Goal: Task Accomplishment & Management: Manage account settings

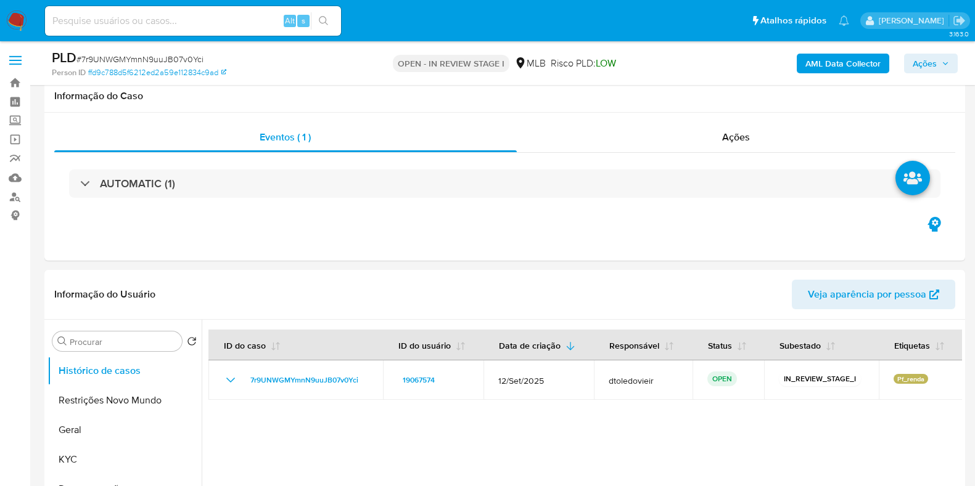
select select "10"
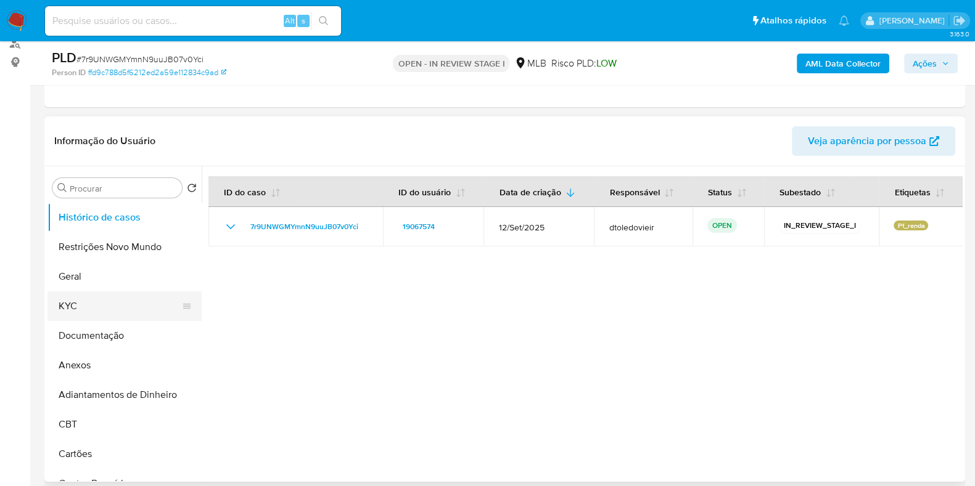
click at [89, 302] on button "KYC" at bounding box center [119, 307] width 144 height 30
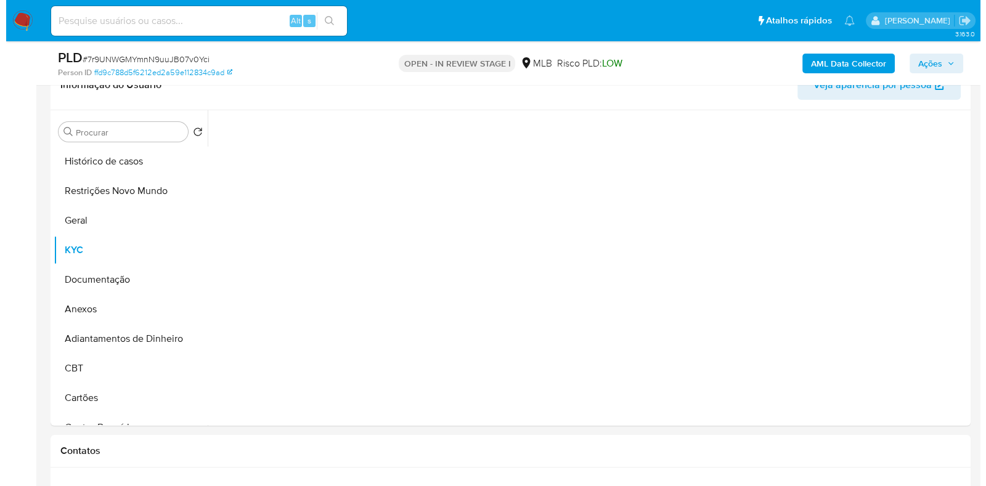
scroll to position [231, 0]
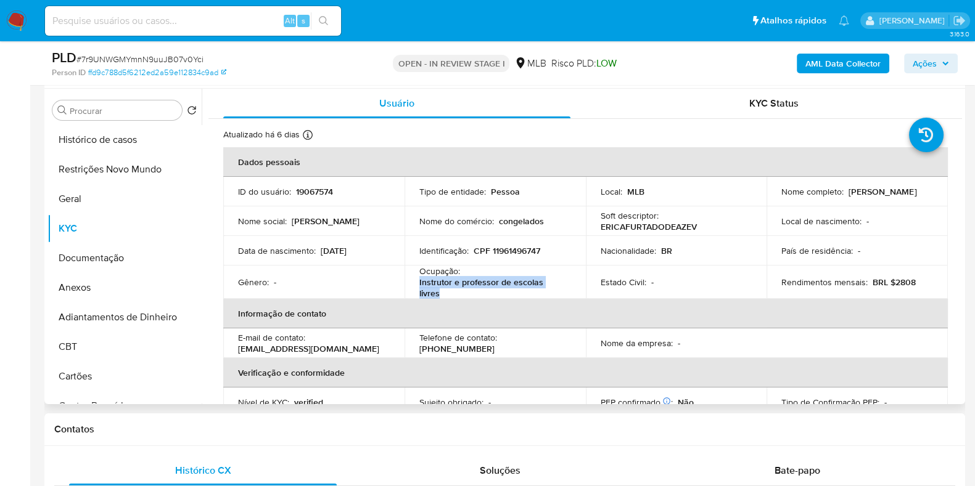
drag, startPoint x: 570, startPoint y: 288, endPoint x: 403, endPoint y: 288, distance: 167.1
click at [404, 288] on td "Ocupação : Instrutor e professor de escolas livres" at bounding box center [494, 282] width 181 height 33
copy p "Instrutor e professor de escolas livres"
click at [121, 261] on button "Documentação" at bounding box center [119, 259] width 144 height 30
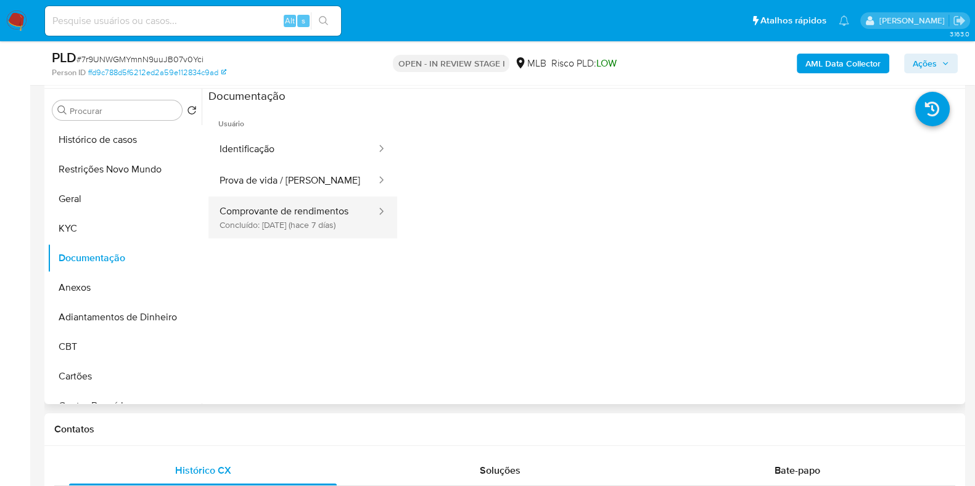
click at [295, 231] on button "Comprovante de rendimentos Concluído: 08/10/2025 (hace 7 días)" at bounding box center [292, 218] width 169 height 42
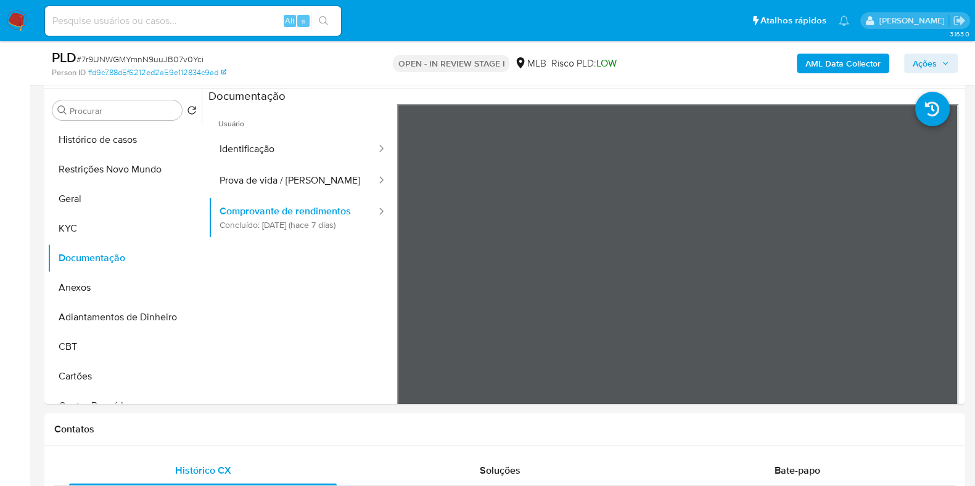
click at [821, 63] on b "AML Data Collector" at bounding box center [842, 64] width 75 height 20
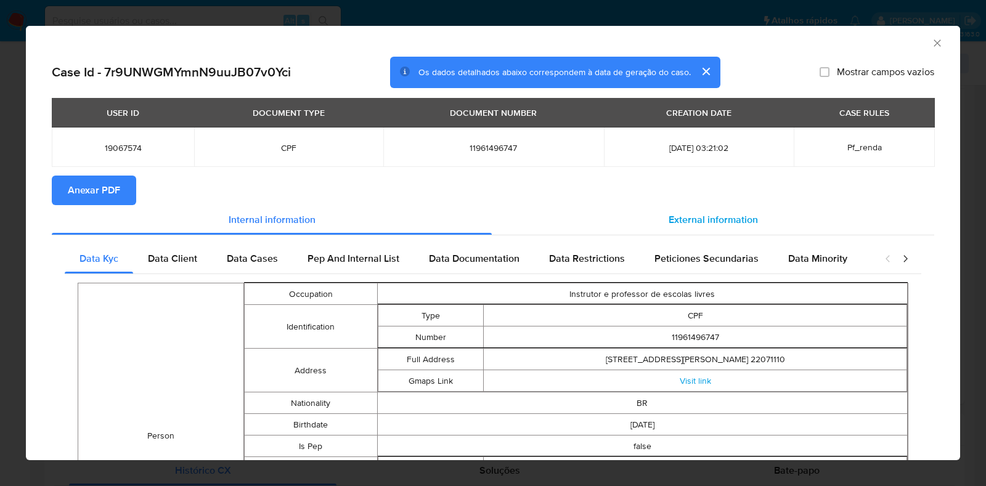
click at [694, 223] on span "External information" at bounding box center [713, 220] width 89 height 14
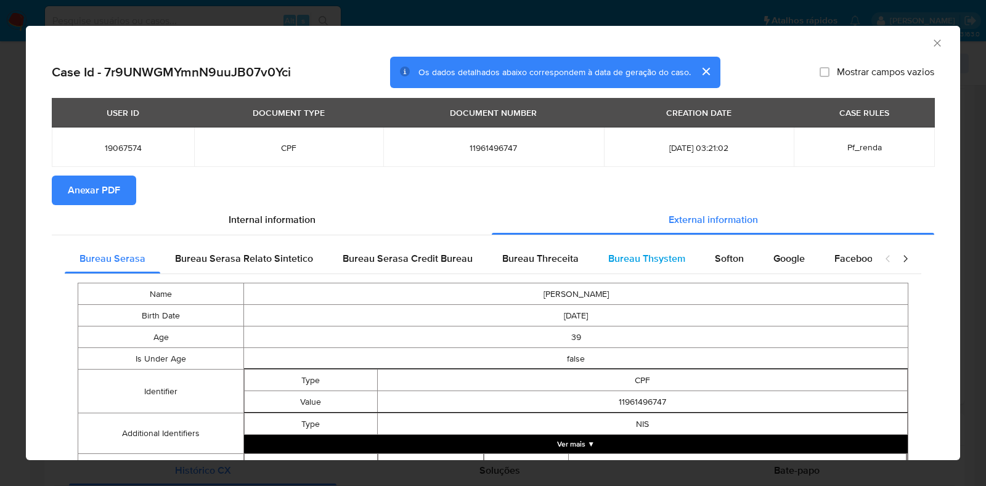
click at [650, 260] on span "Bureau Thsystem" at bounding box center [647, 259] width 77 height 14
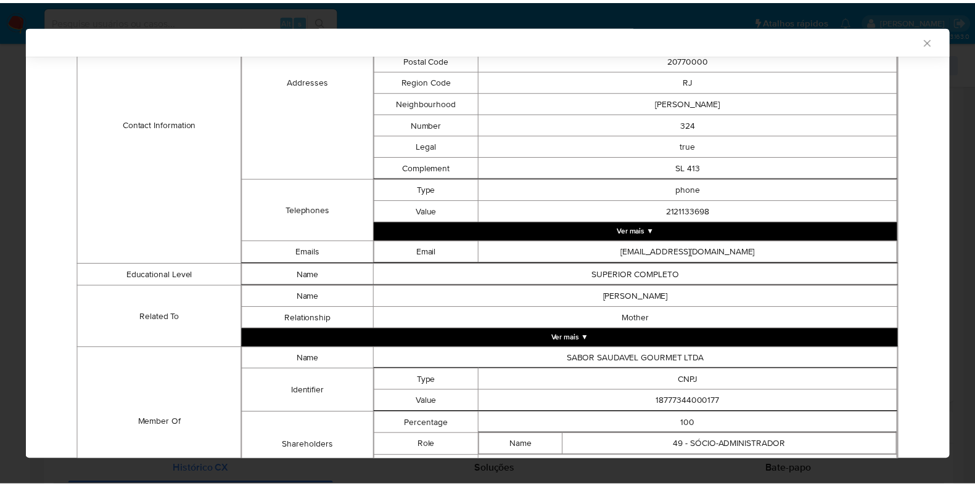
scroll to position [624, 0]
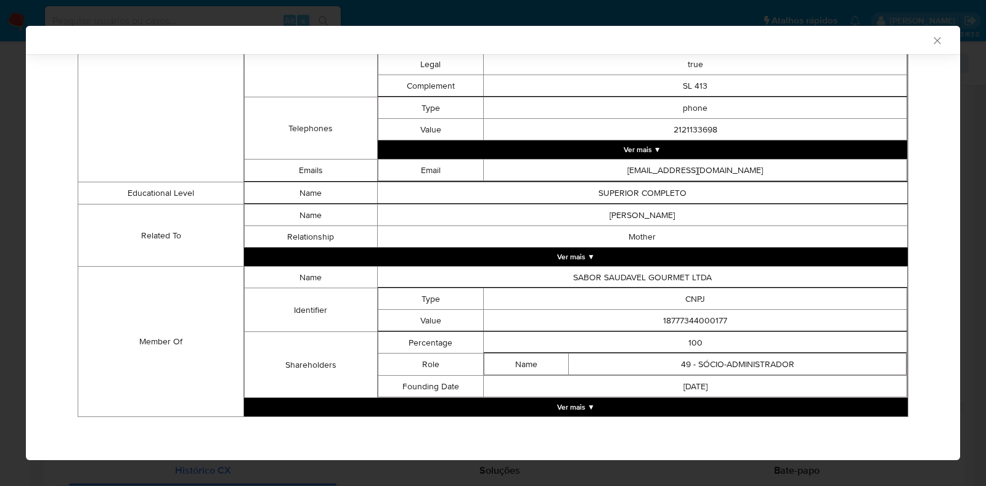
click at [684, 321] on td "18777344000177" at bounding box center [696, 321] width 424 height 22
copy td "18777344000177"
click at [5, 236] on div "AML Data Collector Case Id - 7r9UNWGMYmnN9uuJB07v0Yci Os dados detalhados abaix…" at bounding box center [493, 243] width 986 height 486
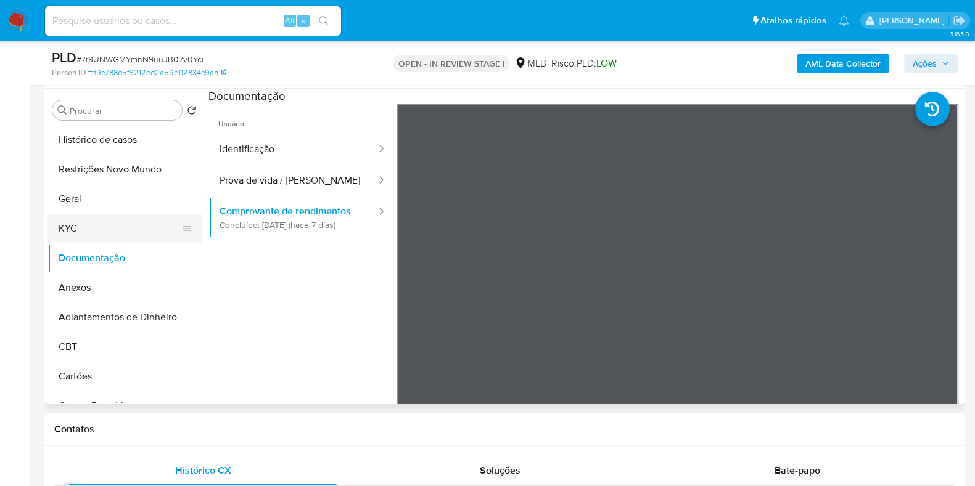
click at [128, 226] on button "KYC" at bounding box center [119, 229] width 144 height 30
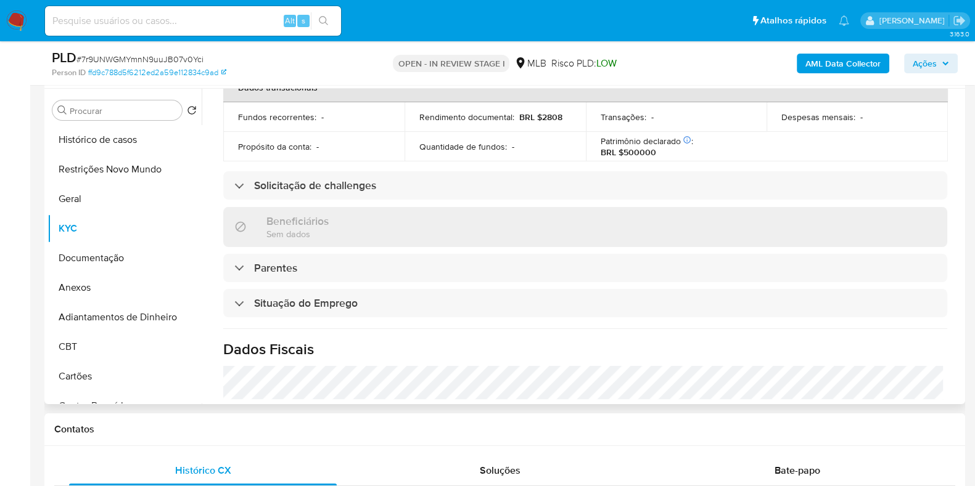
scroll to position [536, 0]
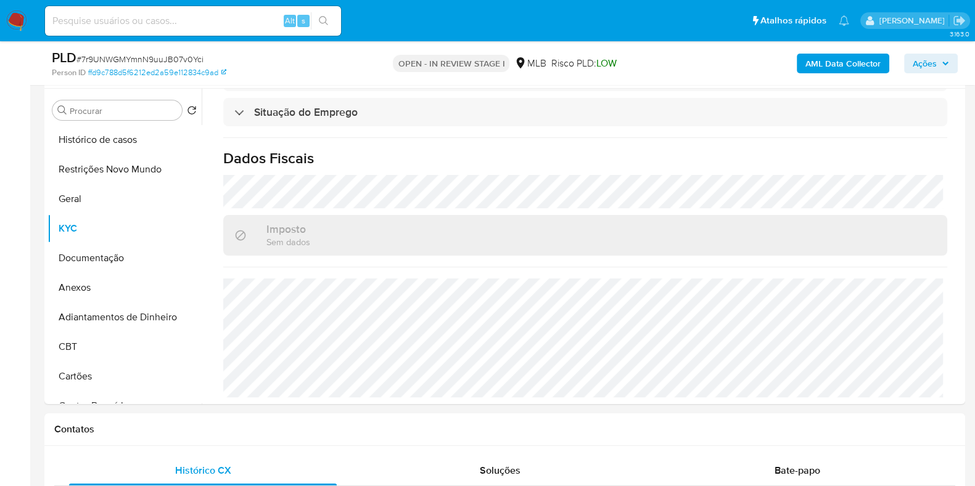
click at [934, 60] on span "Ações" at bounding box center [925, 64] width 24 height 20
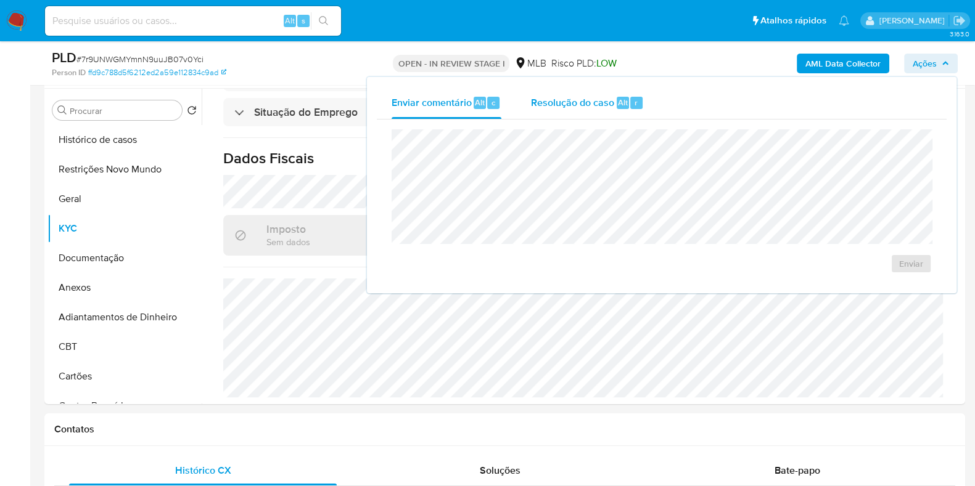
click at [556, 105] on span "Resolução do caso" at bounding box center [572, 102] width 83 height 14
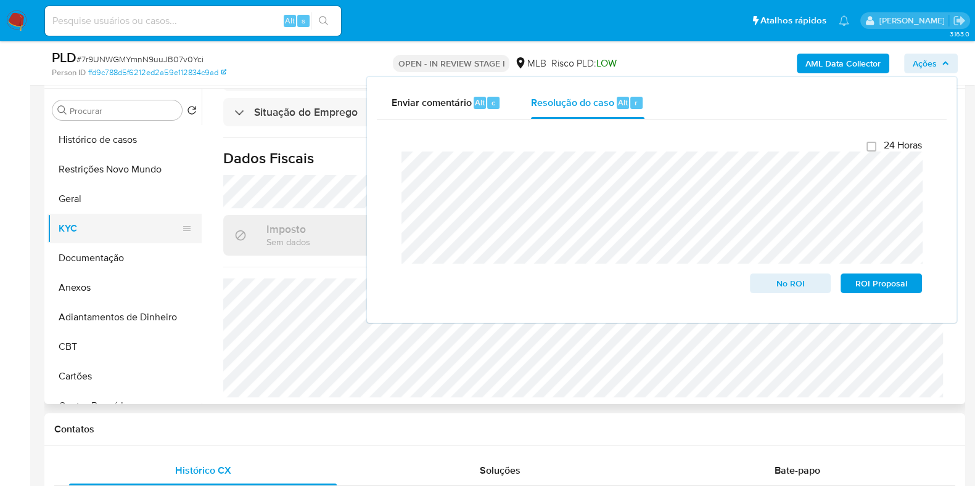
click at [105, 226] on button "KYC" at bounding box center [119, 229] width 144 height 30
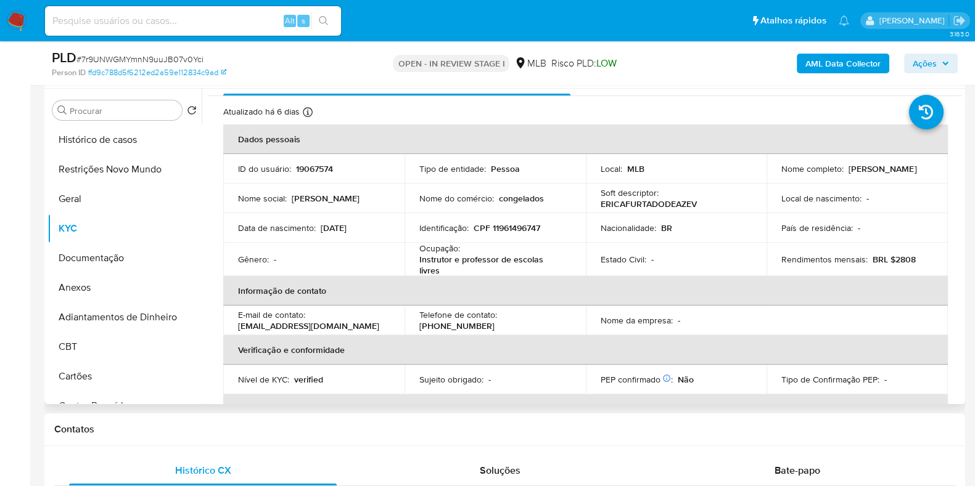
scroll to position [0, 0]
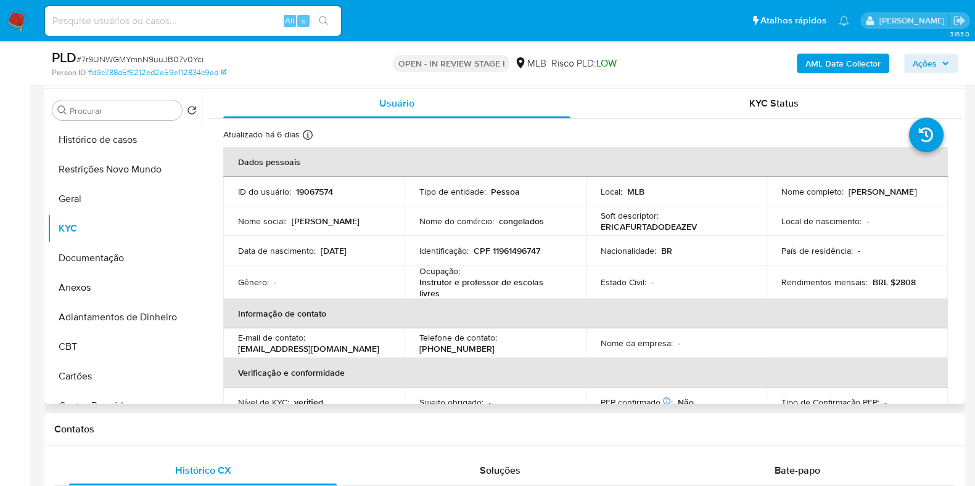
drag, startPoint x: 891, startPoint y: 195, endPoint x: 754, endPoint y: 170, distance: 139.3
click at [768, 195] on td "Nome completo : Erica Furtado de Azevedo" at bounding box center [856, 192] width 181 height 30
click at [509, 254] on p "CPF 11961496747" at bounding box center [507, 250] width 67 height 11
copy p "11961496747"
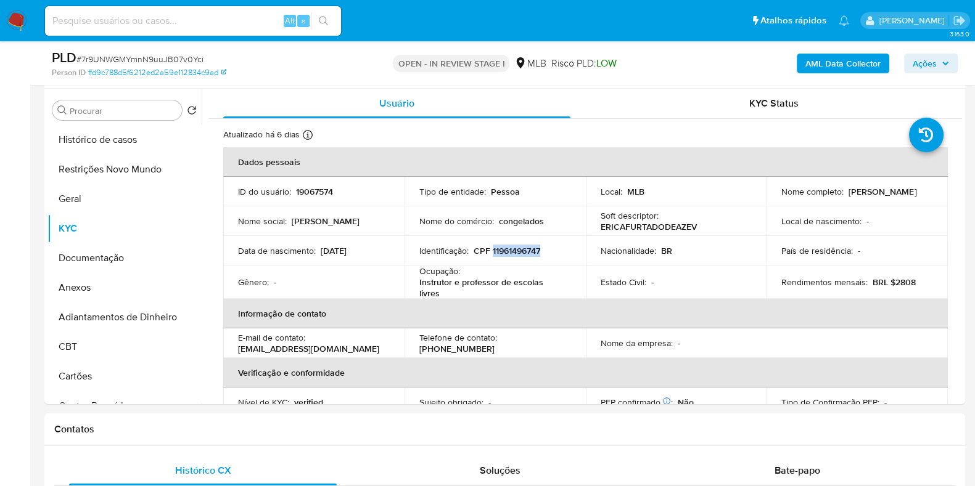
copy p "11961496747"
click at [123, 161] on button "Restrições Novo Mundo" at bounding box center [119, 170] width 144 height 30
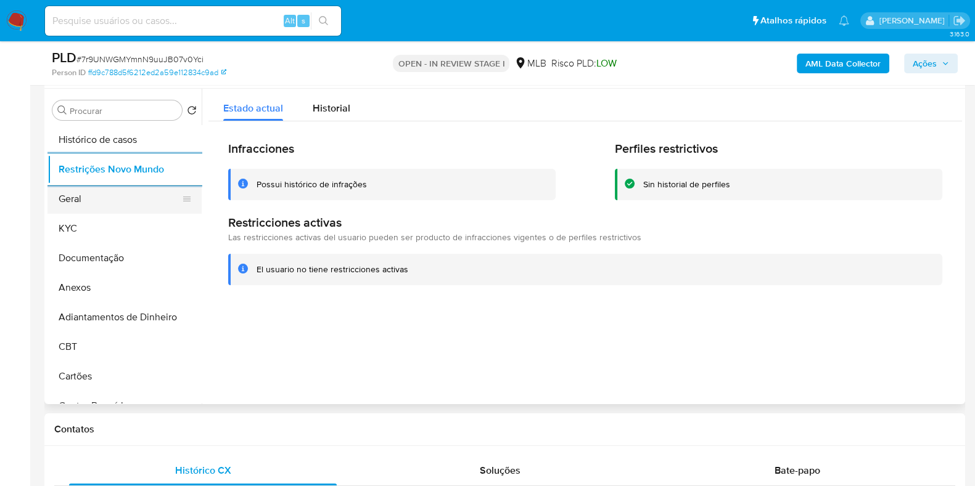
click at [93, 195] on button "Geral" at bounding box center [119, 199] width 144 height 30
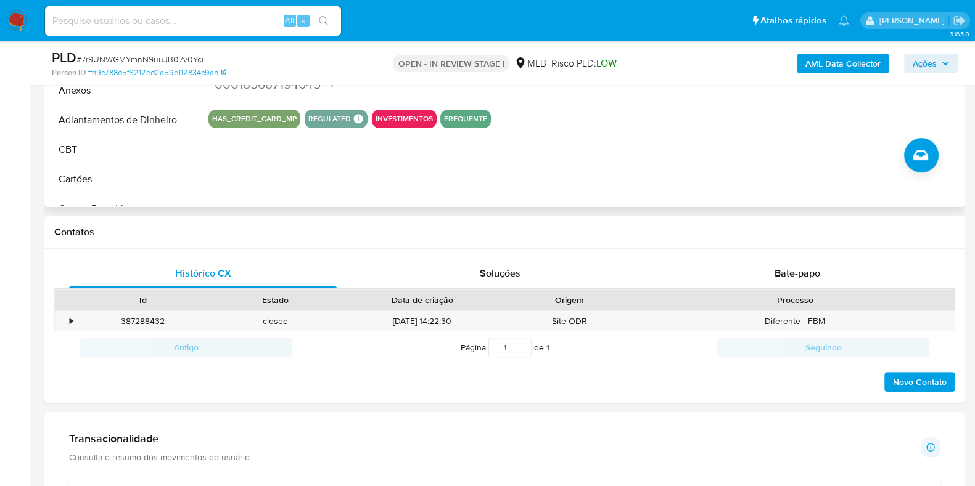
scroll to position [231, 0]
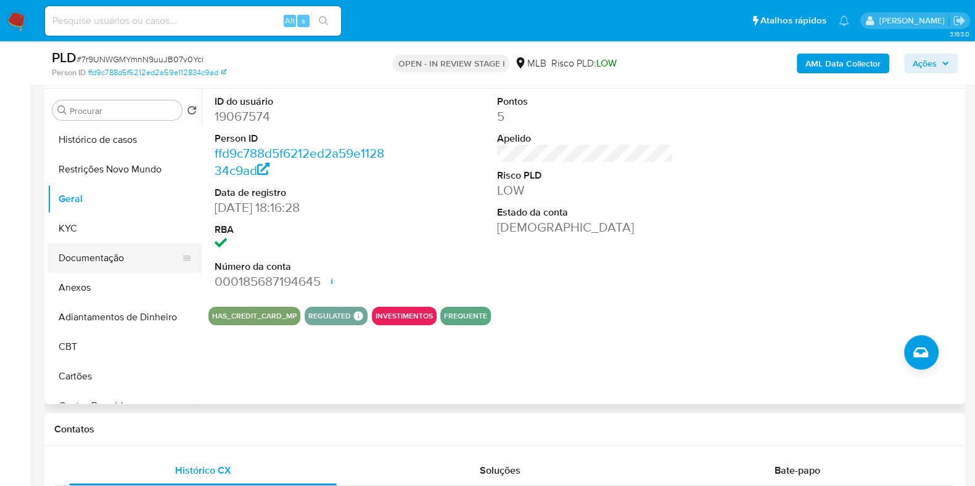
click at [117, 229] on button "KYC" at bounding box center [124, 229] width 154 height 30
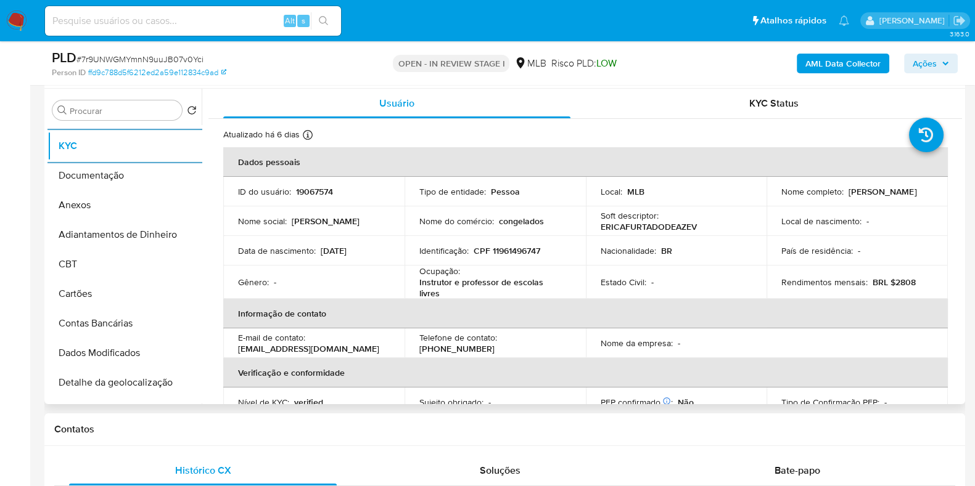
scroll to position [308, 0]
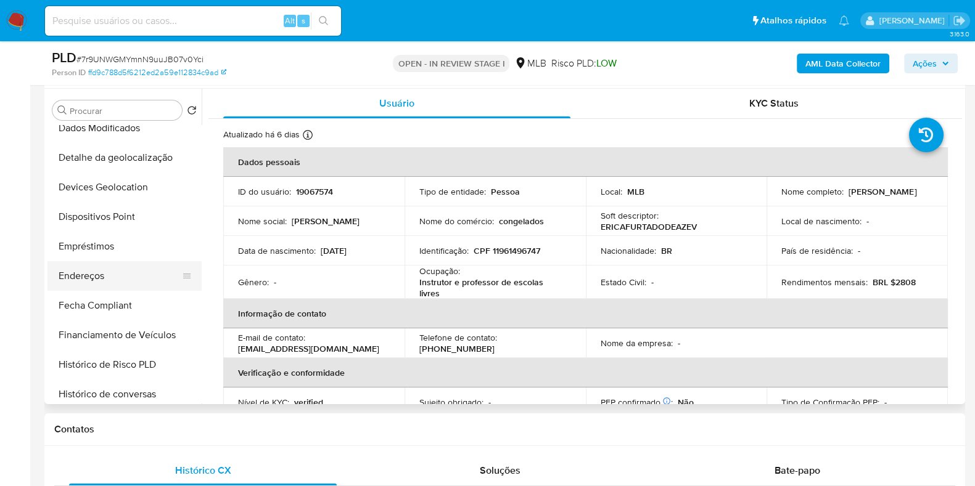
click at [103, 278] on button "Endereços" at bounding box center [119, 276] width 144 height 30
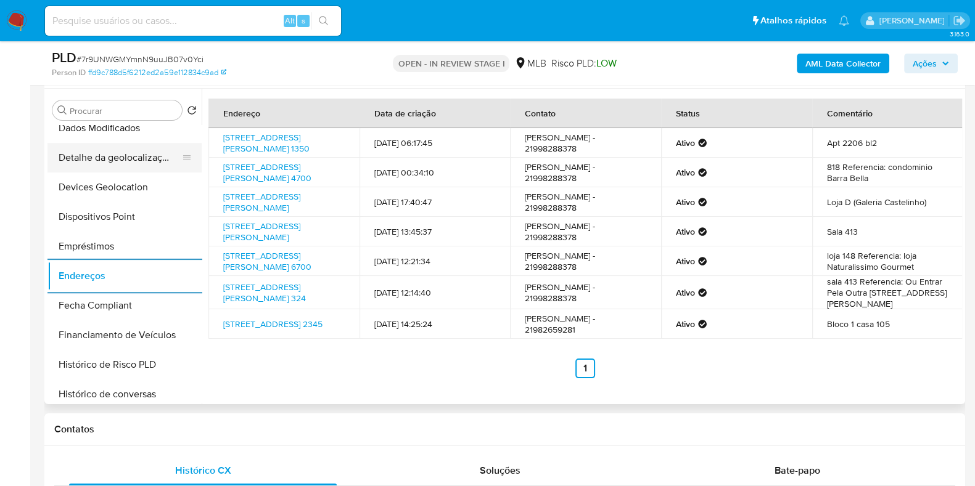
click at [145, 158] on button "Detalhe da geolocalização" at bounding box center [119, 158] width 144 height 30
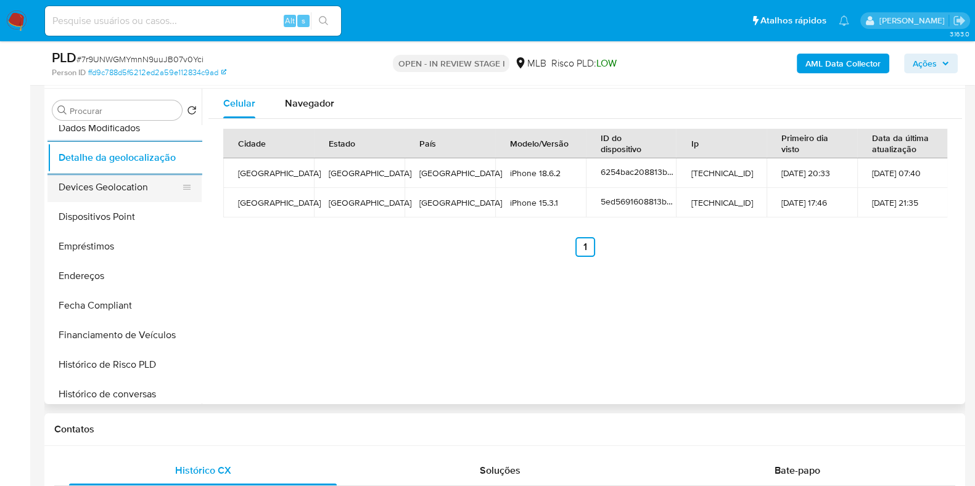
scroll to position [0, 0]
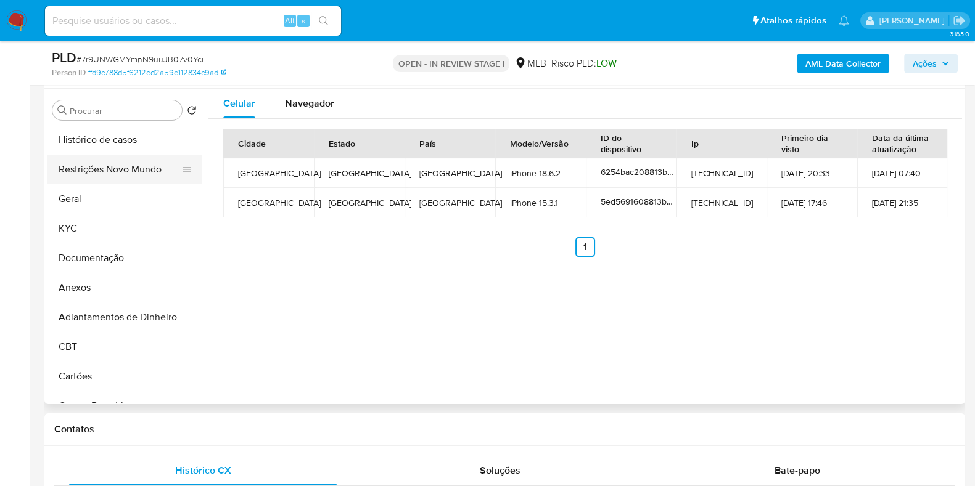
click at [138, 175] on button "Restrições Novo Mundo" at bounding box center [119, 170] width 144 height 30
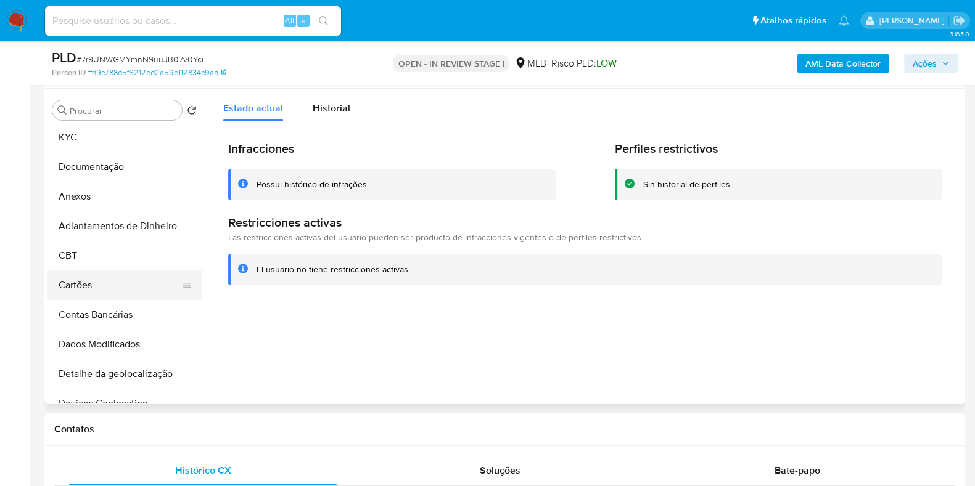
scroll to position [154, 0]
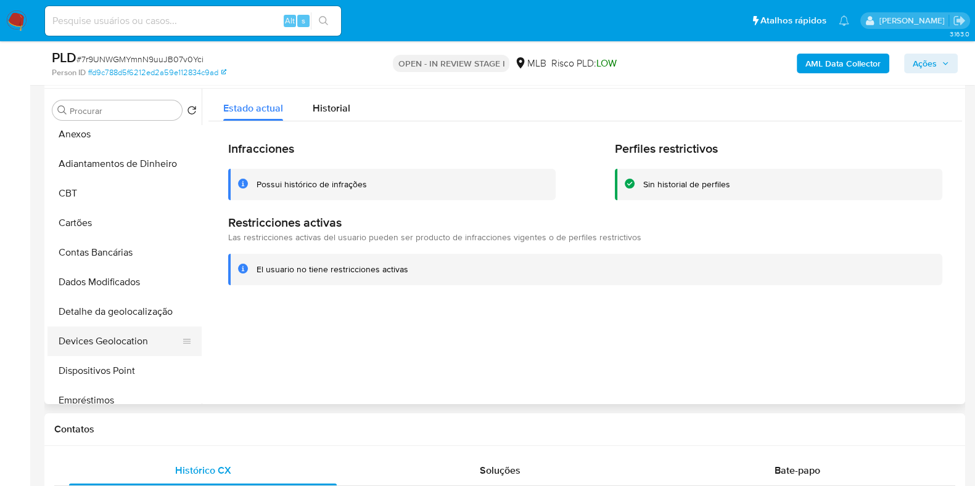
click at [111, 355] on button "Devices Geolocation" at bounding box center [119, 342] width 144 height 30
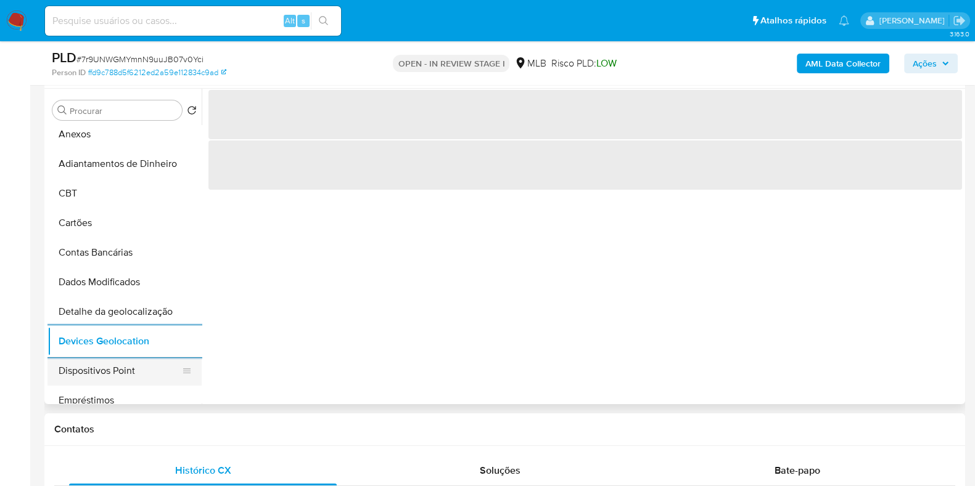
click at [118, 356] on button "Dispositivos Point" at bounding box center [119, 371] width 144 height 30
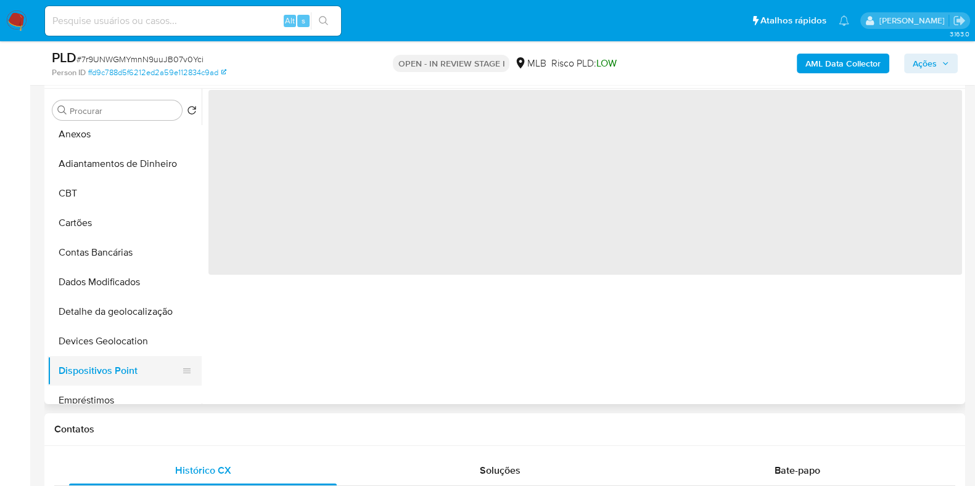
click at [120, 370] on button "Dispositivos Point" at bounding box center [119, 371] width 144 height 30
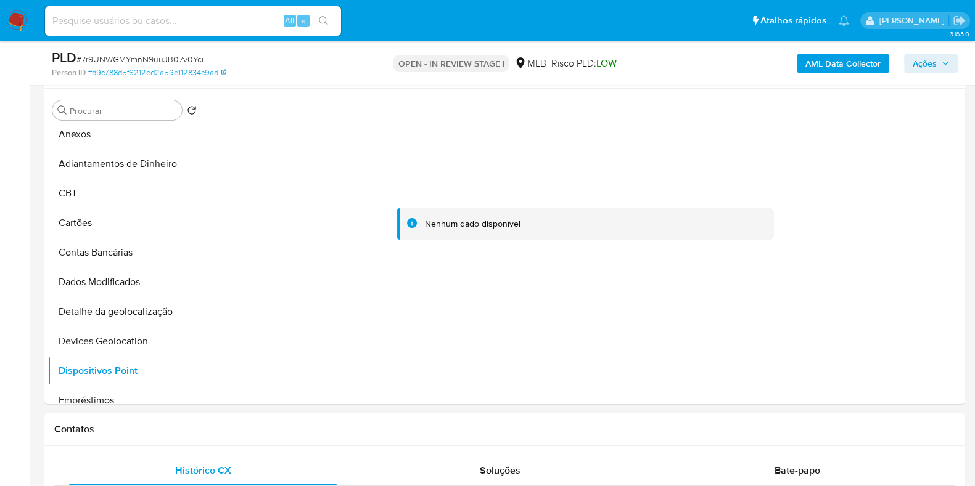
click at [810, 64] on b "AML Data Collector" at bounding box center [842, 64] width 75 height 20
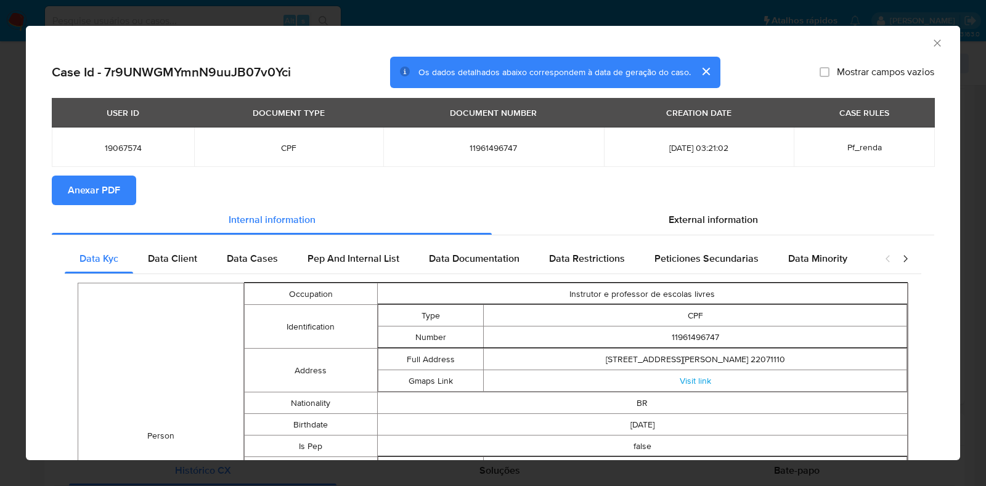
click at [112, 187] on span "Anexar PDF" at bounding box center [94, 190] width 52 height 27
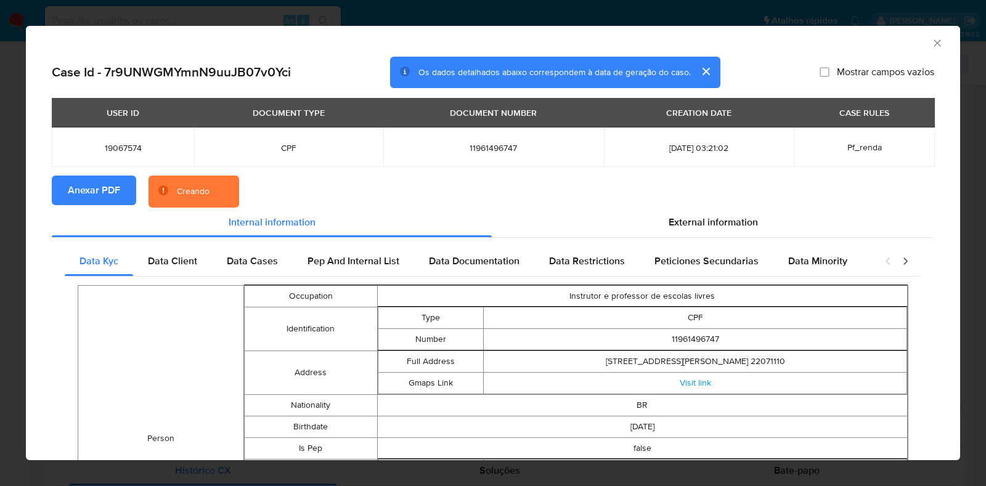
click at [0, 192] on div "AML Data Collector Case Id - 7r9UNWGMYmnN9uuJB07v0Yci Os dados detalhados abaix…" at bounding box center [493, 243] width 986 height 486
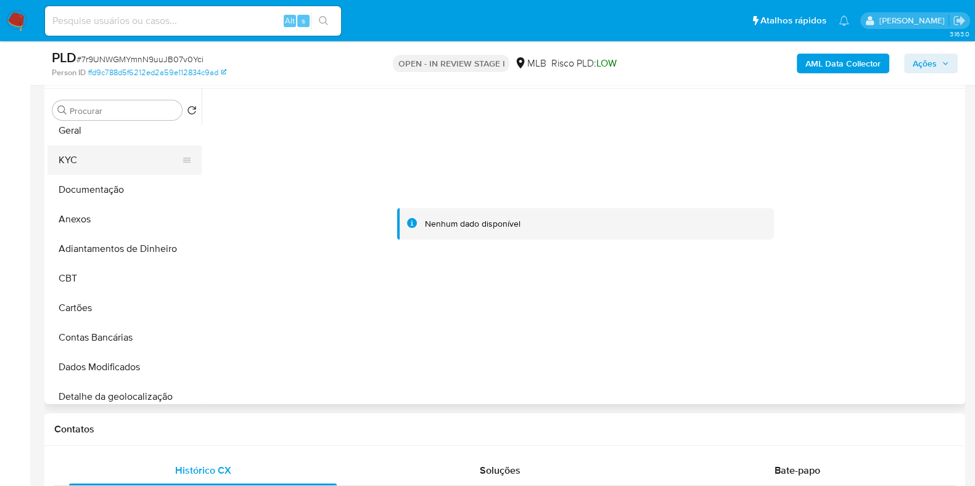
scroll to position [0, 0]
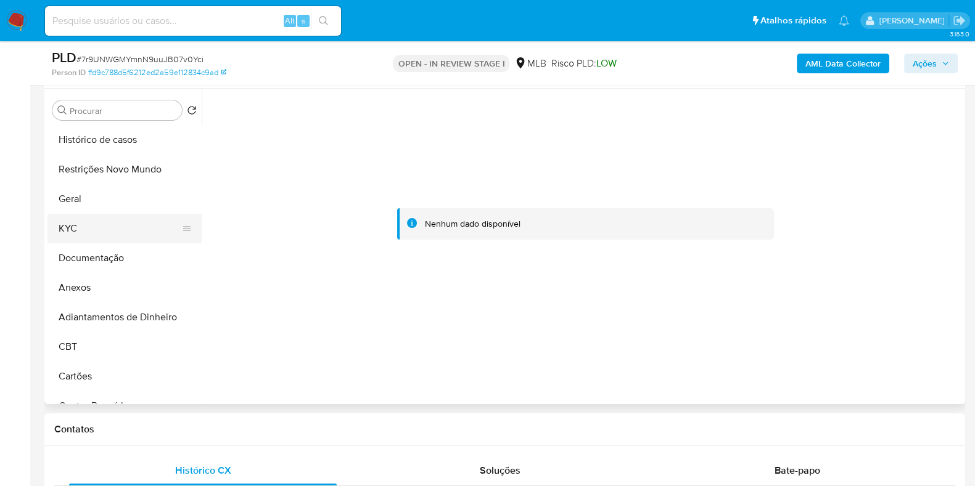
click at [115, 232] on button "KYC" at bounding box center [119, 229] width 144 height 30
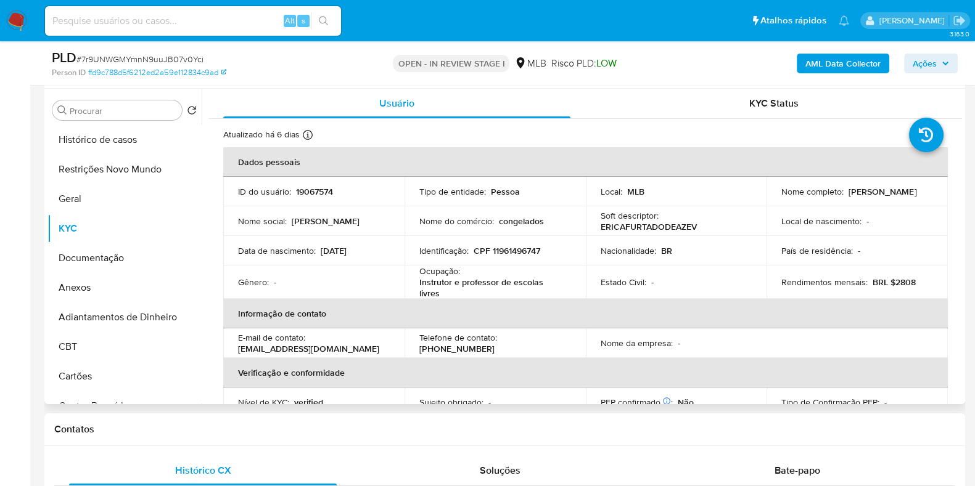
drag, startPoint x: 887, startPoint y: 199, endPoint x: 776, endPoint y: 199, distance: 111.6
click at [776, 199] on td "Nome completo : Erica Furtado de Azevedo" at bounding box center [856, 192] width 181 height 30
copy p "Erica Furtado de Azevedo"
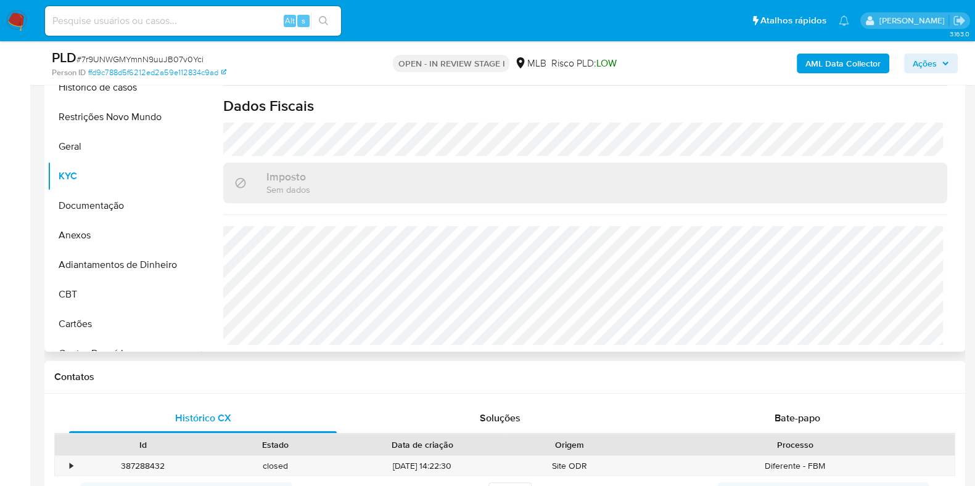
scroll to position [308, 0]
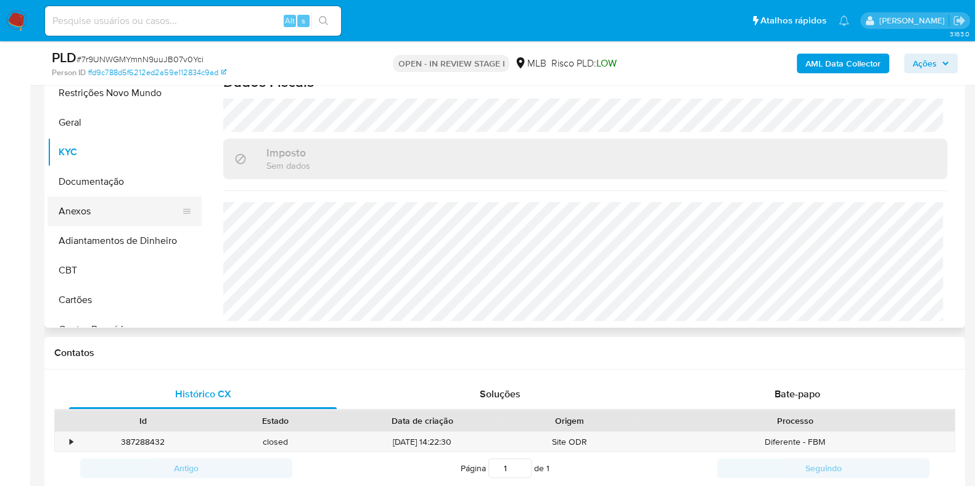
click at [111, 221] on button "Anexos" at bounding box center [119, 212] width 144 height 30
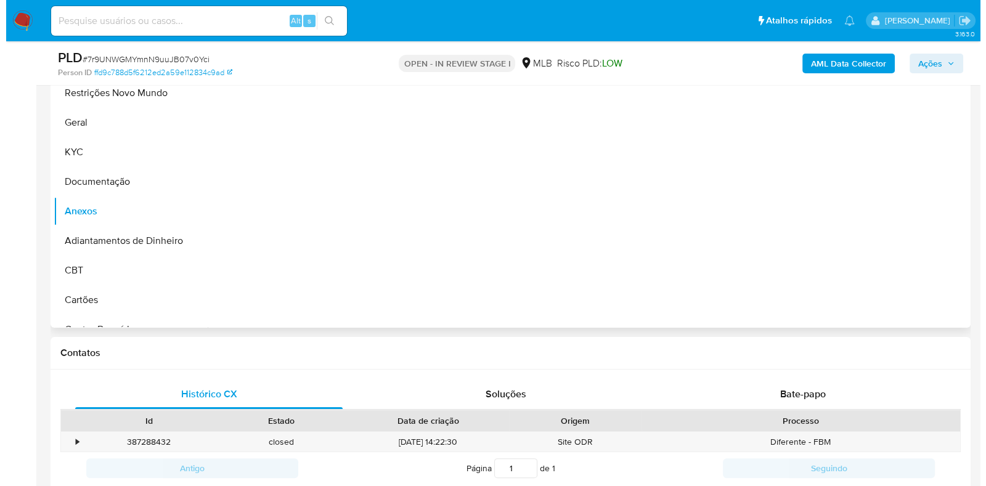
scroll to position [0, 0]
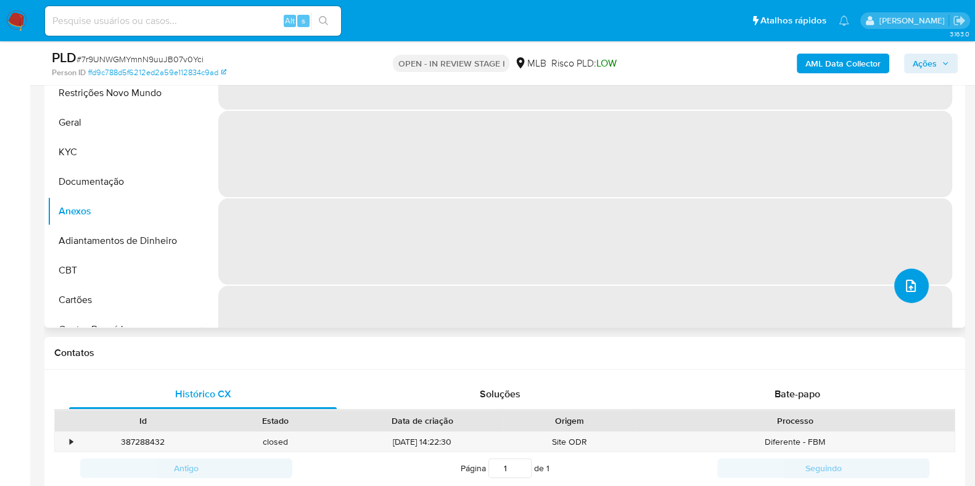
click at [913, 295] on button "upload-file" at bounding box center [911, 286] width 35 height 35
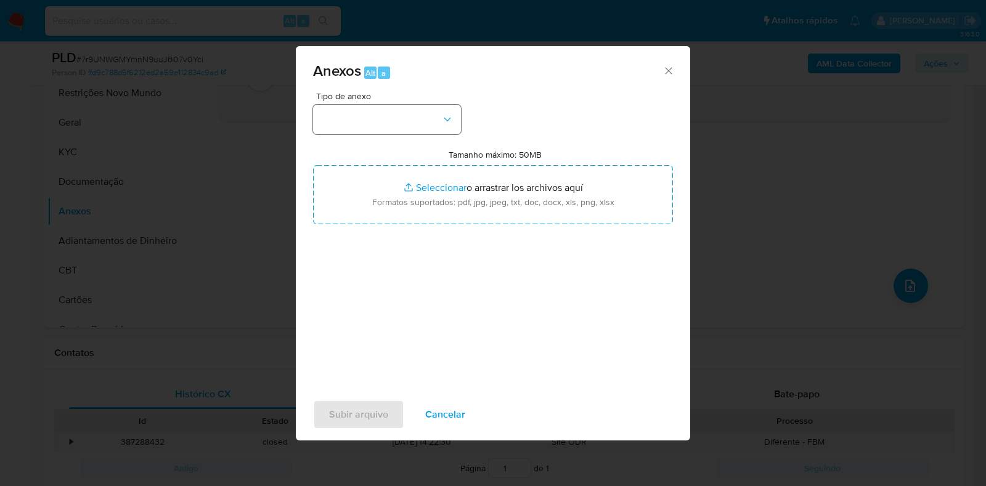
drag, startPoint x: 433, startPoint y: 104, endPoint x: 401, endPoint y: 123, distance: 37.6
click at [425, 108] on div "Tipo de anexo" at bounding box center [387, 113] width 148 height 43
click at [401, 121] on button "button" at bounding box center [387, 120] width 148 height 30
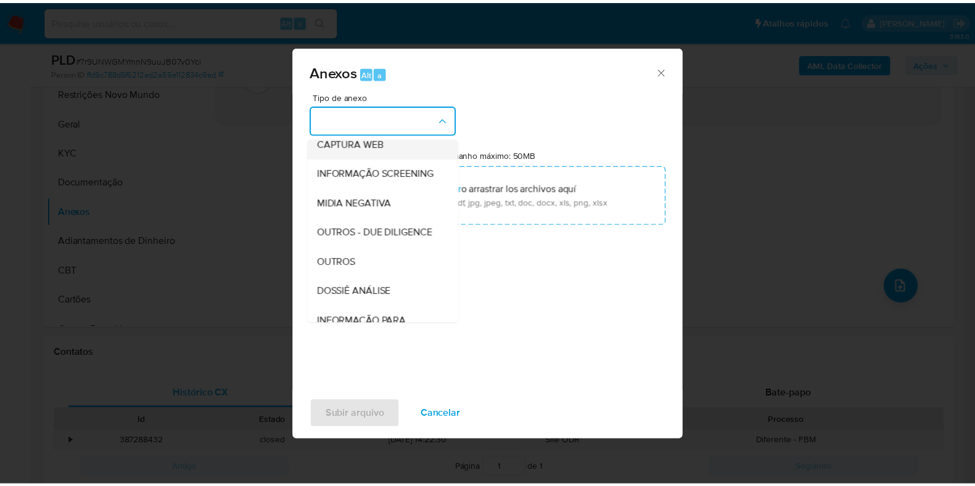
scroll to position [190, 0]
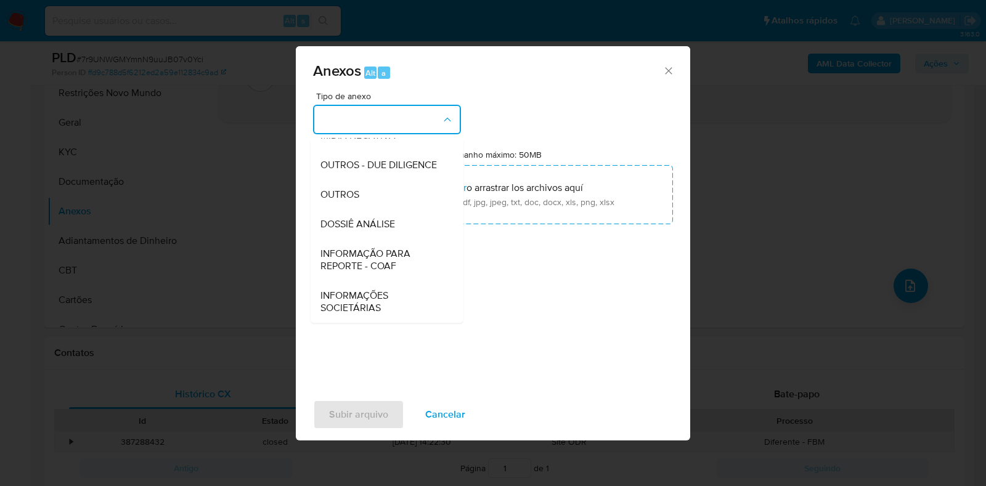
click at [378, 226] on span "DOSSIÊ ANÁLISE" at bounding box center [358, 224] width 75 height 12
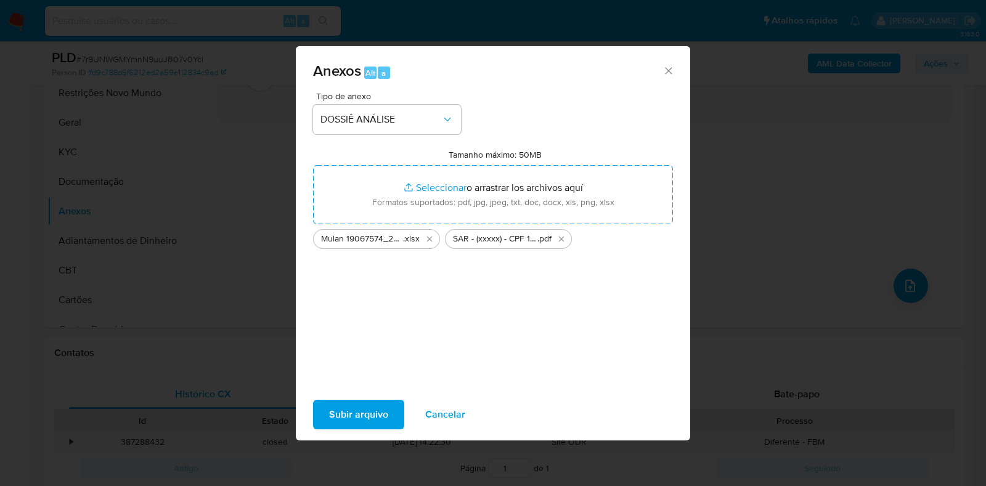
click at [366, 404] on span "Subir arquivo" at bounding box center [358, 414] width 59 height 27
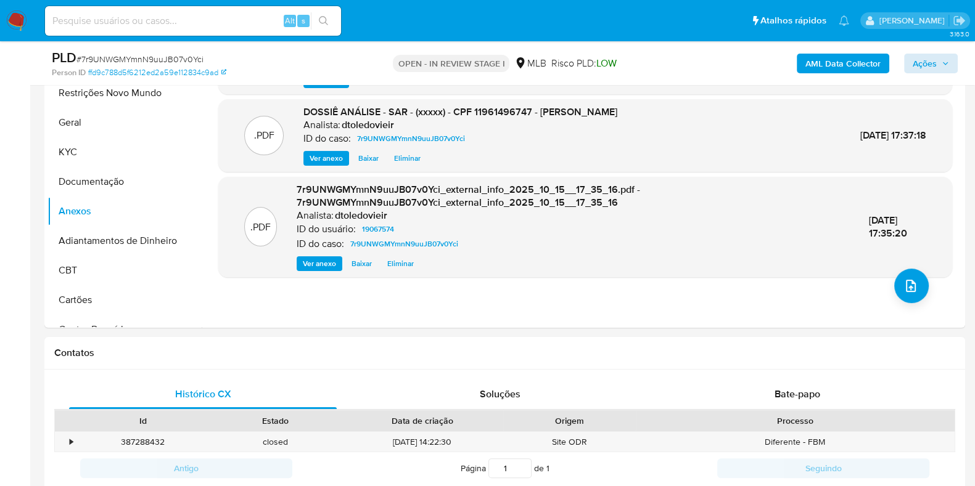
click at [940, 70] on div "AML Data Collector Ações" at bounding box center [808, 63] width 298 height 29
click at [945, 68] on span "Ações" at bounding box center [931, 63] width 36 height 17
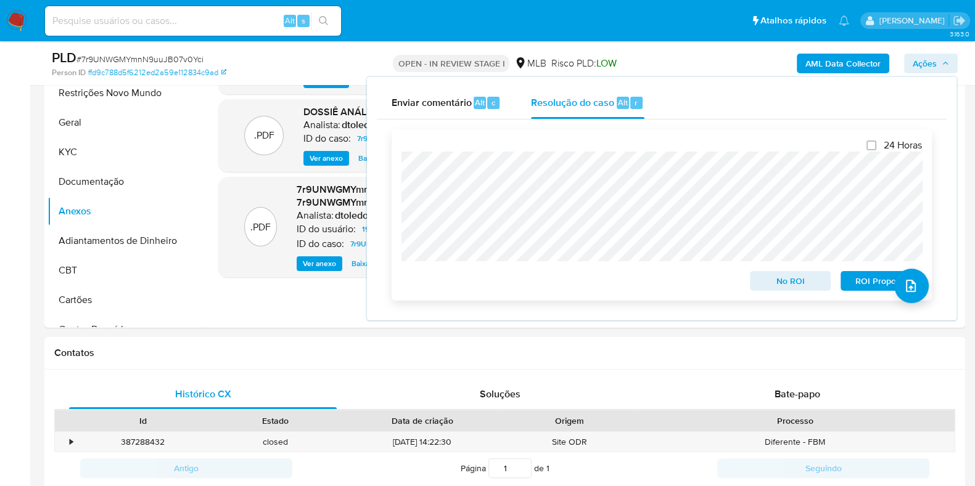
click at [849, 288] on span "ROI Proposal" at bounding box center [881, 281] width 64 height 17
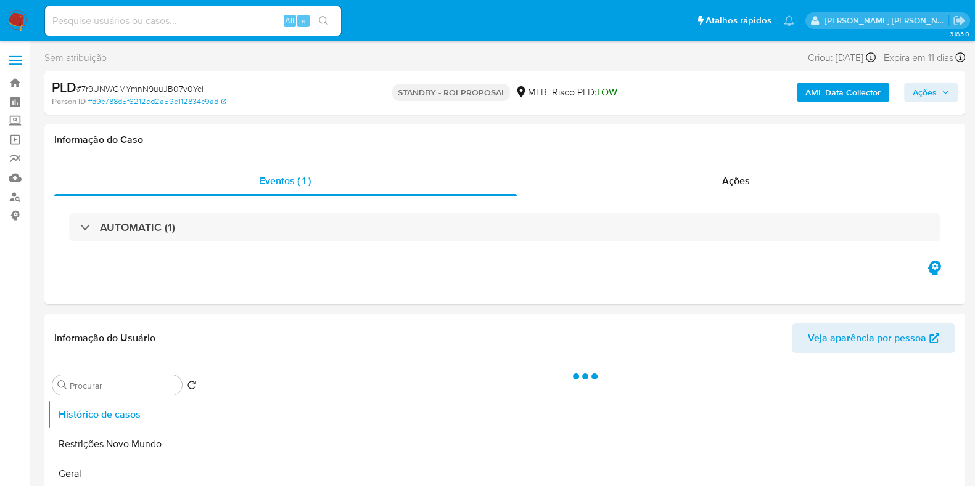
select select "10"
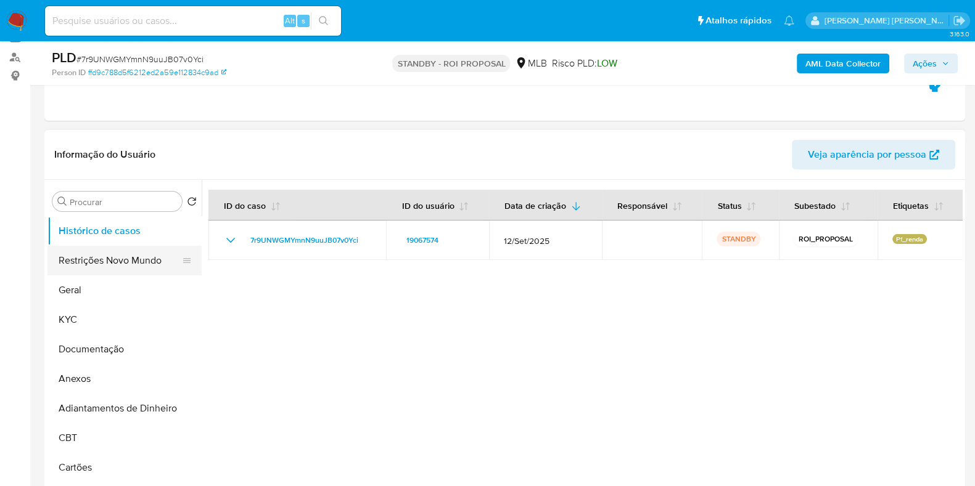
scroll to position [154, 0]
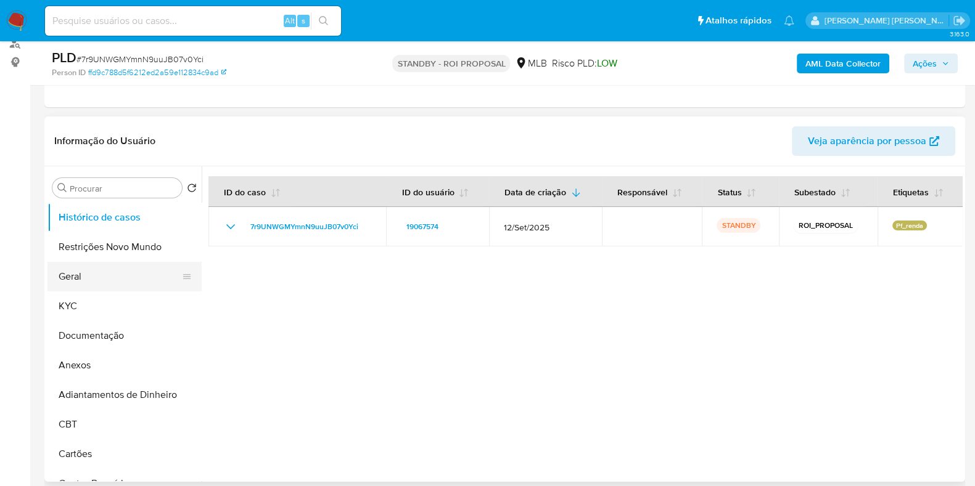
click at [51, 269] on button "Geral" at bounding box center [119, 277] width 144 height 30
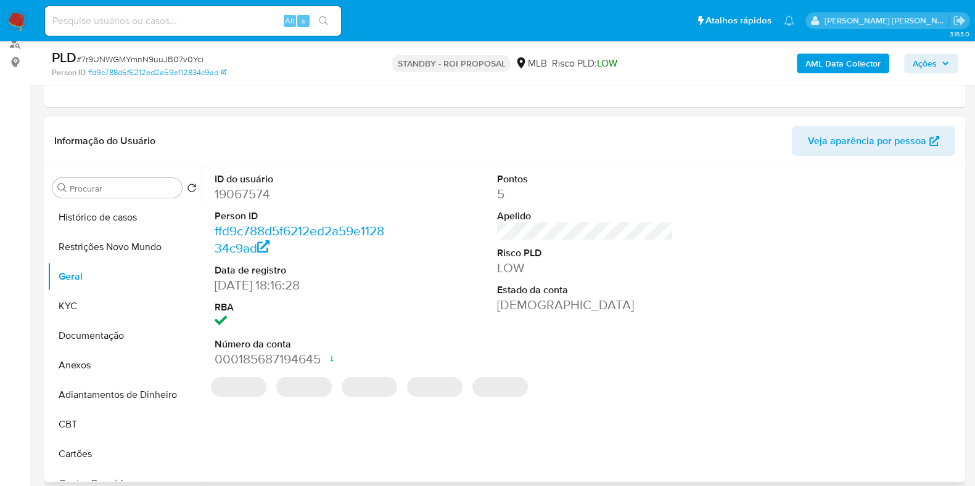
drag, startPoint x: 256, startPoint y: 181, endPoint x: 221, endPoint y: 197, distance: 39.4
click at [256, 181] on dt "ID do usuário" at bounding box center [303, 180] width 176 height 14
click at [221, 197] on dd "19067574" at bounding box center [303, 194] width 176 height 17
copy dd "19067574"
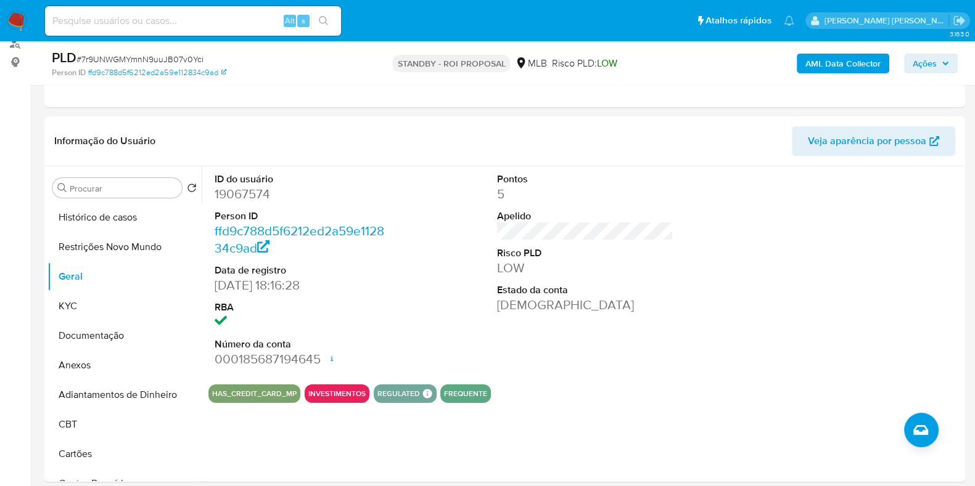
click at [199, 14] on input at bounding box center [193, 21] width 296 height 16
paste input "271563219"
type input "271563219"
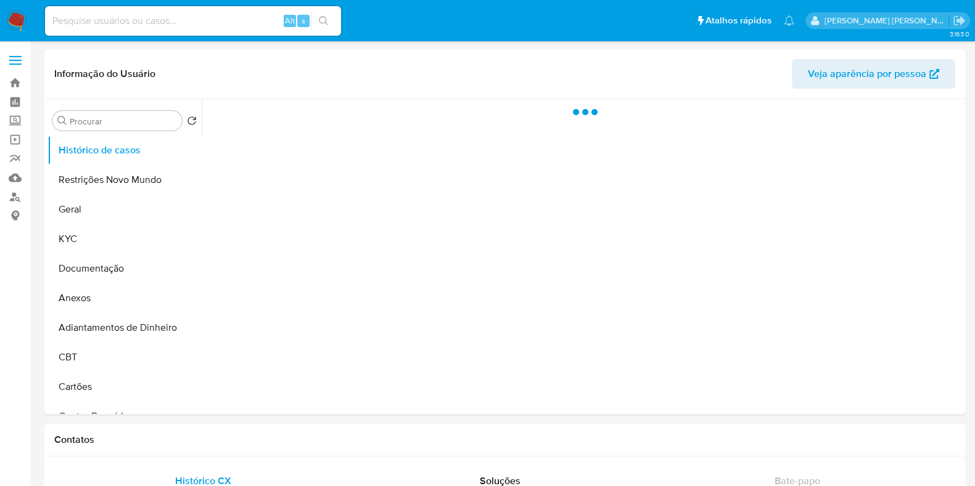
select select "10"
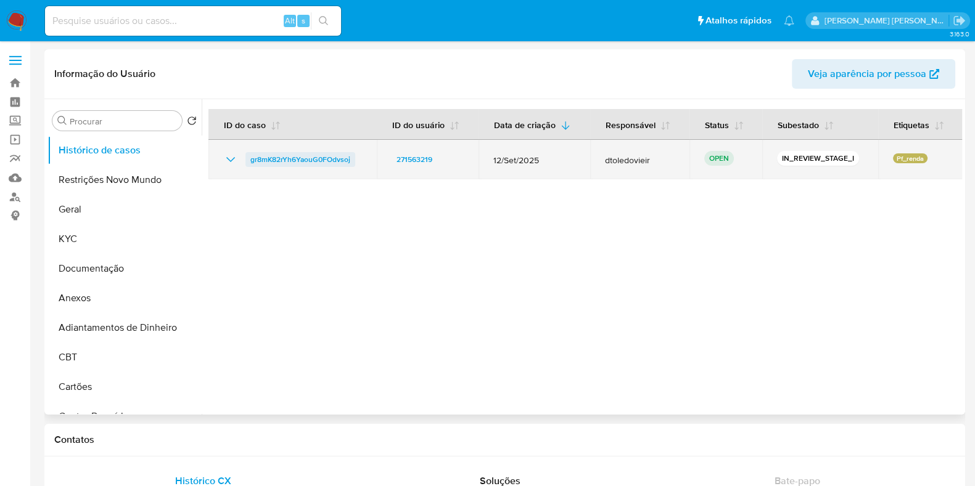
click at [292, 163] on span "gr8mK82rYh6YaouG0FOdvsoj" at bounding box center [300, 159] width 100 height 15
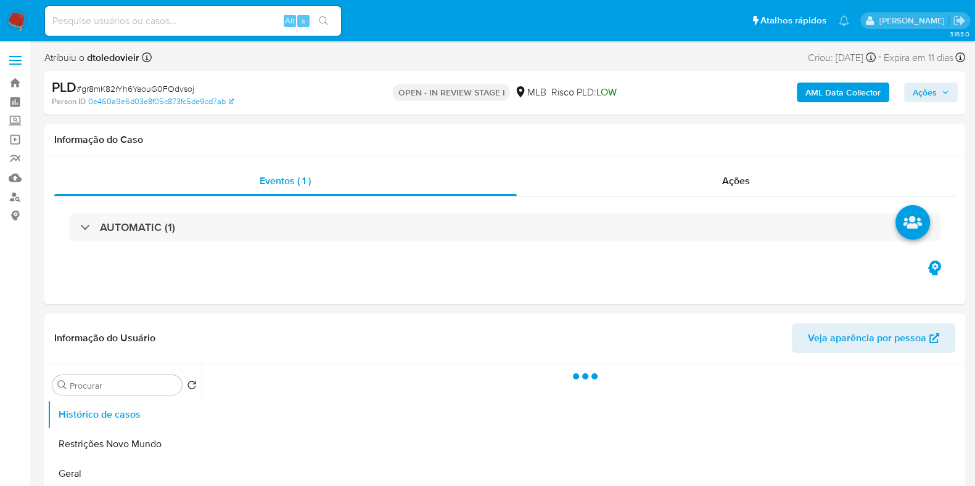
select select "10"
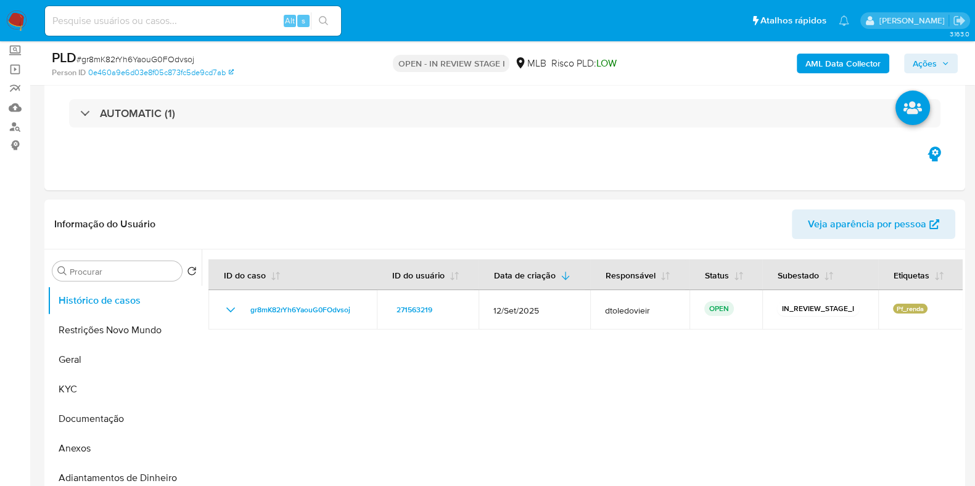
scroll to position [76, 0]
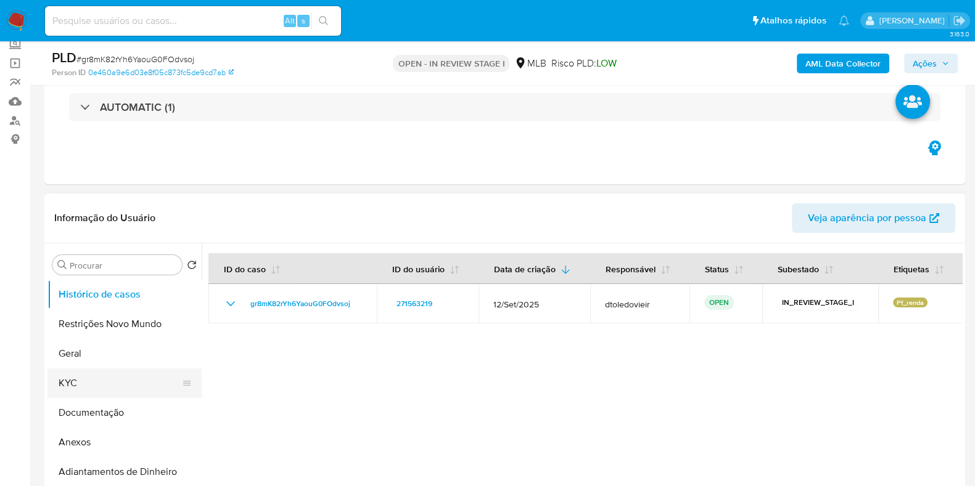
drag, startPoint x: 105, startPoint y: 389, endPoint x: 97, endPoint y: 380, distance: 12.2
click at [105, 390] on button "KYC" at bounding box center [119, 384] width 144 height 30
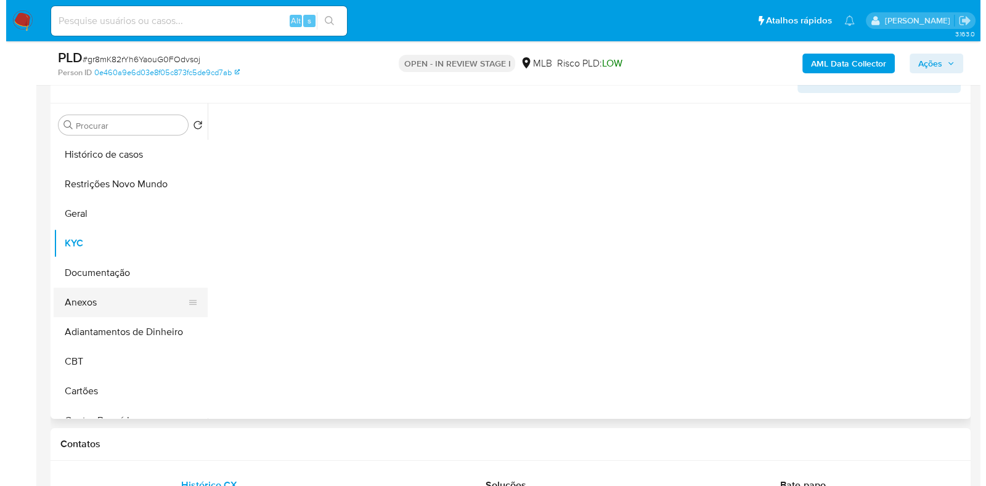
scroll to position [231, 0]
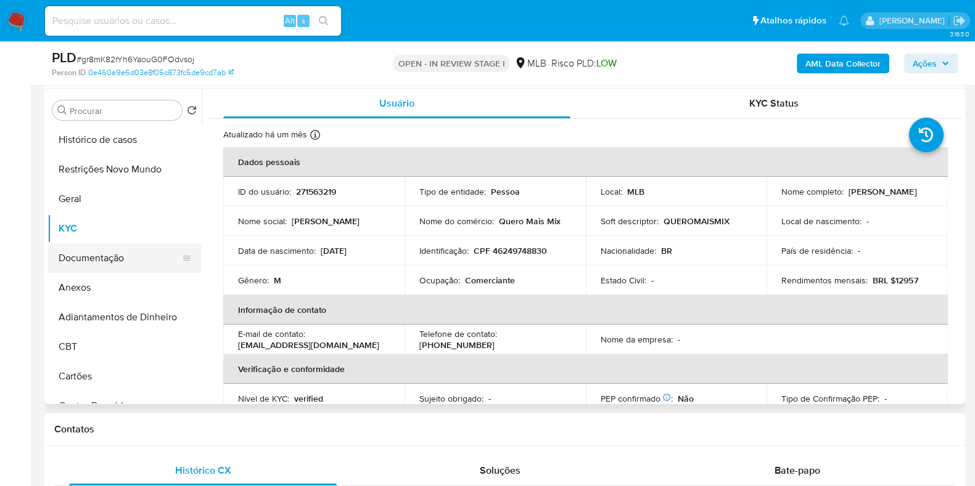
click at [92, 251] on button "Documentação" at bounding box center [119, 259] width 144 height 30
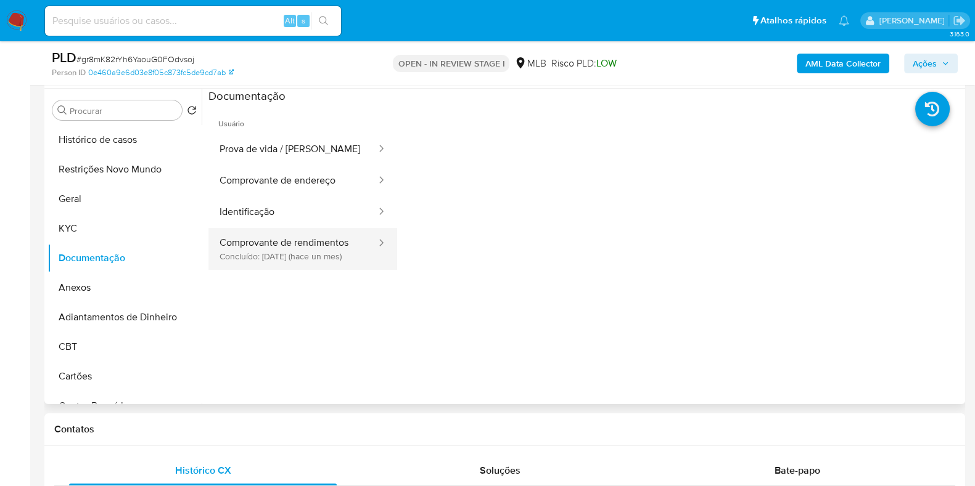
click at [290, 241] on button "Comprovante de rendimentos Concluído: 17/09/2025 (hace un mes)" at bounding box center [292, 249] width 169 height 42
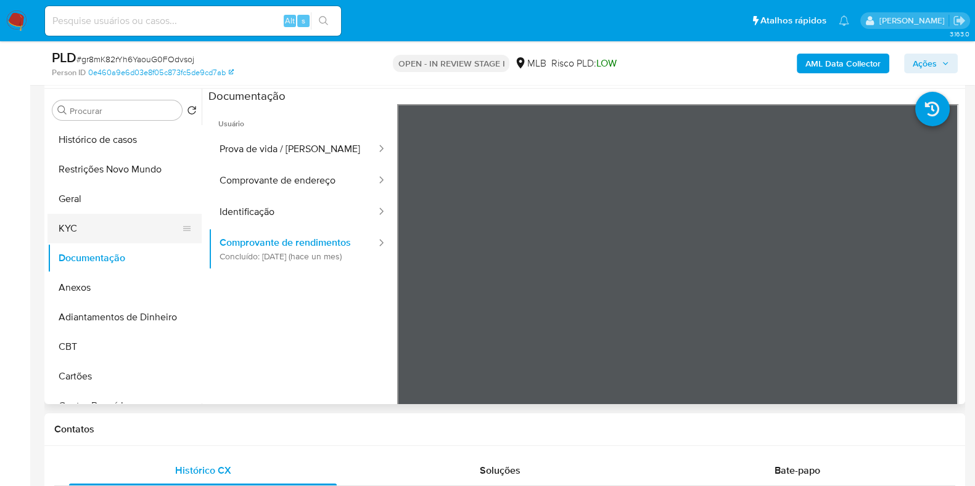
click at [80, 228] on button "KYC" at bounding box center [119, 229] width 144 height 30
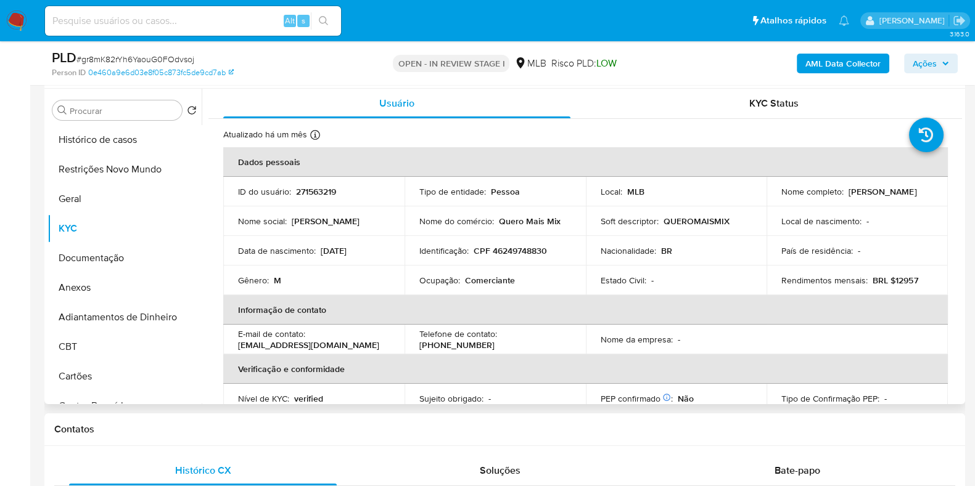
click at [844, 199] on td "Nome completo : Guilherme Augusto Ferraz da Silva" at bounding box center [856, 192] width 181 height 30
click at [491, 281] on p "Comerciante" at bounding box center [490, 280] width 50 height 11
copy p "Comerciante"
click at [136, 263] on button "Documentação" at bounding box center [119, 259] width 144 height 30
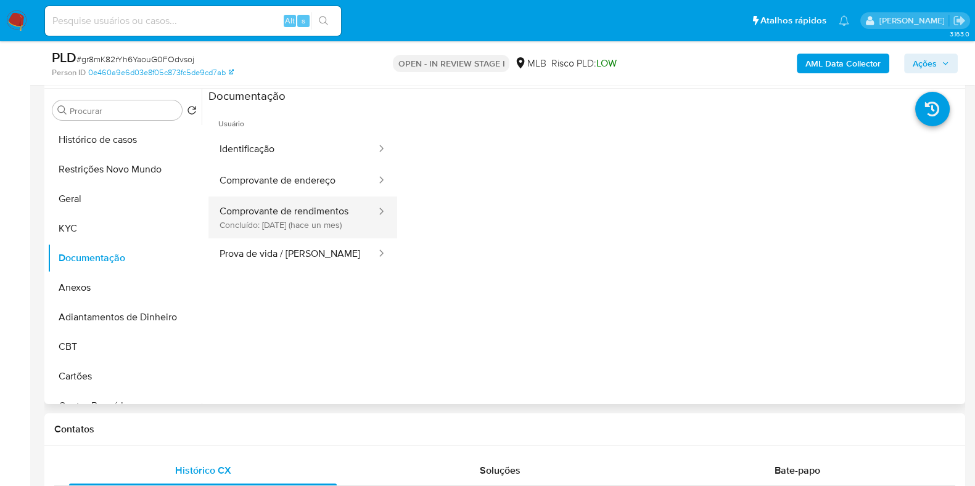
click at [273, 220] on button "Comprovante de rendimentos Concluído: 17/09/2025 (hace un mes)" at bounding box center [292, 218] width 169 height 42
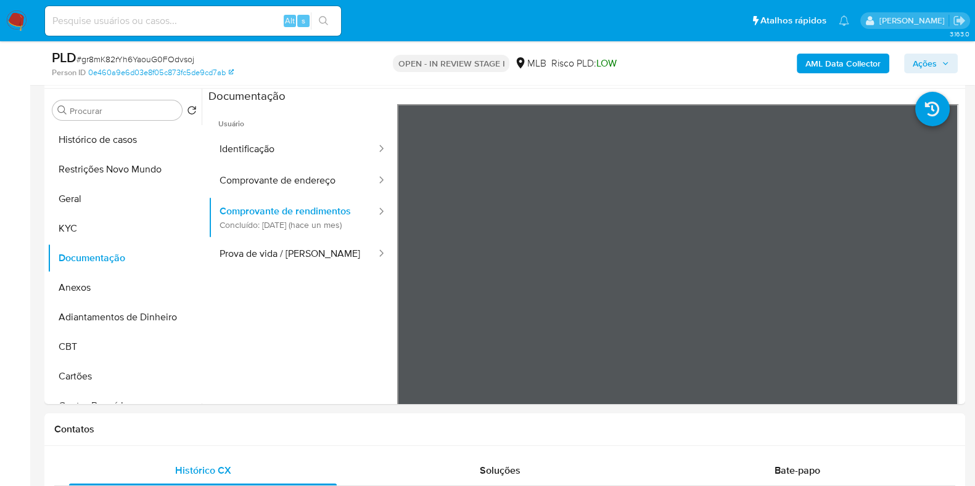
click at [845, 58] on b "AML Data Collector" at bounding box center [842, 64] width 75 height 20
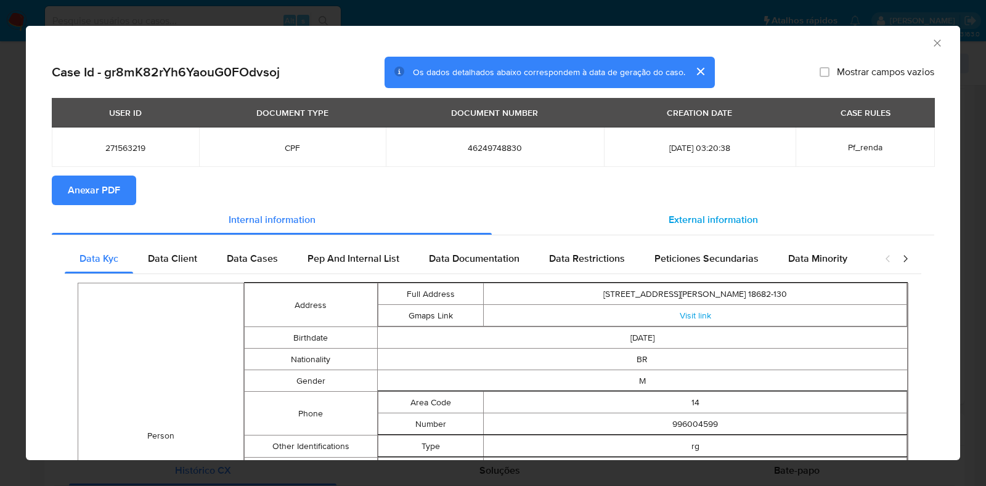
click at [670, 218] on span "External information" at bounding box center [713, 220] width 89 height 14
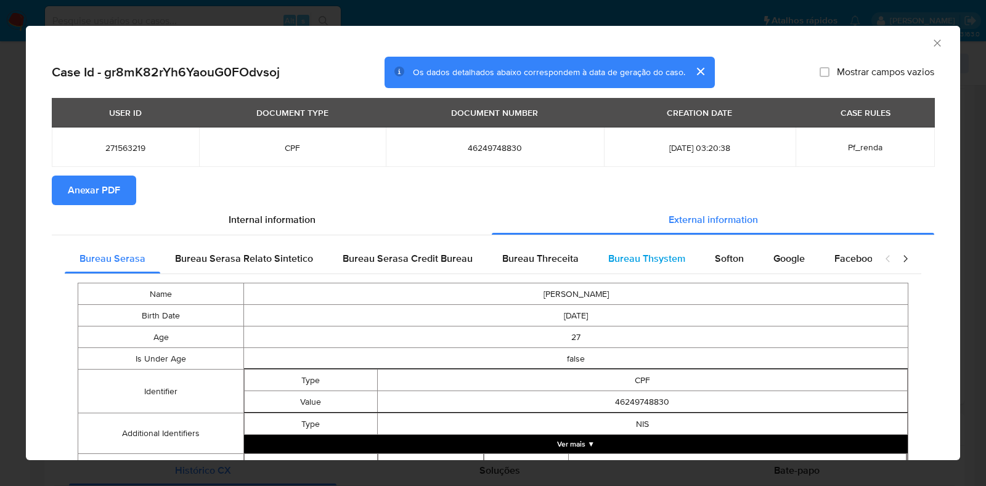
click at [624, 256] on span "Bureau Thsystem" at bounding box center [647, 259] width 77 height 14
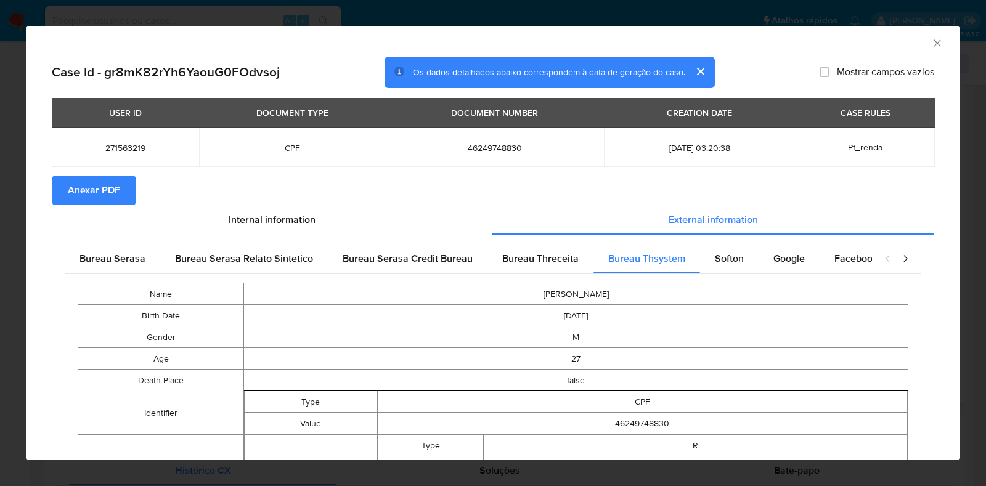
scroll to position [454, 0]
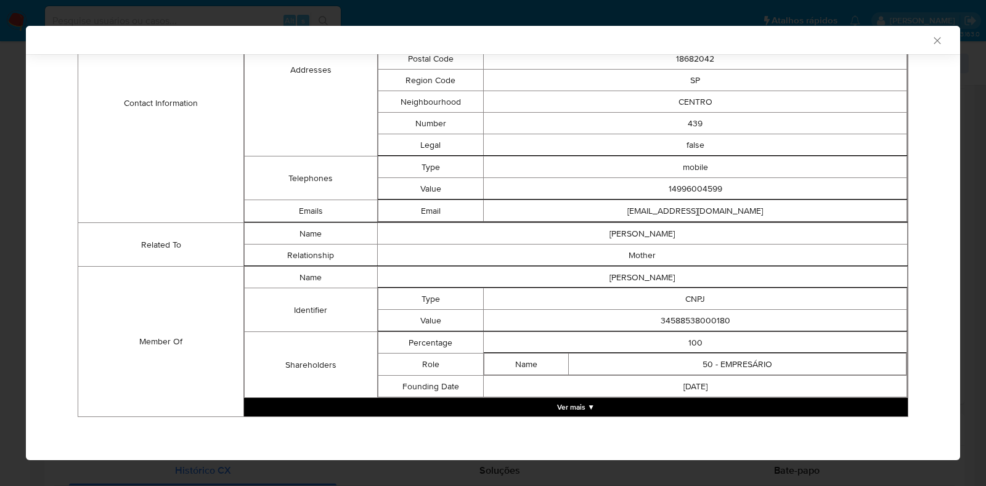
click at [695, 316] on td "34588538000180" at bounding box center [696, 321] width 424 height 22
copy td "34588538000180"
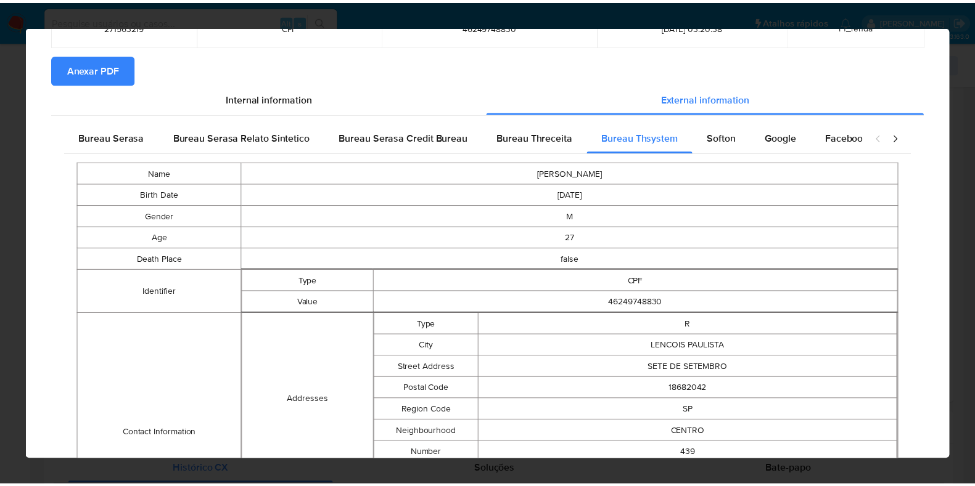
scroll to position [0, 0]
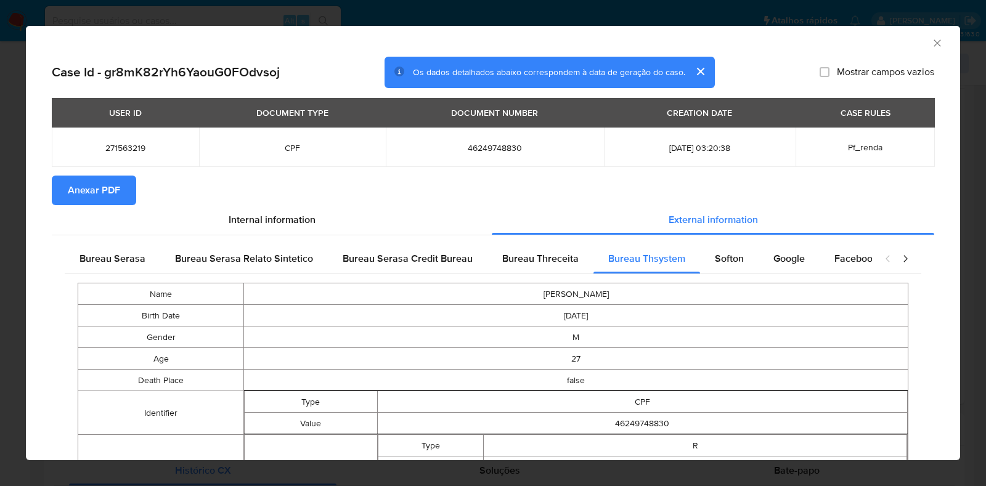
click at [0, 202] on div "AML Data Collector Case Id - gr8mK82rYh6YaouG0FOdvsoj Os dados detalhados abaix…" at bounding box center [493, 243] width 986 height 486
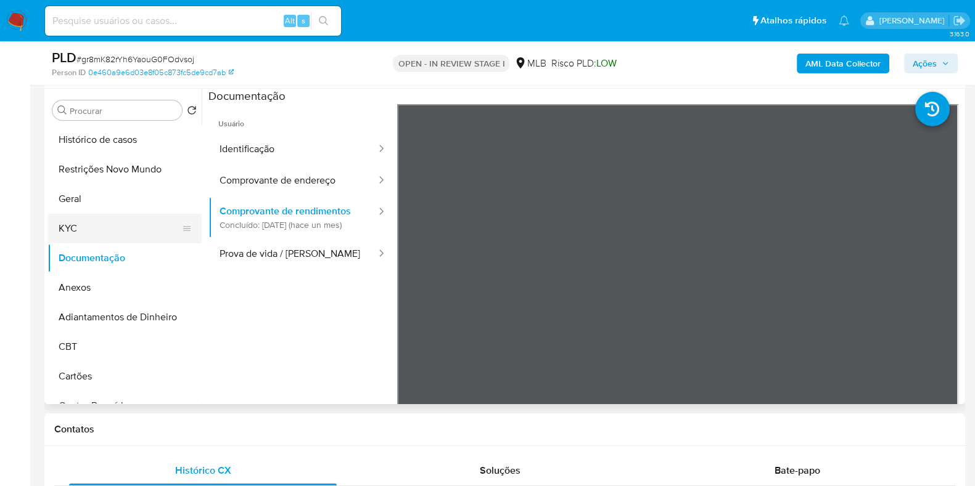
click at [136, 230] on button "KYC" at bounding box center [119, 229] width 144 height 30
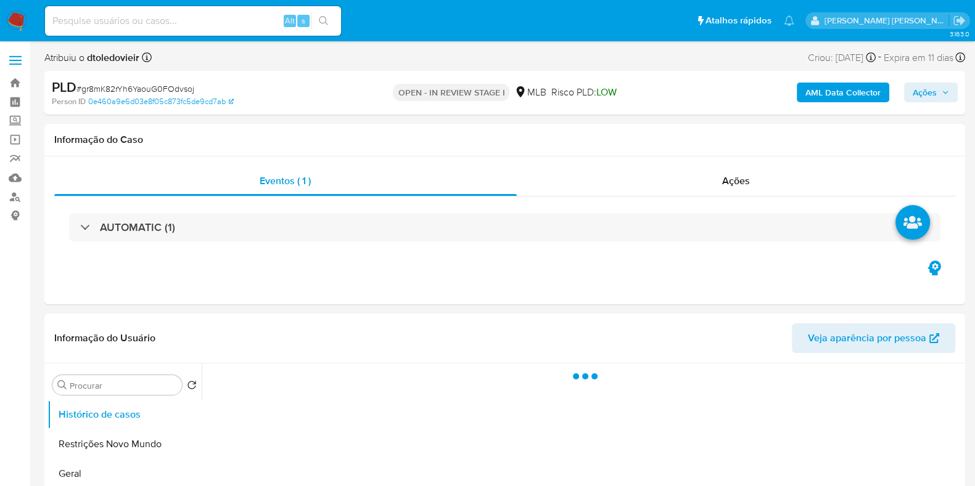
select select "10"
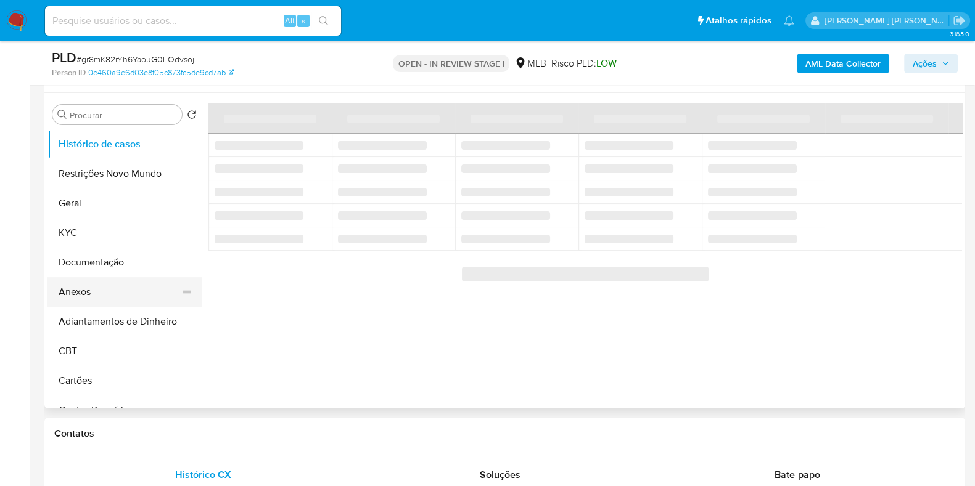
scroll to position [231, 0]
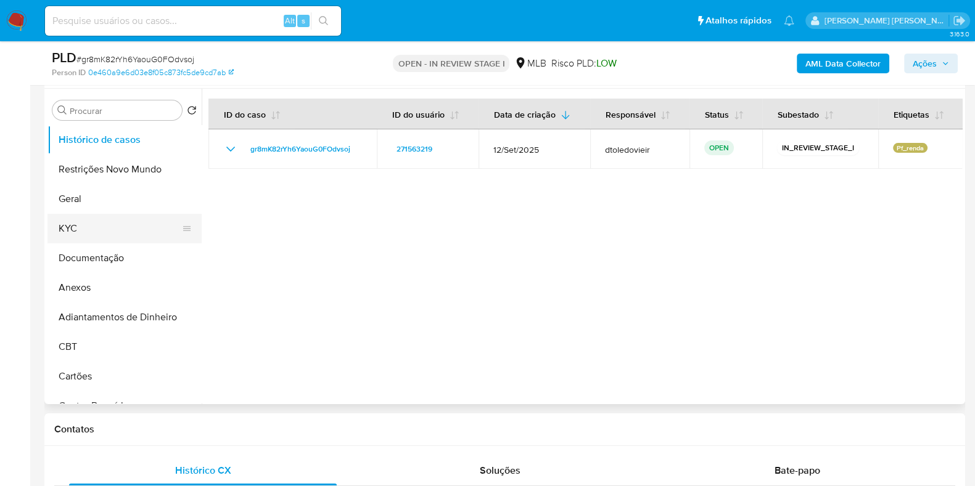
click at [97, 217] on button "KYC" at bounding box center [119, 229] width 144 height 30
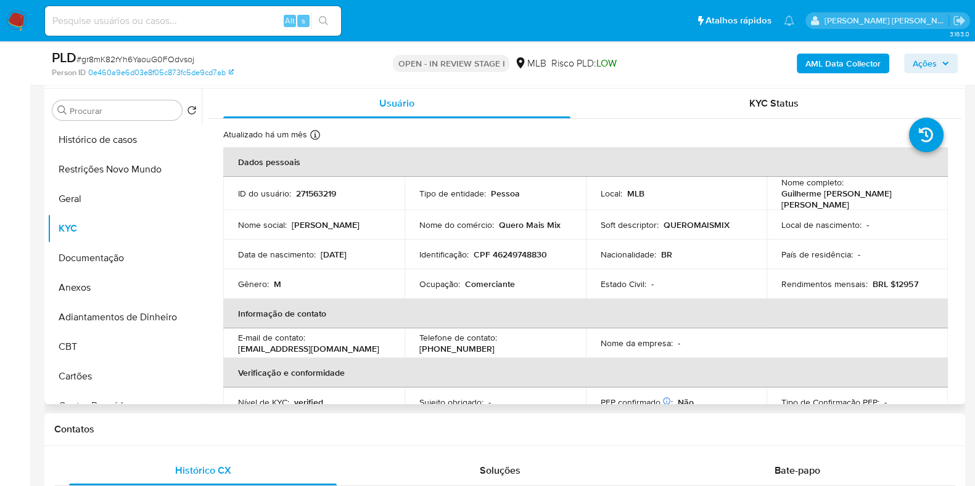
drag, startPoint x: 921, startPoint y: 199, endPoint x: 777, endPoint y: 198, distance: 143.7
click at [781, 198] on div "Nome completo : Guilherme Augusto Ferraz da Silva" at bounding box center [857, 193] width 152 height 33
drag, startPoint x: 780, startPoint y: 197, endPoint x: 930, endPoint y: 203, distance: 150.6
click at [930, 203] on td "Nome completo : Guilherme Augusto Ferraz da Silva" at bounding box center [856, 193] width 181 height 33
click at [718, 274] on td "Estado Civil : -" at bounding box center [676, 284] width 181 height 30
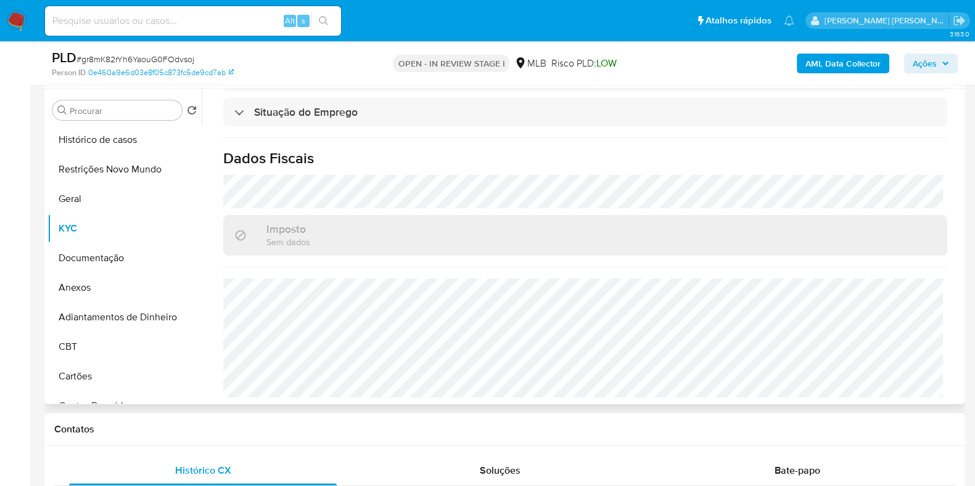
scroll to position [0, 0]
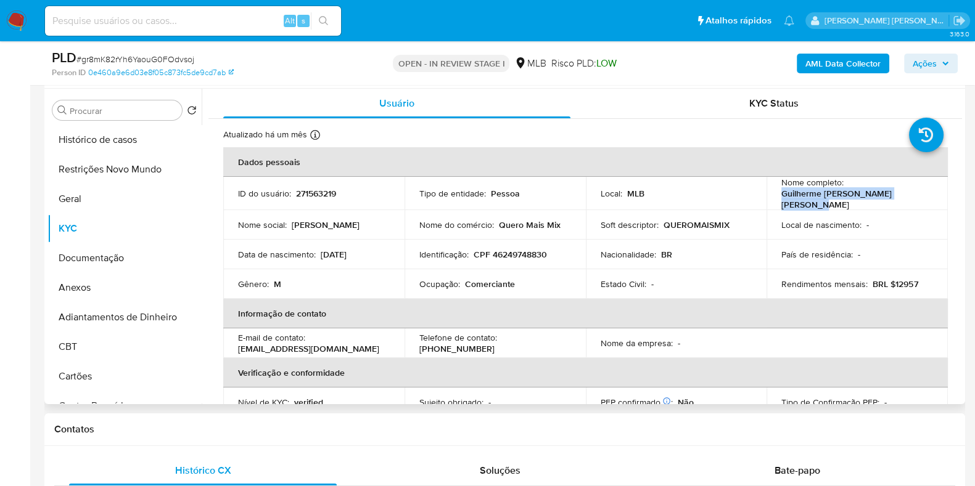
drag, startPoint x: 876, startPoint y: 200, endPoint x: 777, endPoint y: 200, distance: 98.6
click at [781, 200] on div "Nome completo : Guilherme Augusto Ferraz da Silva" at bounding box center [857, 193] width 152 height 33
copy p "Guilherme [PERSON_NAME] [PERSON_NAME]"
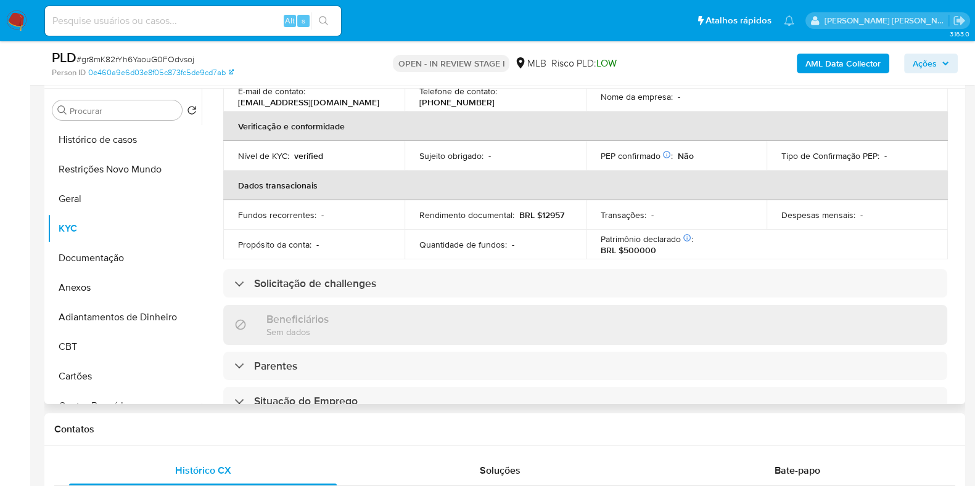
scroll to position [73, 0]
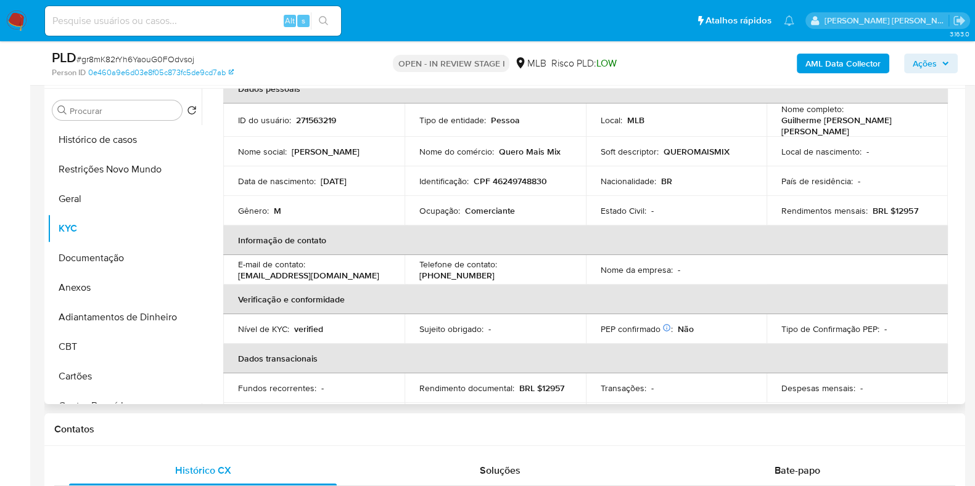
click at [527, 170] on td "Identificação : CPF 46249748830" at bounding box center [494, 181] width 181 height 30
click at [519, 176] on p "CPF 46249748830" at bounding box center [510, 181] width 73 height 11
click at [506, 178] on p "CPF 46249748830" at bounding box center [510, 181] width 73 height 11
copy p "46249748830"
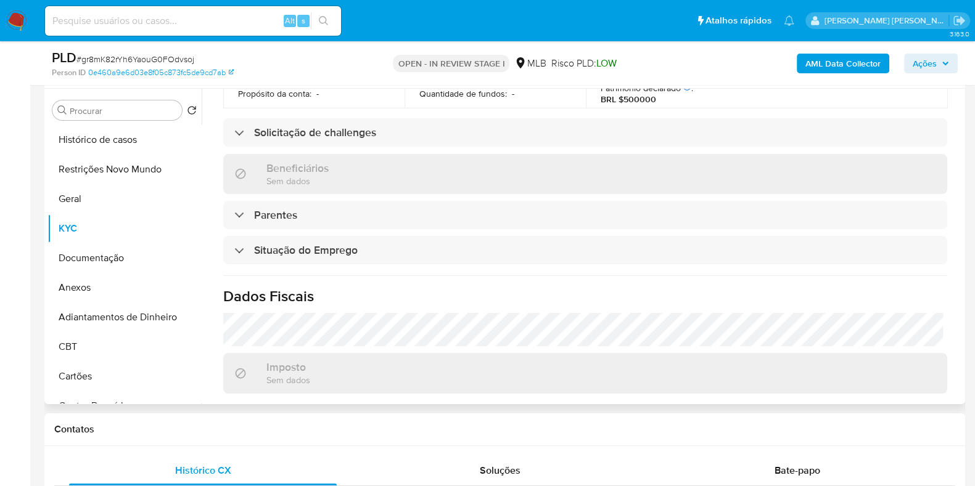
scroll to position [536, 0]
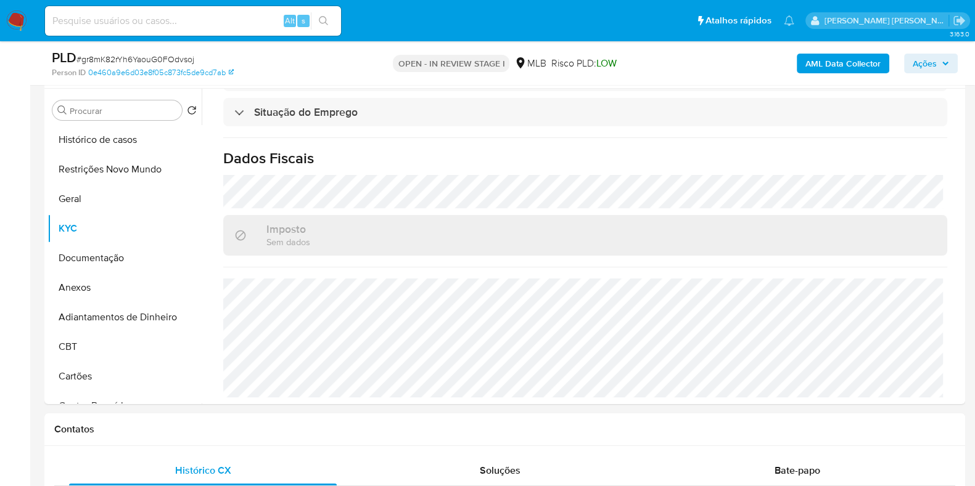
copy p "46249748830"
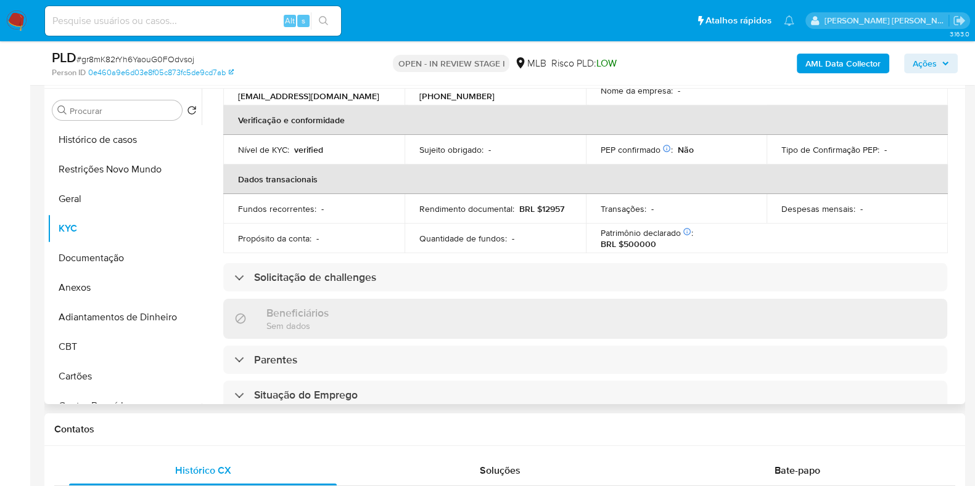
scroll to position [0, 0]
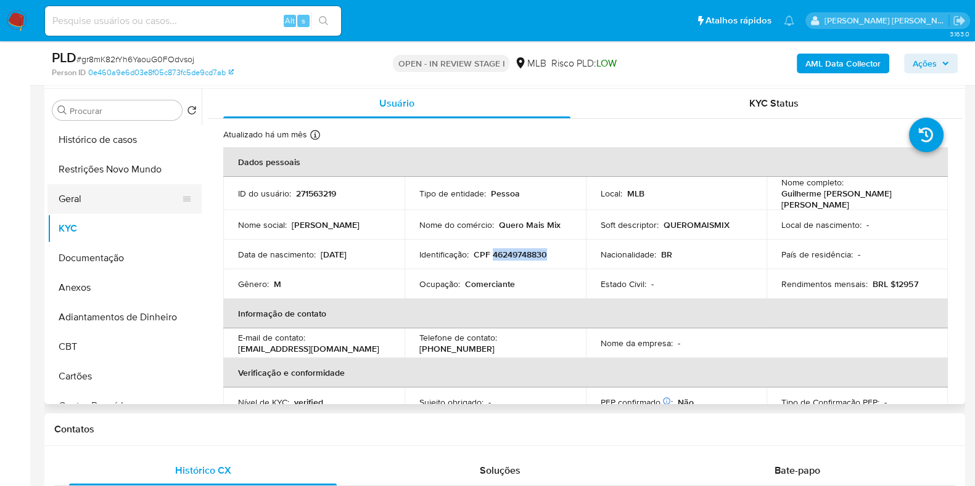
click at [91, 184] on button "Geral" at bounding box center [119, 199] width 144 height 30
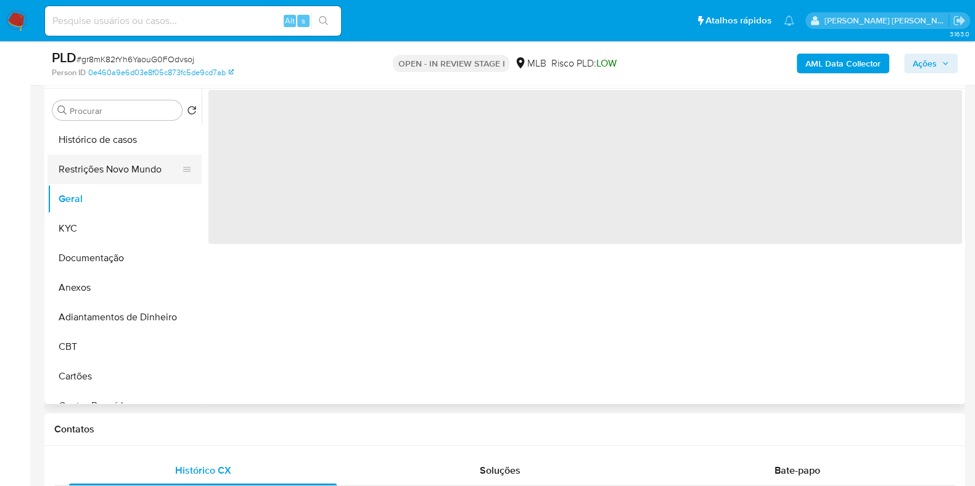
click at [96, 173] on button "Restrições Novo Mundo" at bounding box center [119, 170] width 144 height 30
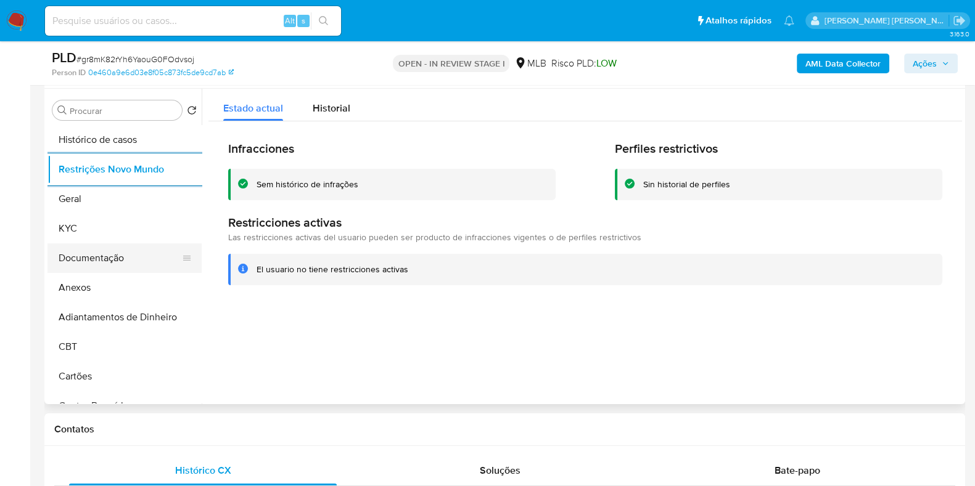
click at [88, 254] on button "Documentação" at bounding box center [119, 259] width 144 height 30
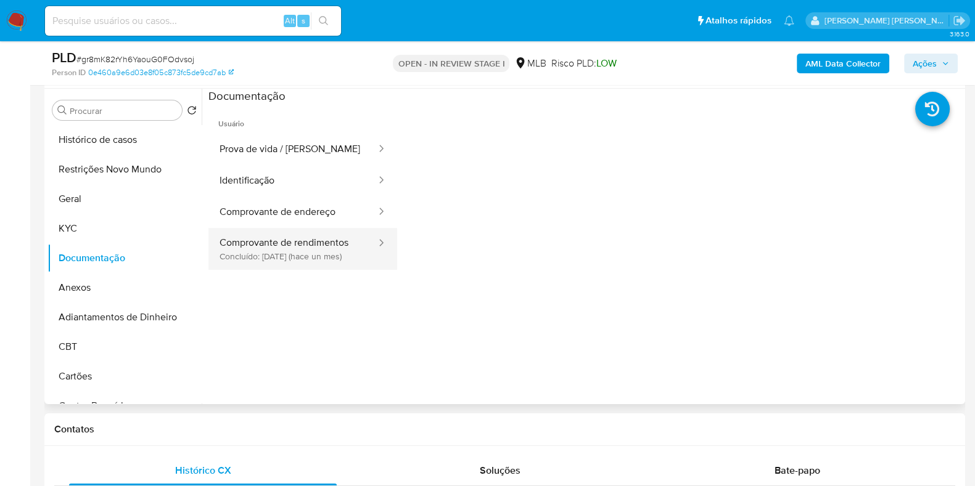
click at [262, 252] on button "Comprovante de rendimentos Concluído: 17/09/2025 (hace un mes)" at bounding box center [292, 249] width 169 height 42
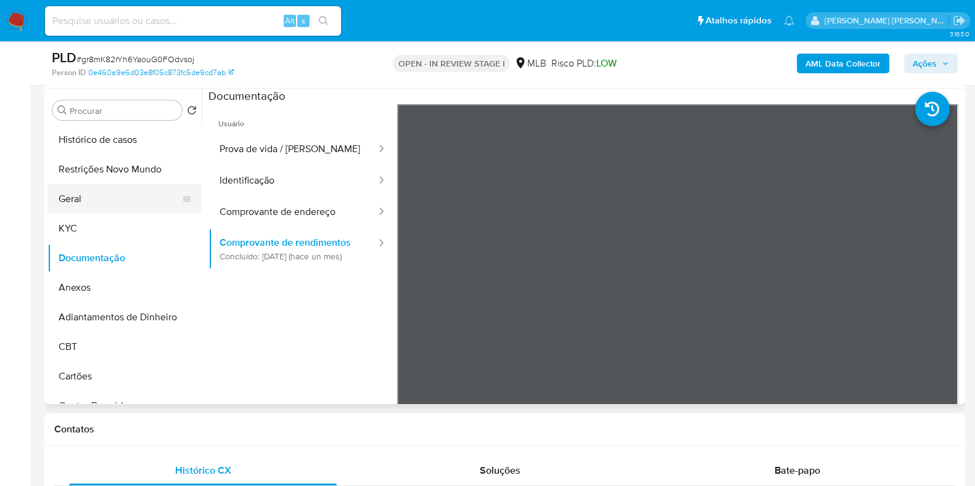
click at [107, 203] on button "Geral" at bounding box center [119, 199] width 144 height 30
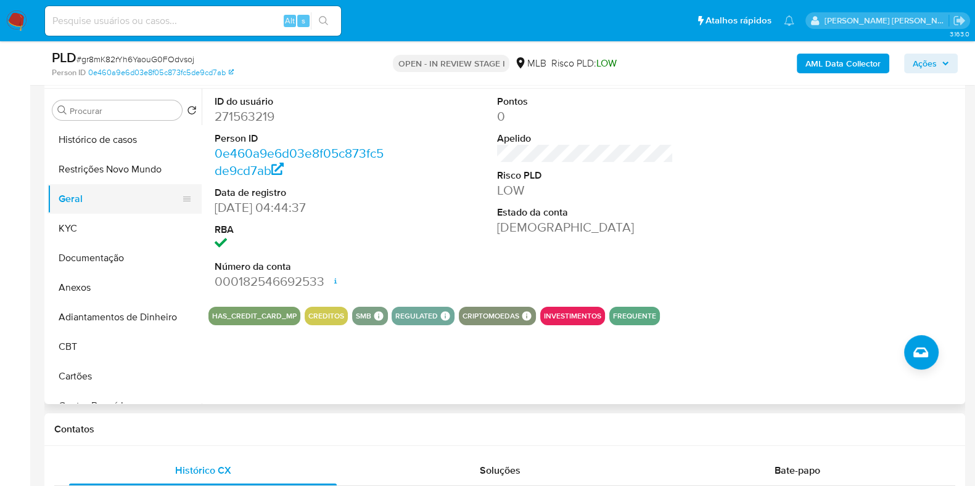
click at [110, 199] on button "Geral" at bounding box center [119, 199] width 144 height 30
click at [97, 239] on button "KYC" at bounding box center [119, 229] width 144 height 30
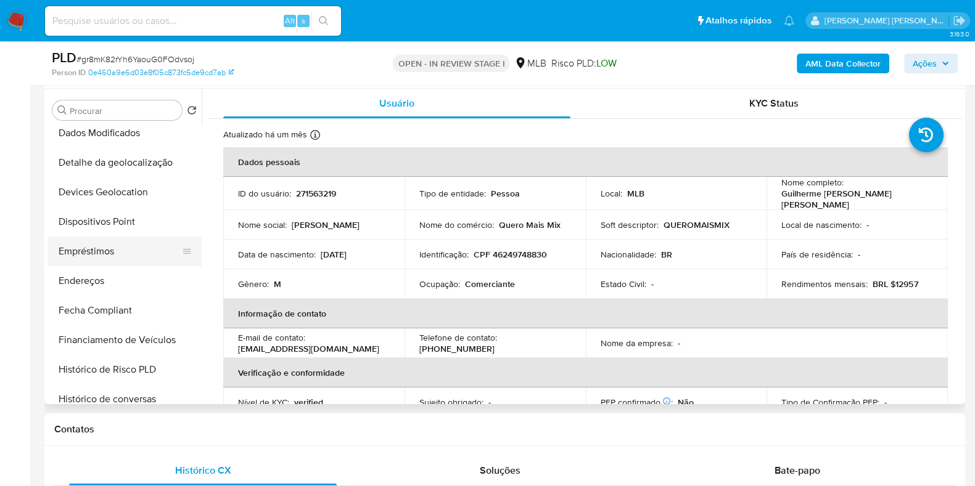
scroll to position [308, 0]
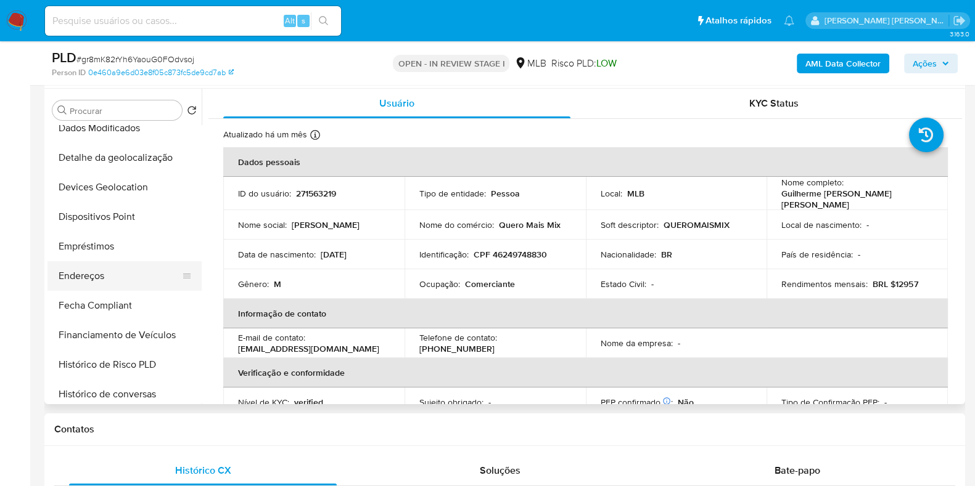
click at [126, 277] on button "Endereços" at bounding box center [119, 276] width 144 height 30
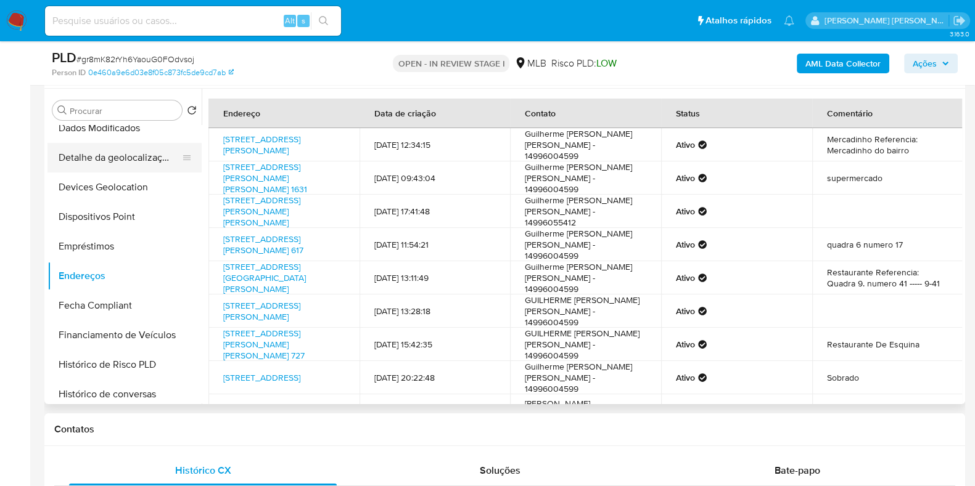
click at [154, 160] on button "Detalhe da geolocalização" at bounding box center [119, 158] width 144 height 30
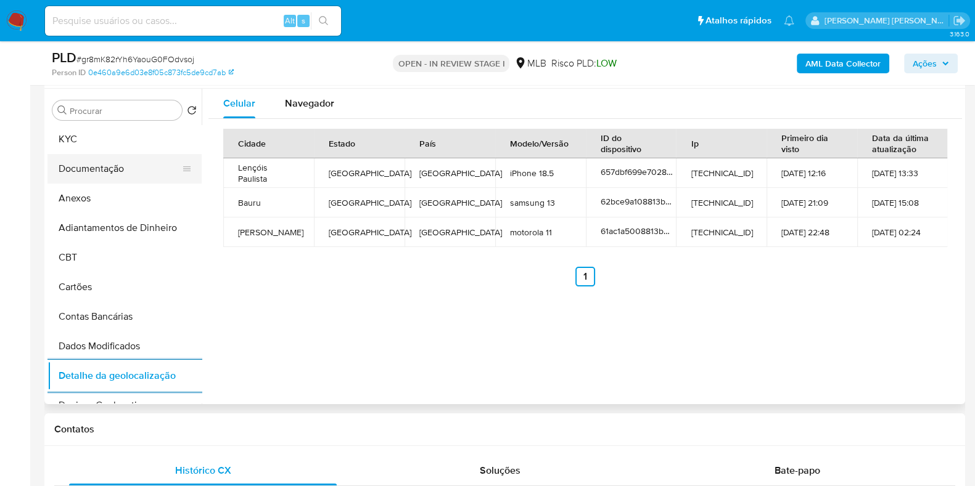
scroll to position [0, 0]
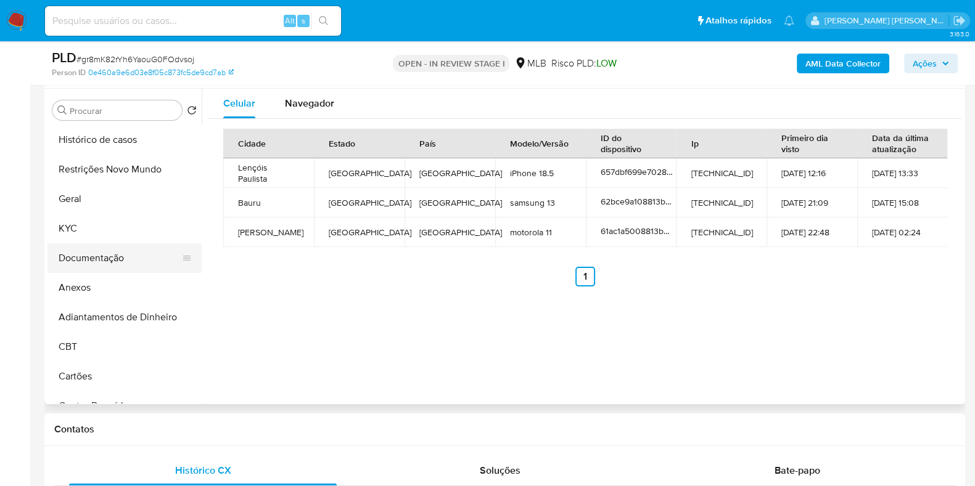
click at [139, 179] on button "Restrições Novo Mundo" at bounding box center [124, 170] width 154 height 30
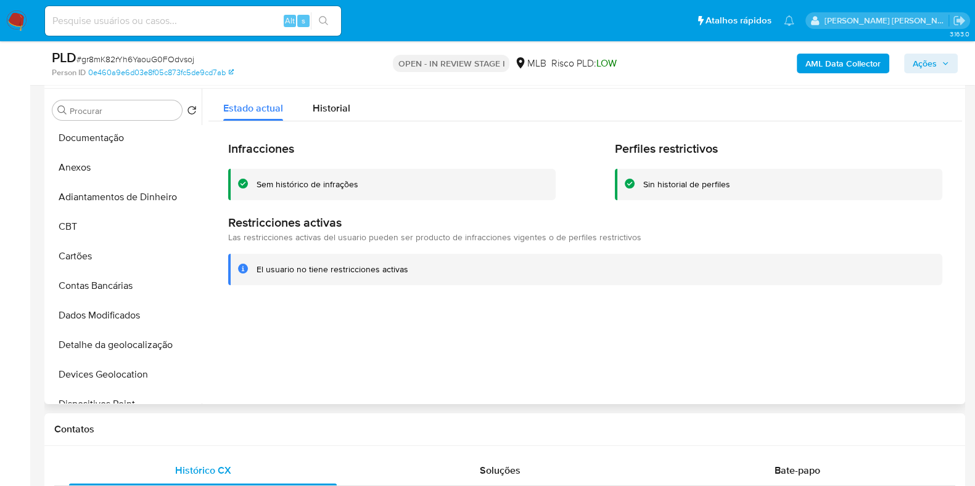
scroll to position [308, 0]
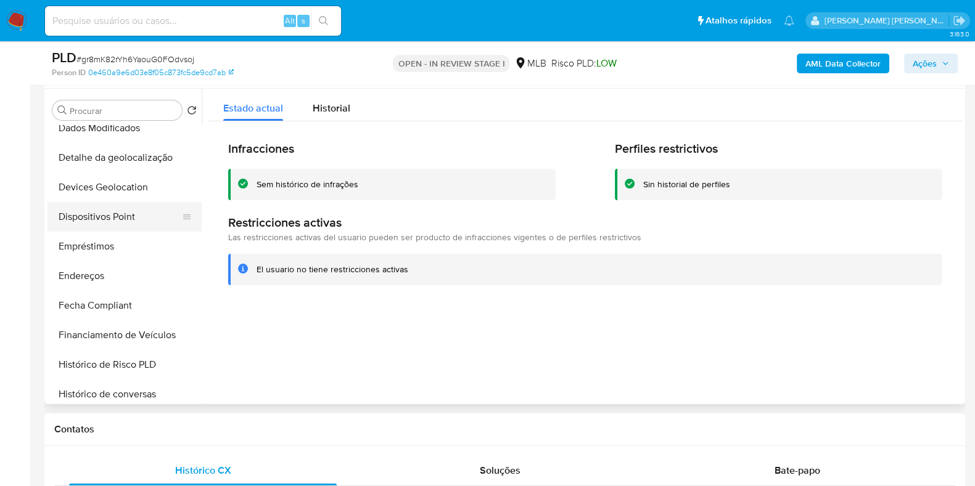
click at [143, 215] on button "Dispositivos Point" at bounding box center [119, 217] width 144 height 30
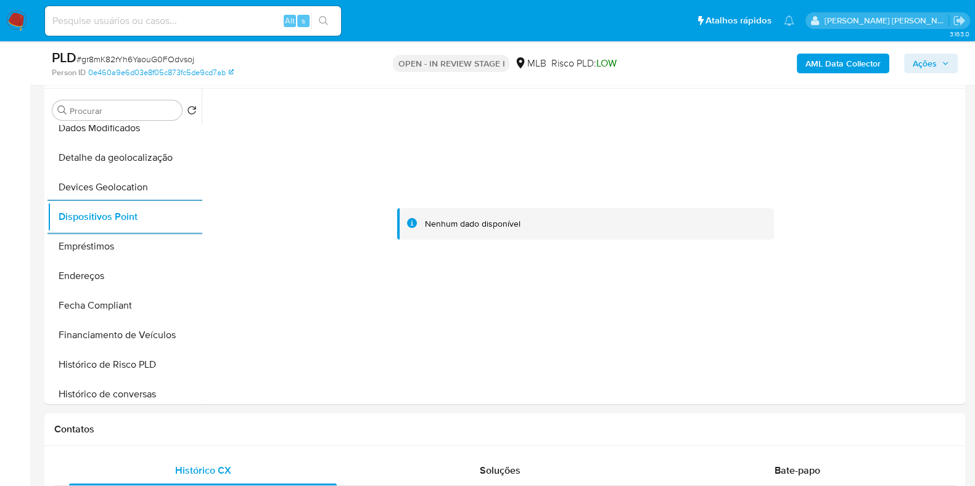
click at [866, 63] on b "AML Data Collector" at bounding box center [842, 64] width 75 height 20
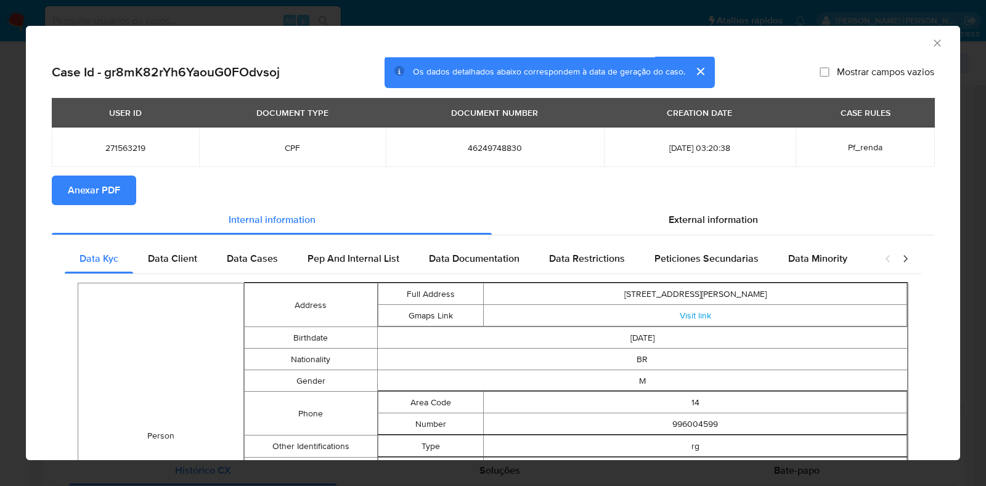
click at [111, 184] on span "Anexar PDF" at bounding box center [94, 190] width 52 height 27
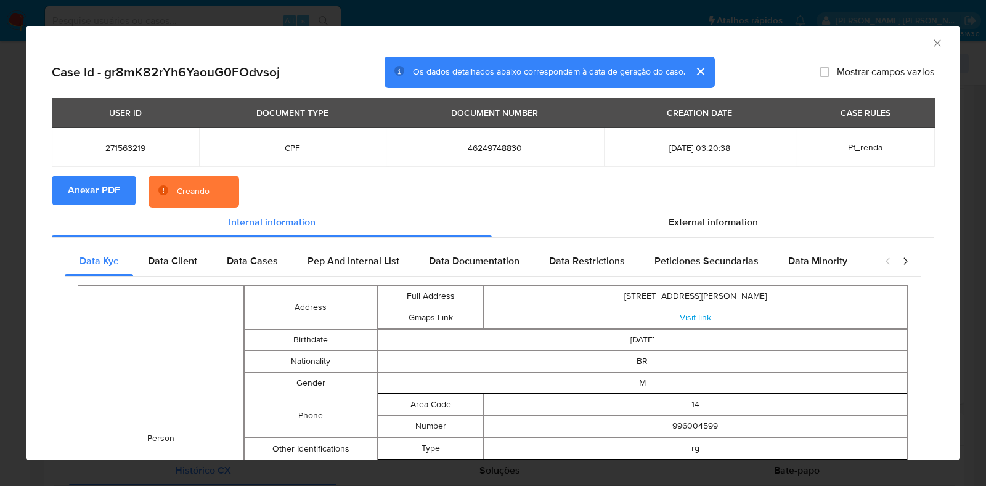
click at [0, 186] on div "AML Data Collector Case Id - gr8mK82rYh6YaouG0FOdvsoj Os dados detalhados abaix…" at bounding box center [493, 243] width 986 height 486
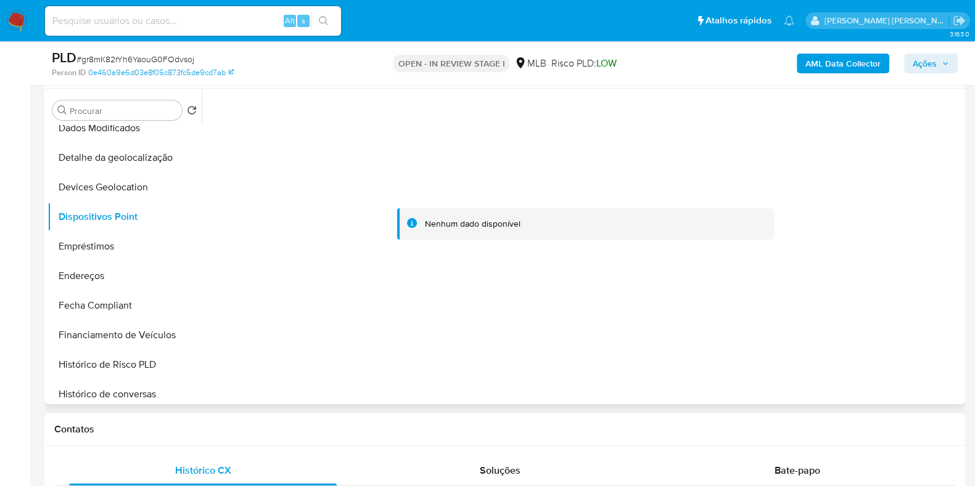
scroll to position [0, 0]
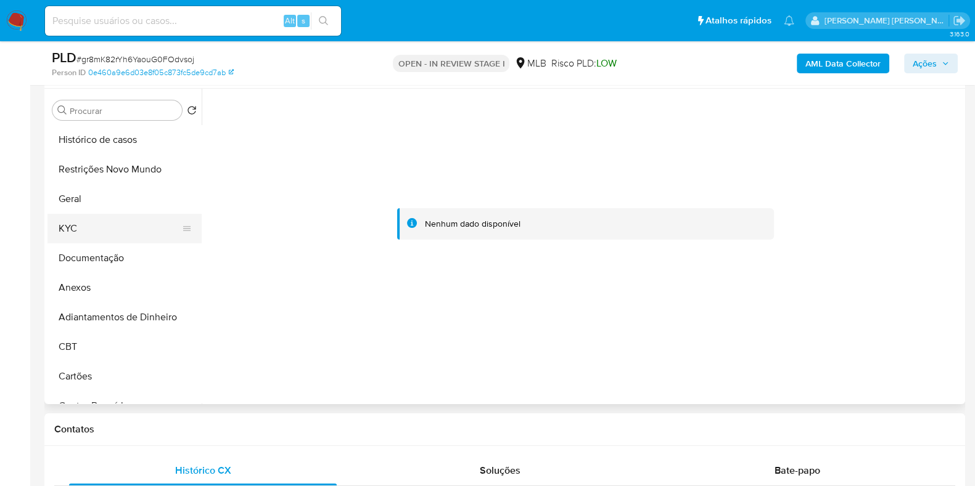
click at [105, 229] on button "KYC" at bounding box center [119, 229] width 144 height 30
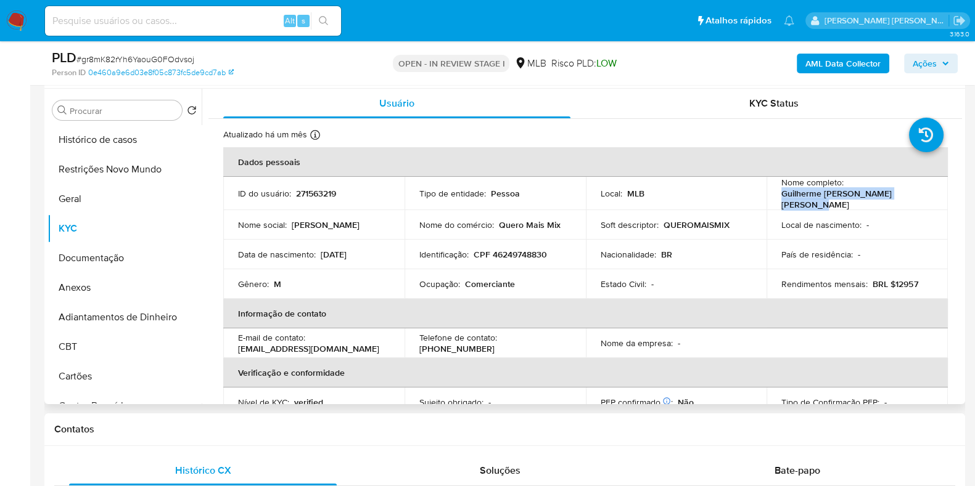
drag, startPoint x: 914, startPoint y: 201, endPoint x: 778, endPoint y: 195, distance: 135.8
click at [781, 195] on div "Nome completo : Guilherme Augusto Ferraz da Silva" at bounding box center [857, 193] width 152 height 33
copy p "Guilherme Augusto Ferraz da Silva"
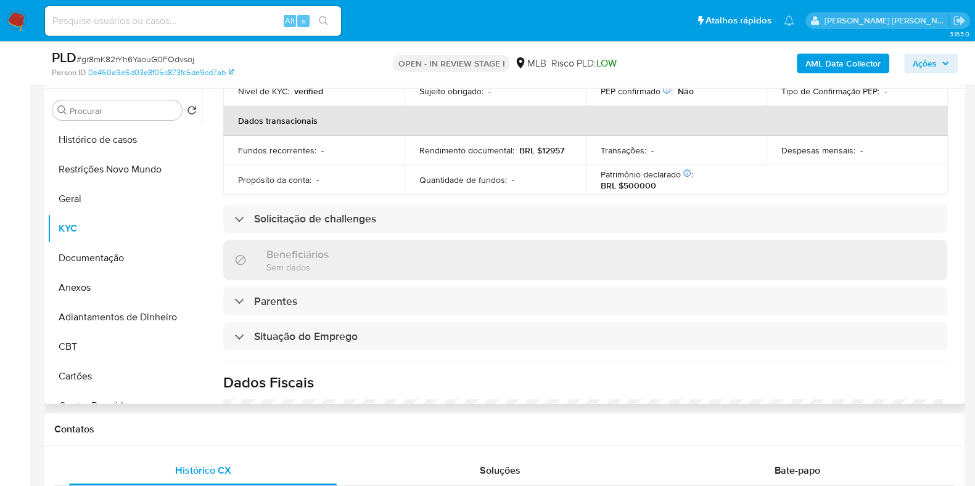
scroll to position [536, 0]
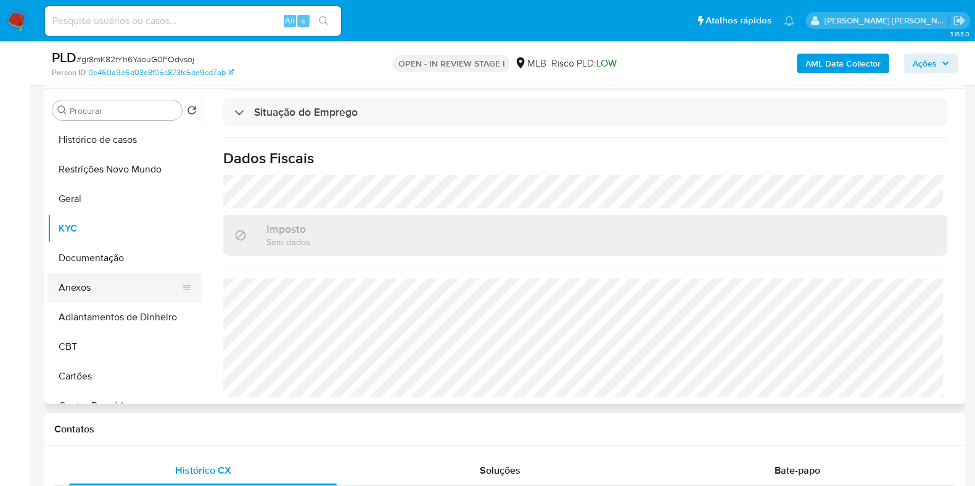
click at [115, 286] on button "Anexos" at bounding box center [119, 288] width 144 height 30
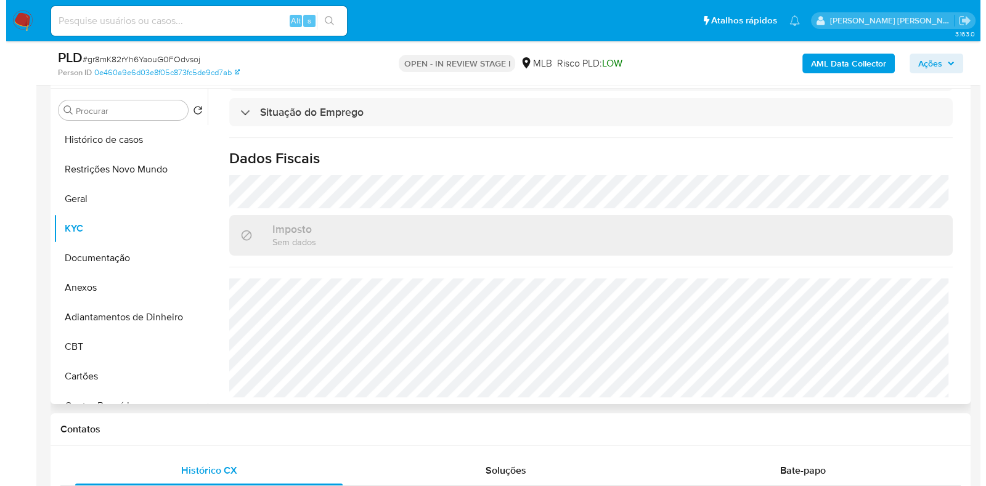
scroll to position [0, 0]
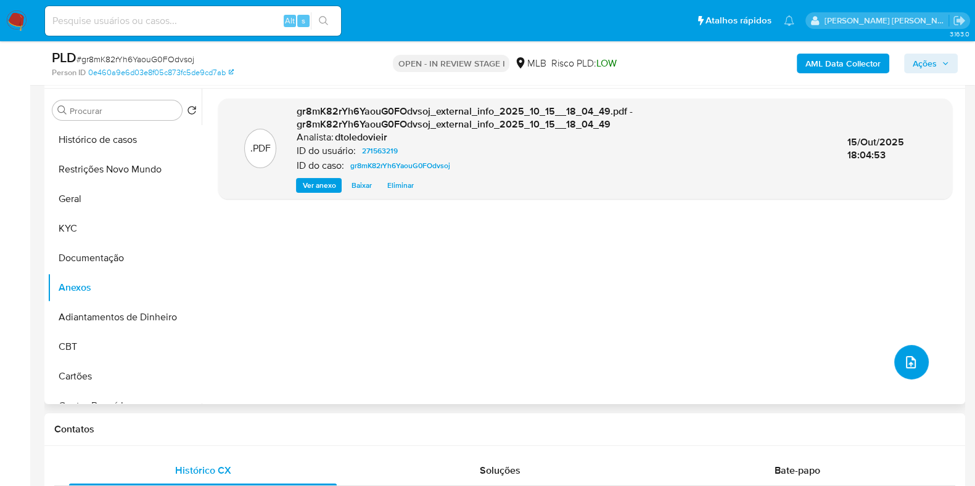
click at [903, 368] on icon "upload-file" at bounding box center [910, 362] width 15 height 15
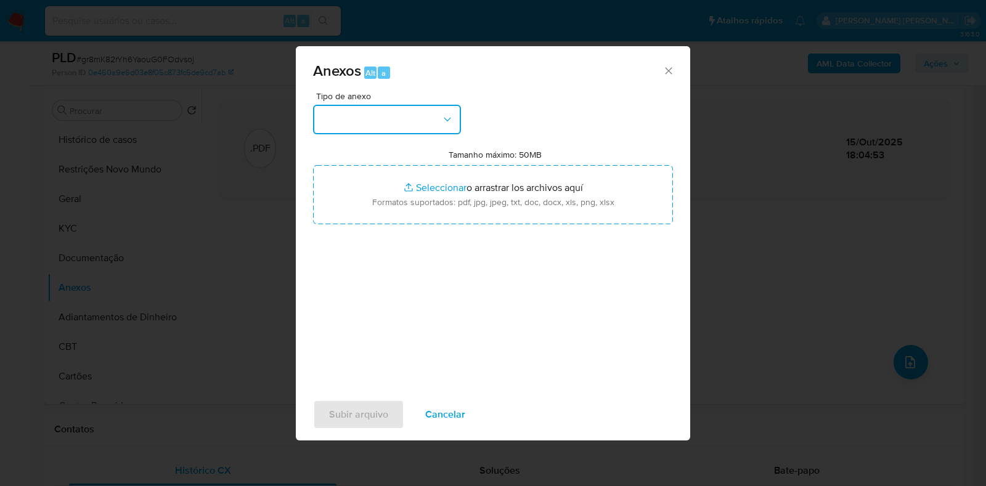
click at [418, 118] on button "button" at bounding box center [387, 120] width 148 height 30
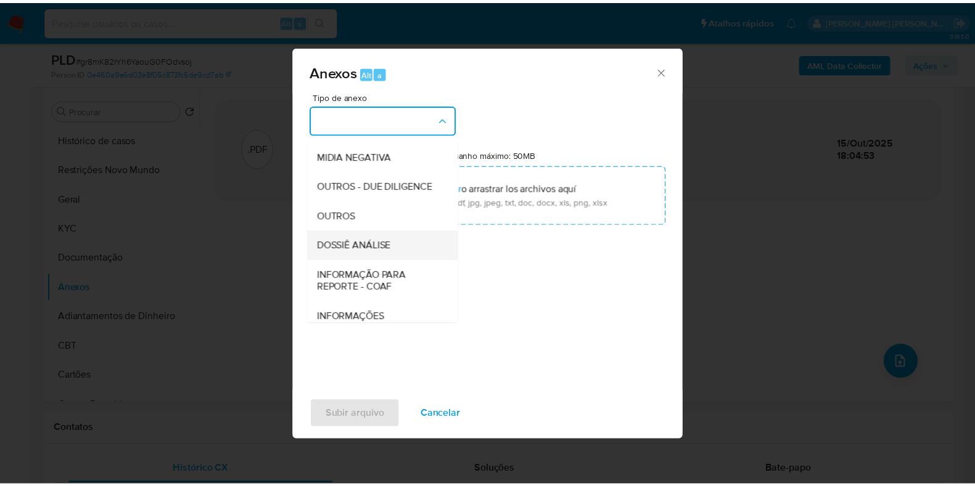
scroll to position [190, 0]
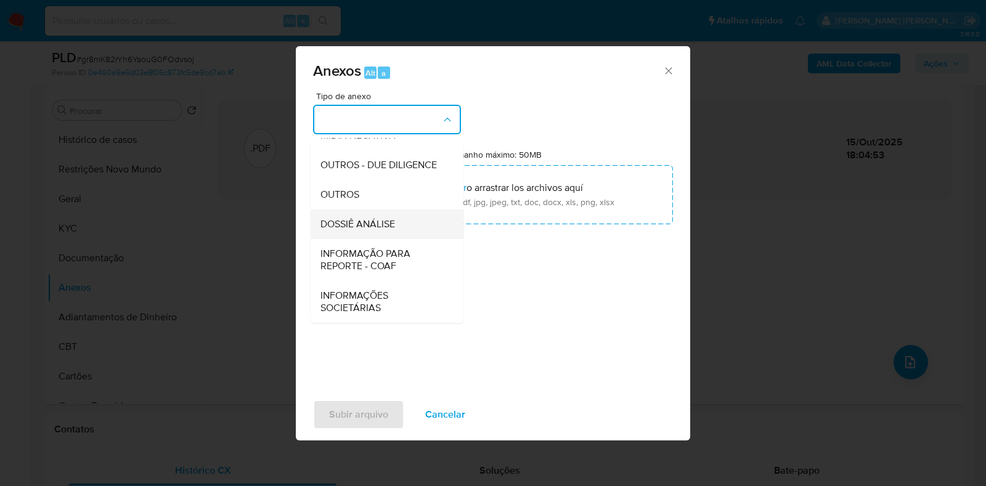
click at [388, 232] on div "DOSSIÊ ANÁLISE" at bounding box center [384, 225] width 126 height 30
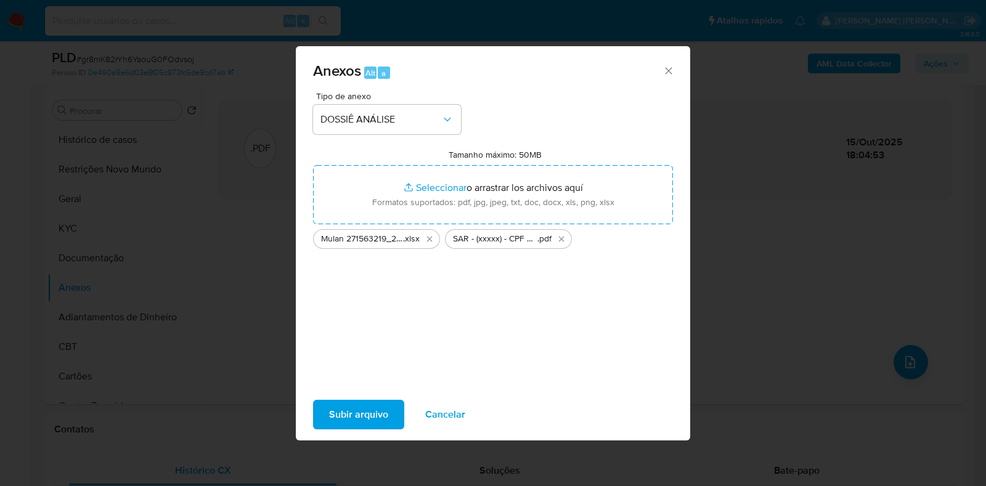
click at [378, 414] on span "Subir arquivo" at bounding box center [358, 414] width 59 height 27
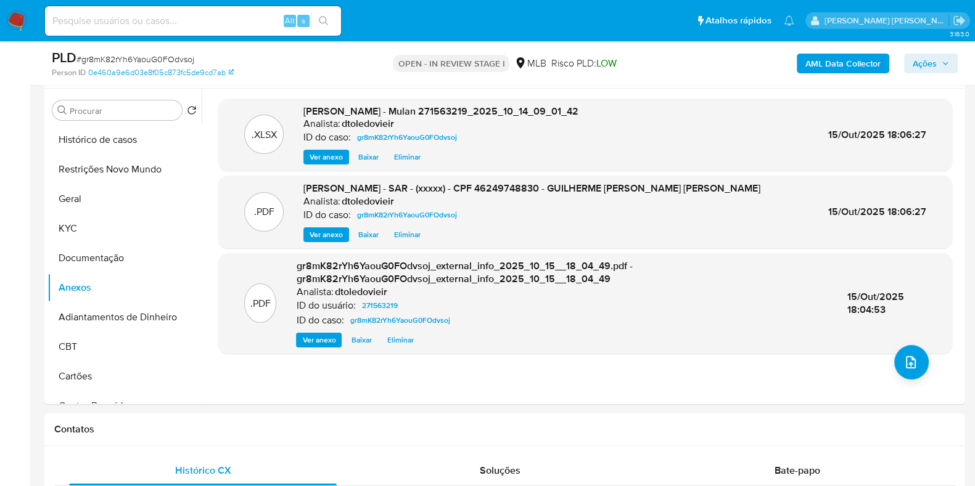
click at [943, 58] on span "Ações" at bounding box center [931, 63] width 36 height 17
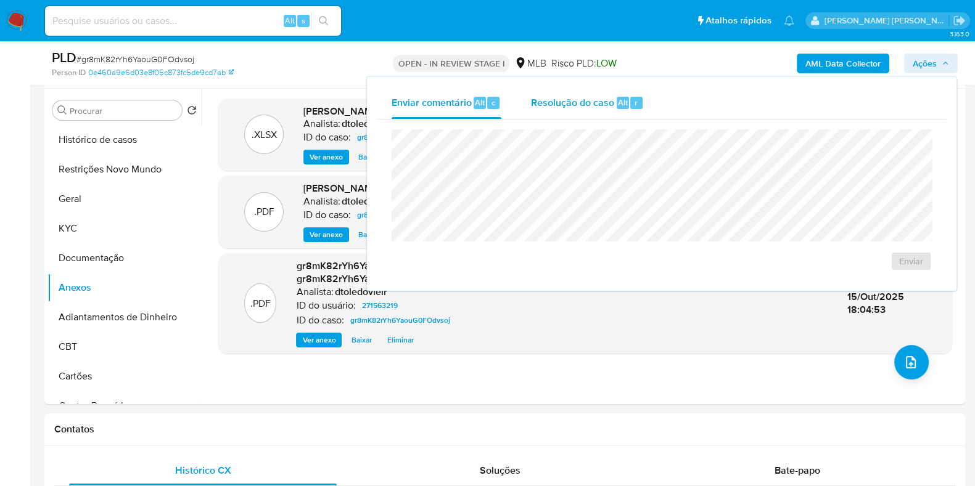
click at [595, 97] on span "Resolução do caso" at bounding box center [572, 102] width 83 height 14
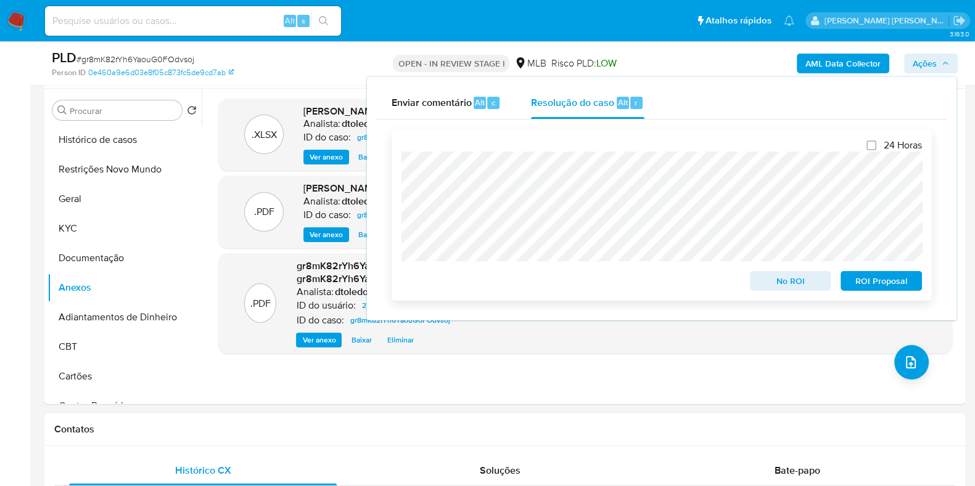
click at [880, 289] on span "ROI Proposal" at bounding box center [881, 281] width 64 height 17
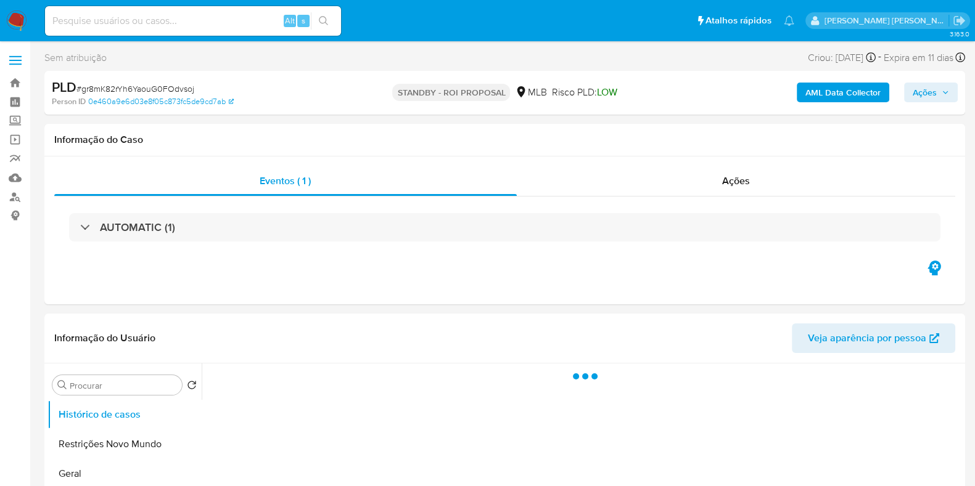
select select "10"
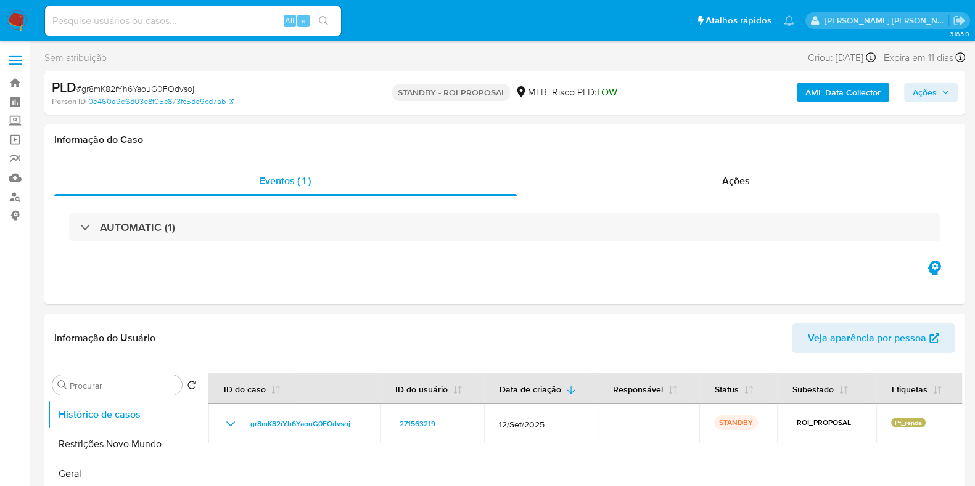
click at [18, 11] on img at bounding box center [16, 20] width 21 height 21
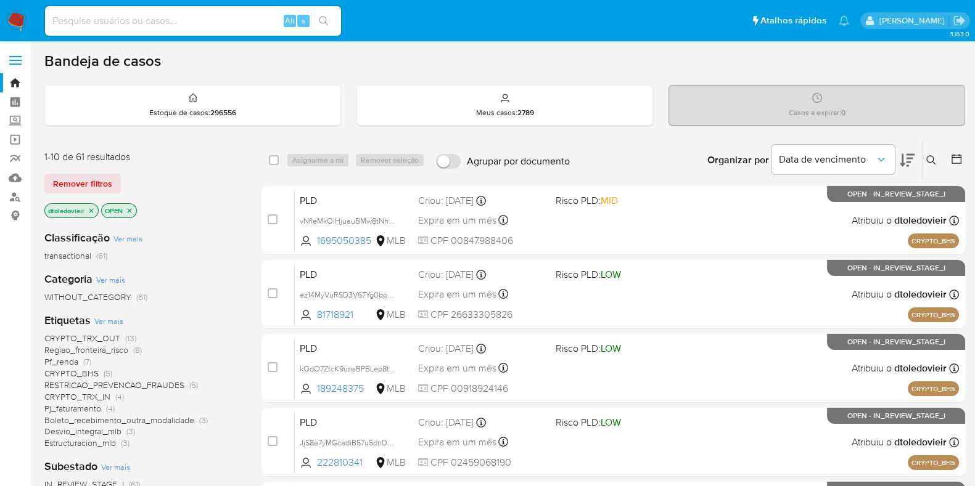
click at [909, 160] on icon at bounding box center [907, 160] width 15 height 15
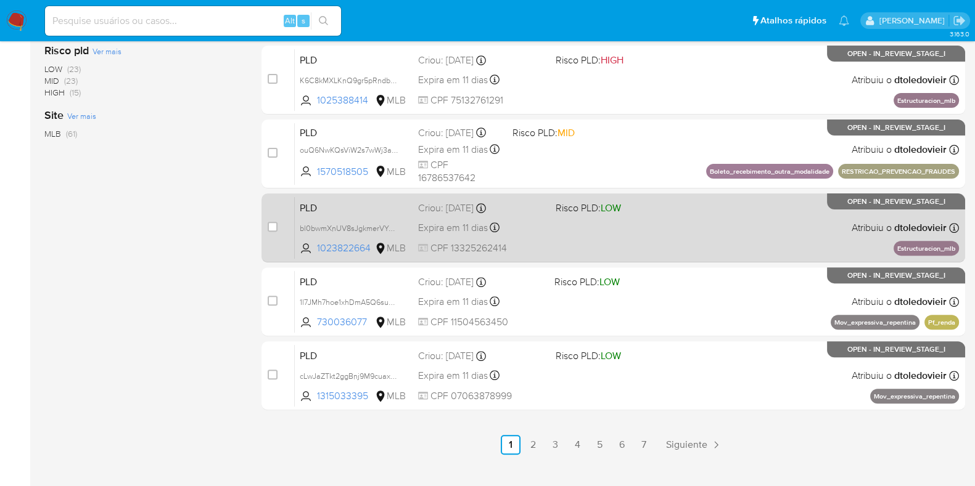
scroll to position [530, 0]
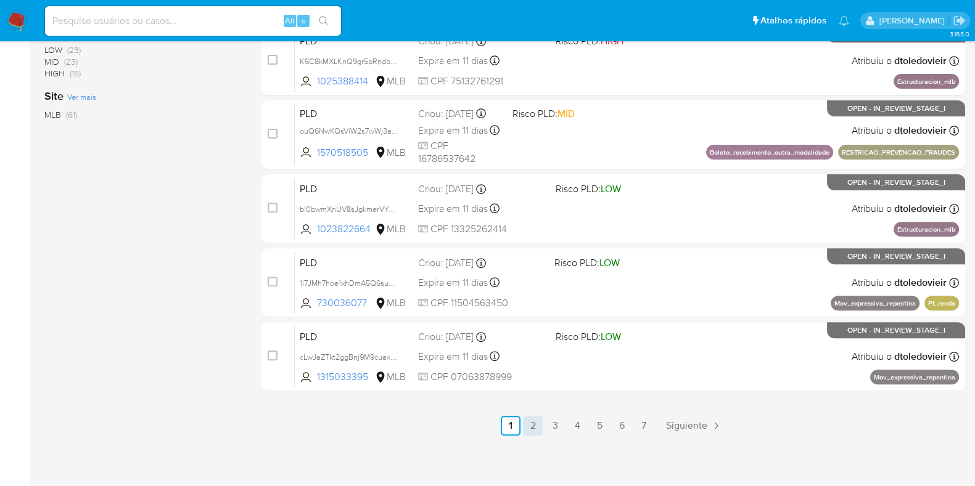
click at [531, 422] on link "2" at bounding box center [533, 426] width 20 height 20
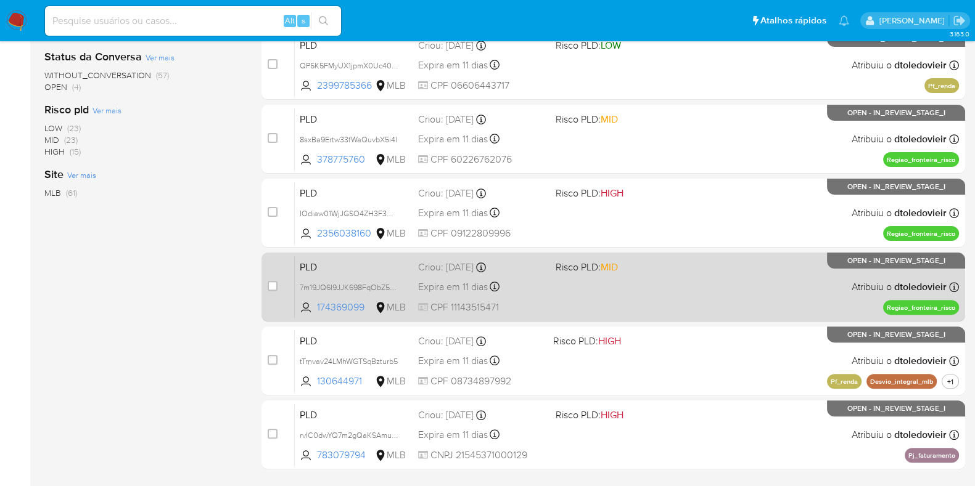
scroll to position [530, 0]
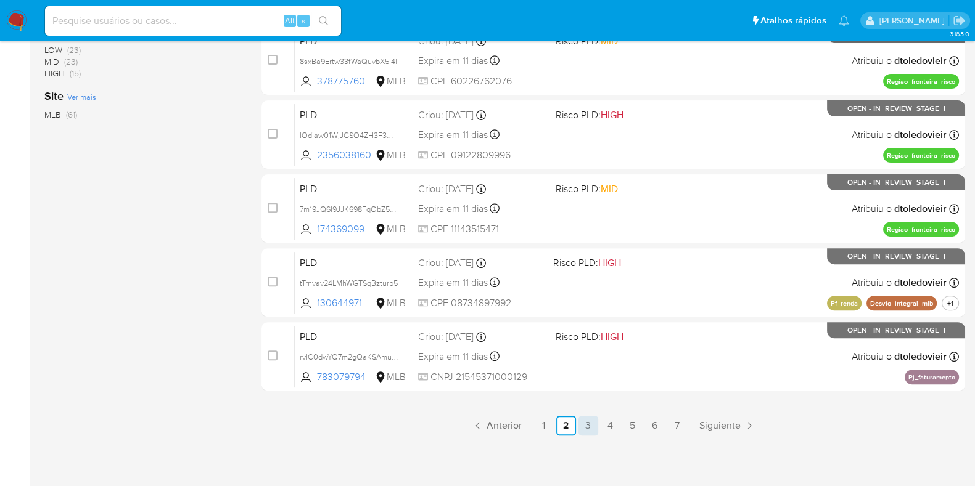
click at [584, 427] on link "3" at bounding box center [588, 426] width 20 height 20
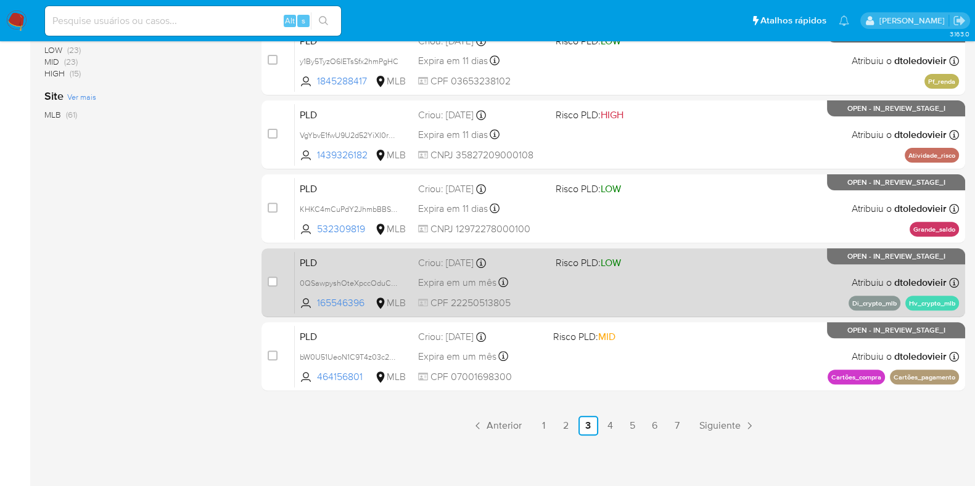
scroll to position [453, 0]
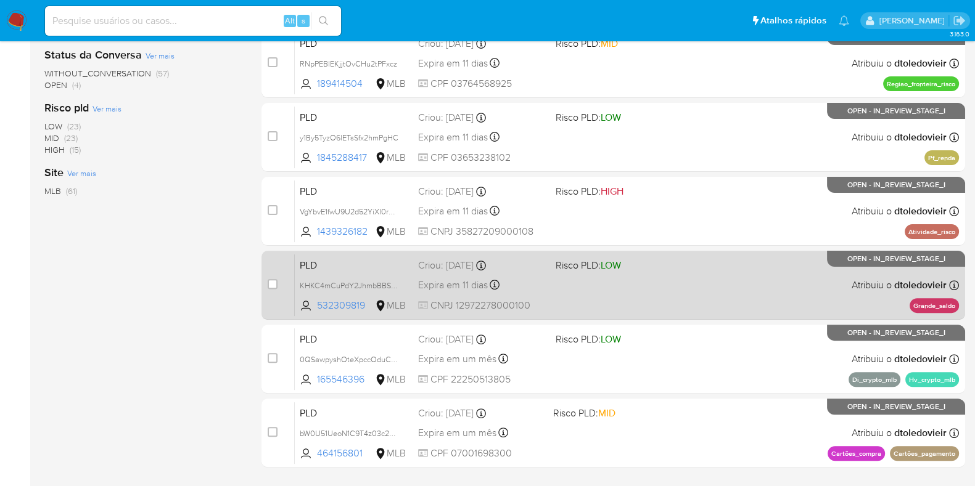
click at [682, 288] on div "PLD KHKC4mCuPdY2JhmbBBS49MBl 532309819 MLB Risco PLD: LOW Criou: 12/09/2025 Cri…" at bounding box center [627, 285] width 664 height 62
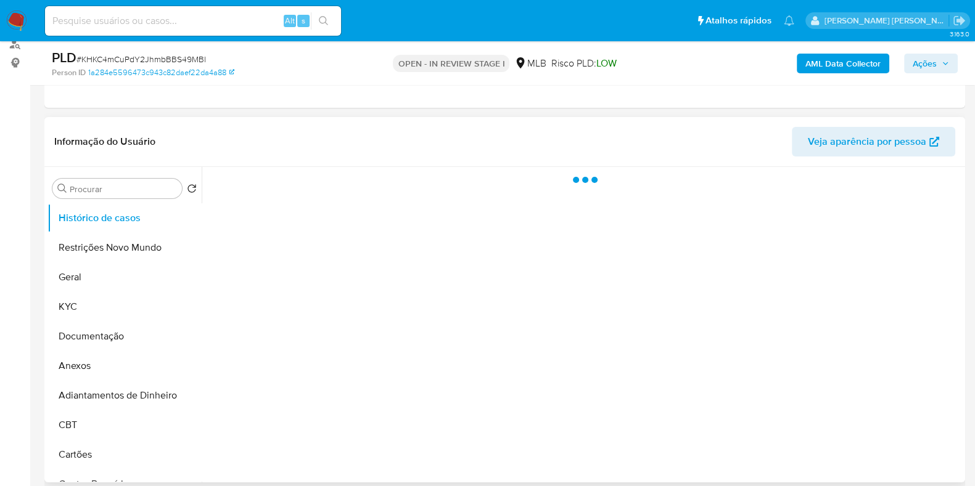
select select "10"
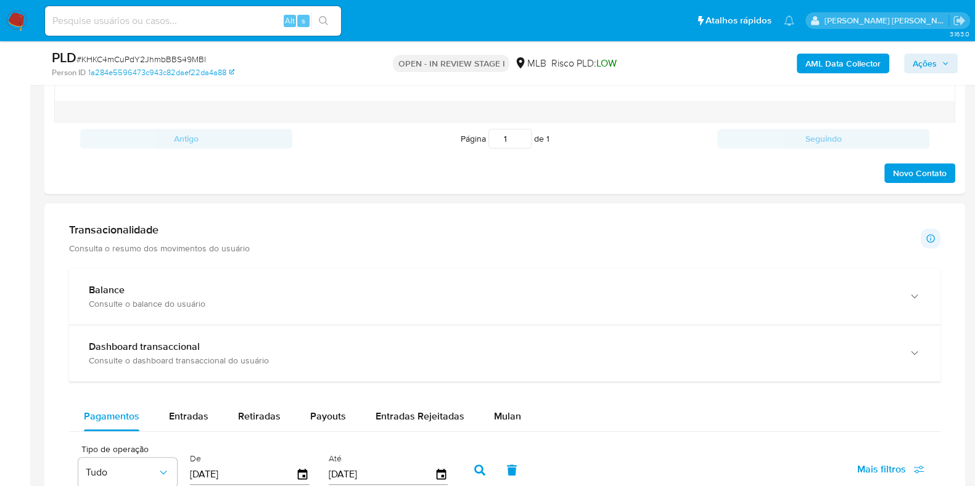
scroll to position [925, 0]
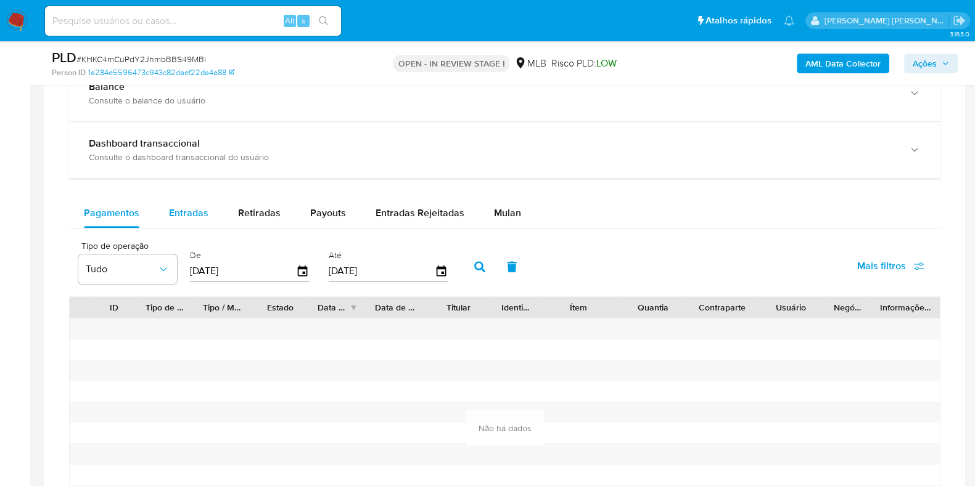
click at [193, 211] on span "Entradas" at bounding box center [188, 213] width 39 height 14
select select "10"
click at [244, 269] on input "[DATE]" at bounding box center [243, 271] width 106 height 20
click at [256, 211] on span "Retiradas" at bounding box center [259, 213] width 43 height 14
select select "10"
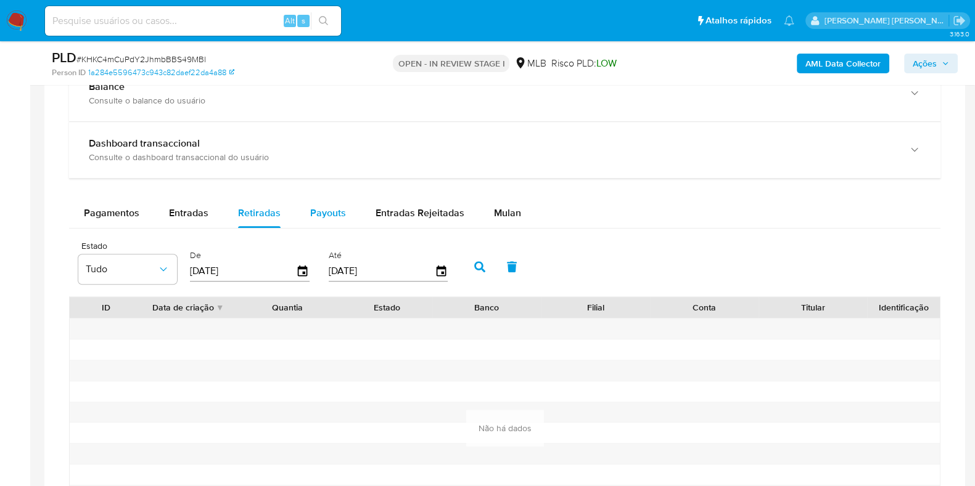
click at [314, 208] on span "Payouts" at bounding box center [328, 213] width 36 height 14
select select "10"
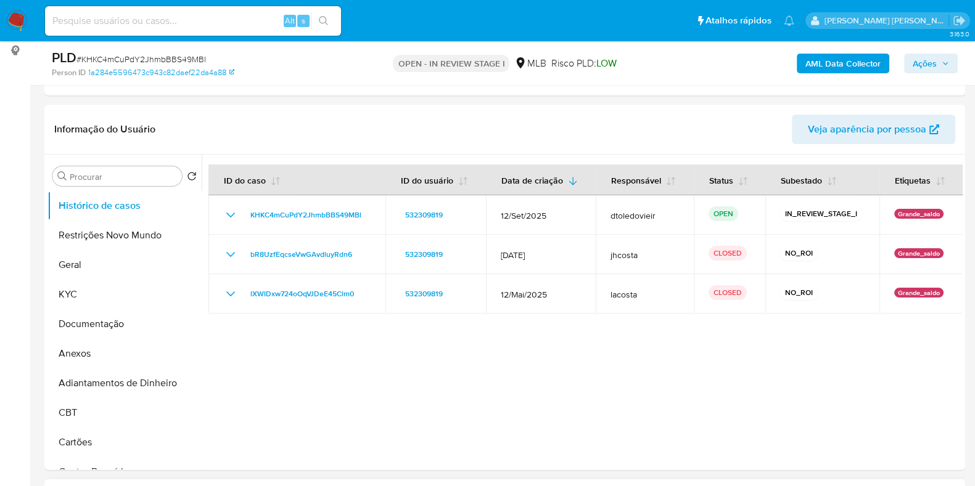
scroll to position [154, 0]
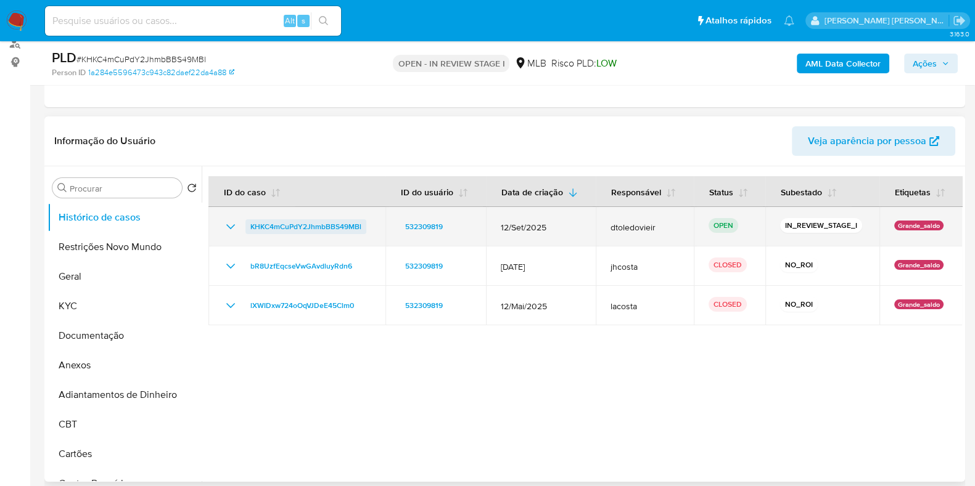
drag, startPoint x: 373, startPoint y: 224, endPoint x: 248, endPoint y: 229, distance: 124.6
click at [248, 229] on td "KHKC4mCuPdY2JhmbBBS49MBl" at bounding box center [296, 226] width 177 height 39
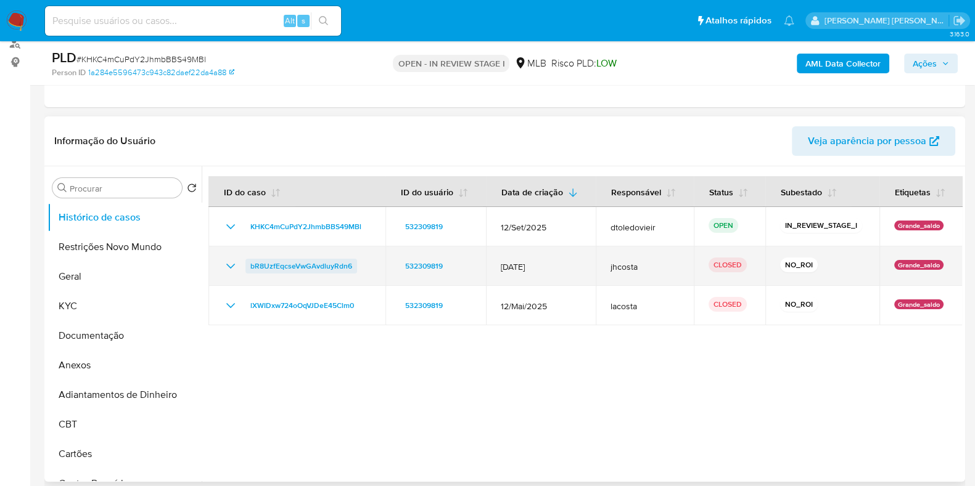
drag, startPoint x: 362, startPoint y: 269, endPoint x: 245, endPoint y: 261, distance: 117.5
click at [245, 261] on div "bR8UzfEqcseVwGAvdluyRdn6" at bounding box center [296, 266] width 147 height 15
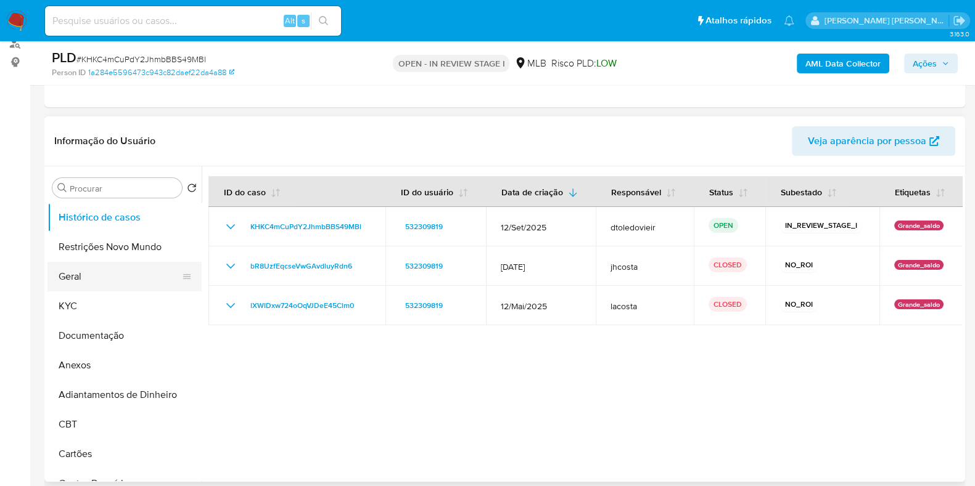
click at [95, 276] on button "Geral" at bounding box center [119, 277] width 144 height 30
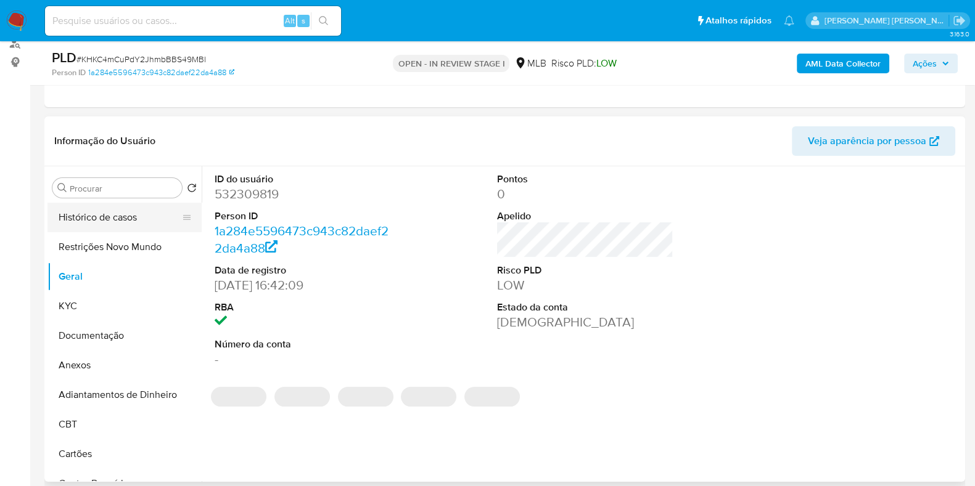
click at [115, 206] on button "Histórico de casos" at bounding box center [119, 218] width 144 height 30
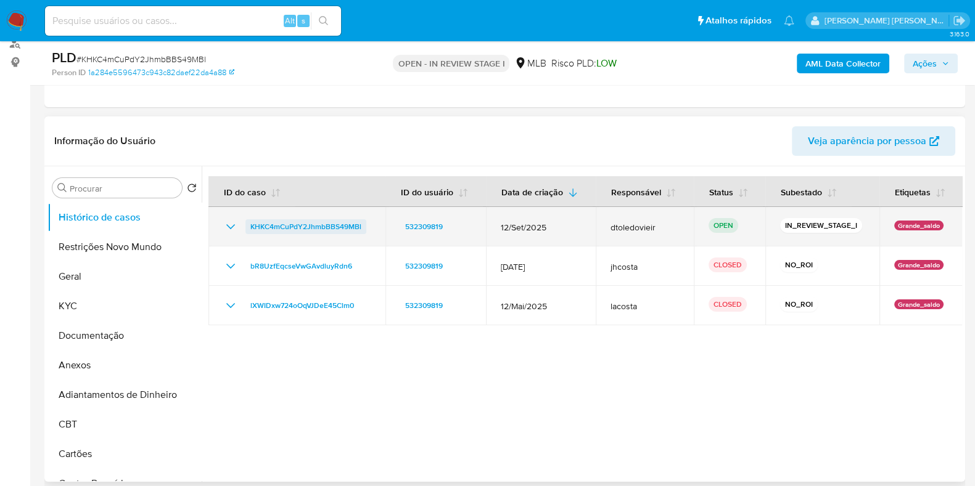
drag, startPoint x: 372, startPoint y: 226, endPoint x: 250, endPoint y: 227, distance: 122.1
click at [250, 227] on td "KHKC4mCuPdY2JhmbBBS49MBl" at bounding box center [296, 226] width 177 height 39
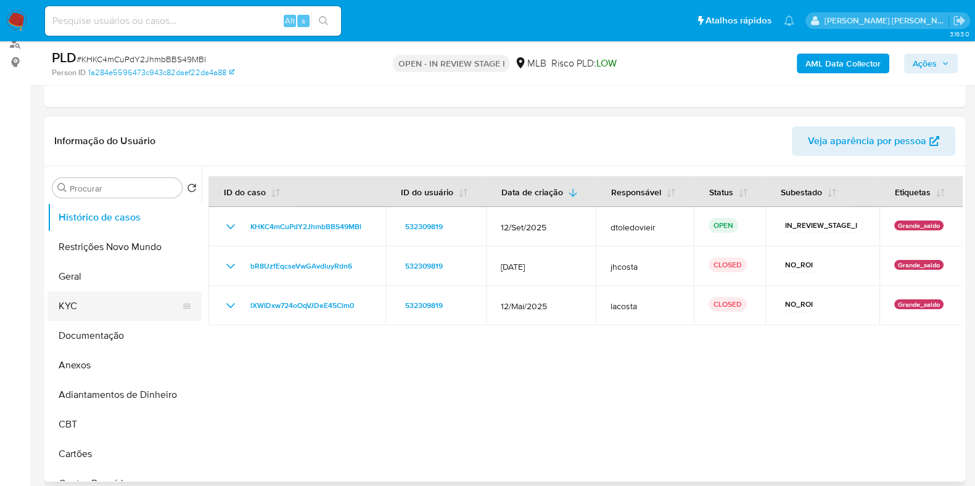
click at [78, 307] on button "KYC" at bounding box center [119, 307] width 144 height 30
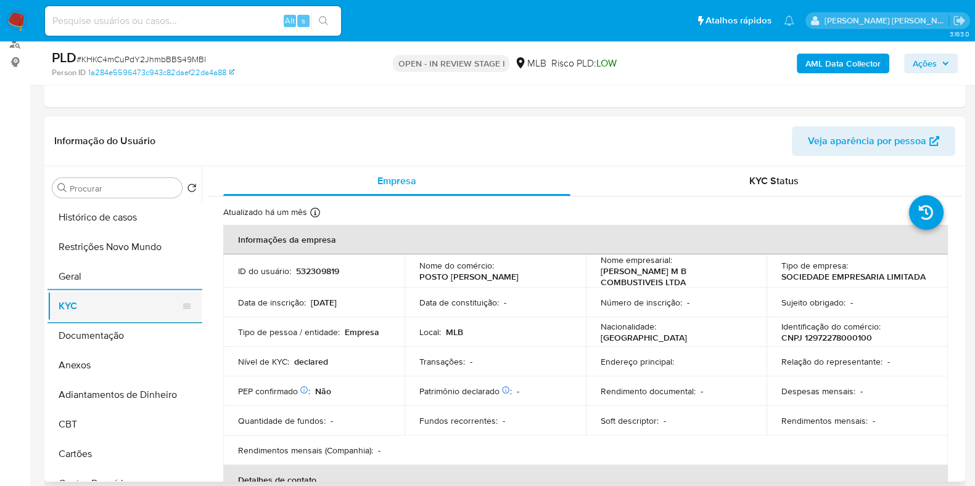
click at [111, 298] on button "KYC" at bounding box center [119, 307] width 144 height 30
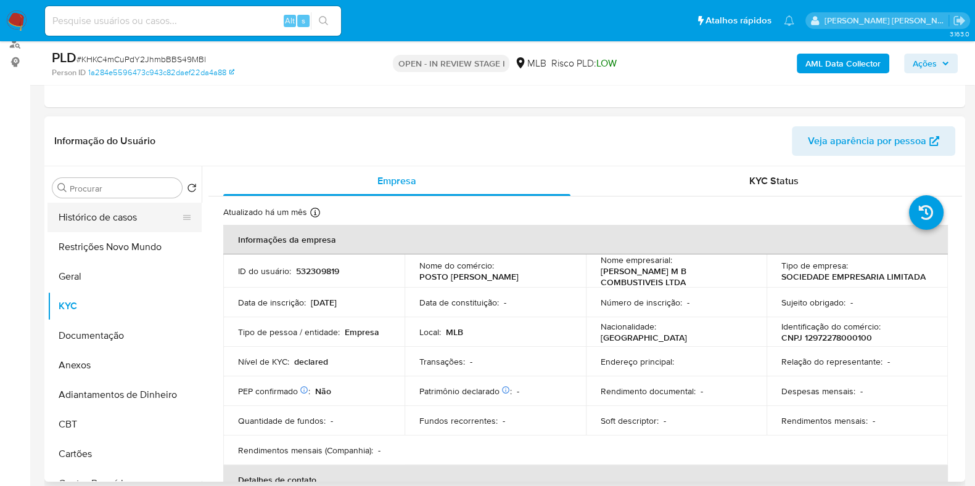
click at [129, 208] on button "Histórico de casos" at bounding box center [119, 218] width 144 height 30
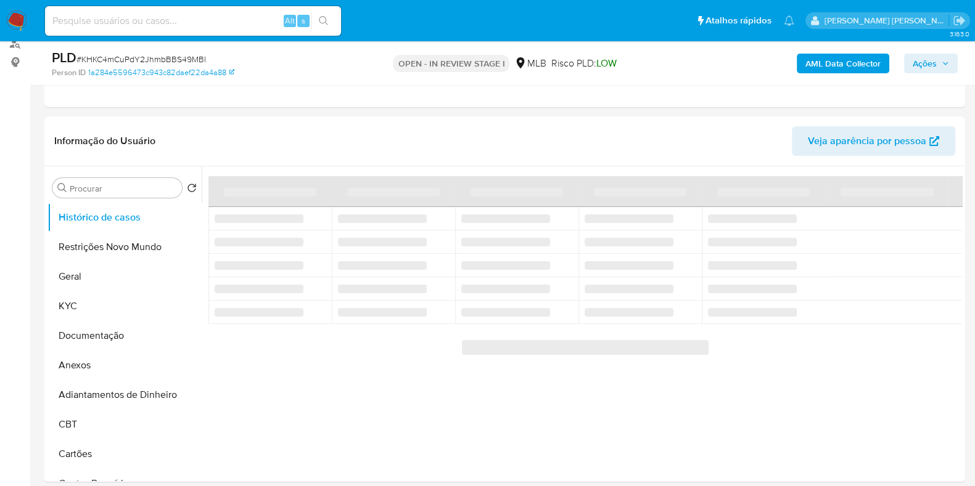
click at [181, 55] on span "# KHKC4mCuPdY2JhmbBBS49MBl" at bounding box center [140, 59] width 129 height 12
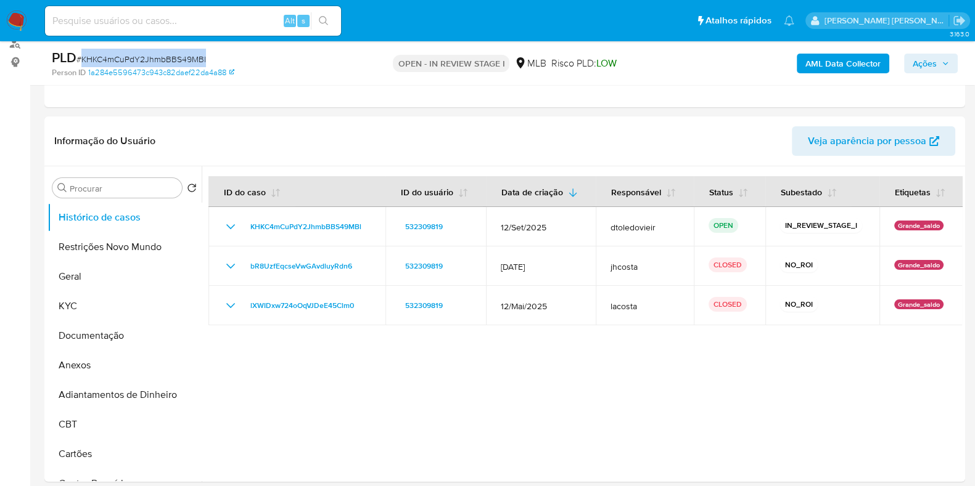
click at [181, 55] on span "# KHKC4mCuPdY2JhmbBBS49MBl" at bounding box center [140, 59] width 129 height 12
copy span "KHKC4mCuPdY2JhmbBBS49MBl"
click at [98, 306] on button "KYC" at bounding box center [119, 307] width 144 height 30
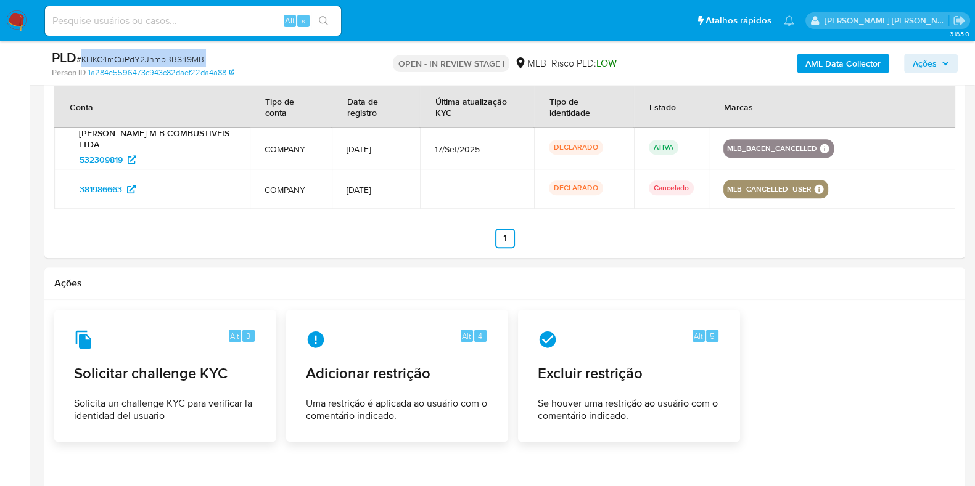
scroll to position [1319, 0]
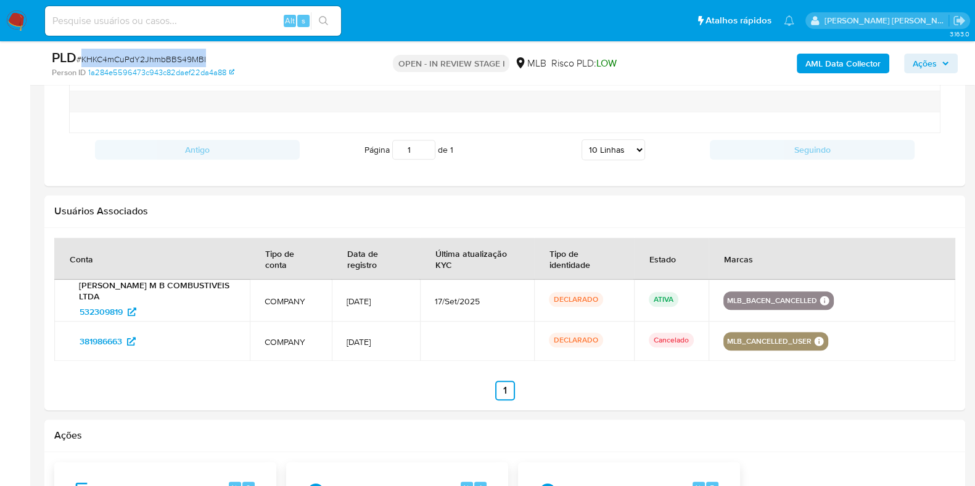
click at [935, 54] on span "Ações" at bounding box center [925, 64] width 24 height 20
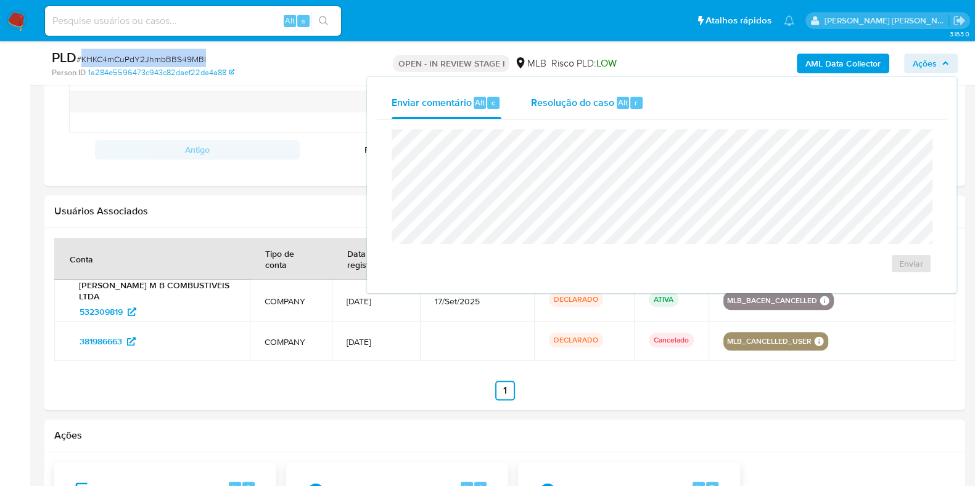
click at [592, 101] on span "Resolução do caso" at bounding box center [572, 102] width 83 height 14
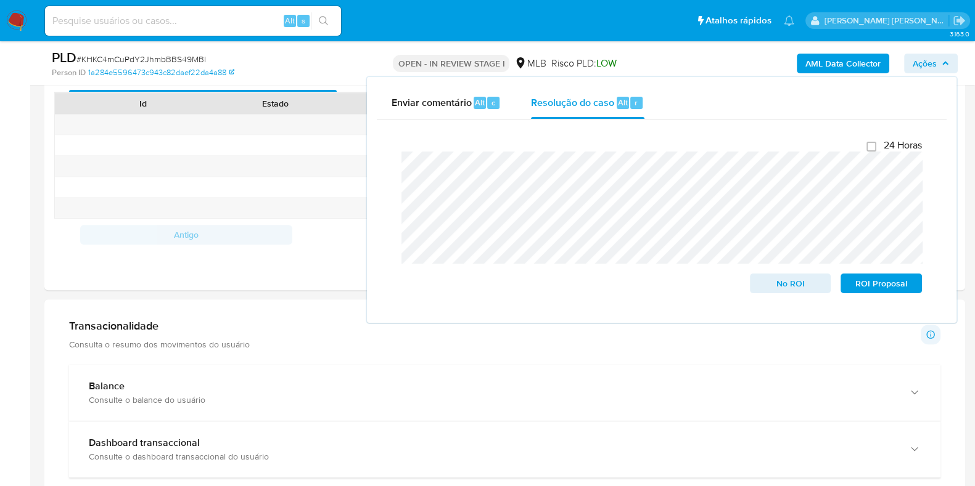
click at [26, 244] on aside "Bandeja Painel Screening Pesquisa em Listas Watchlist Ferramentas Operações em …" at bounding box center [15, 428] width 30 height 2106
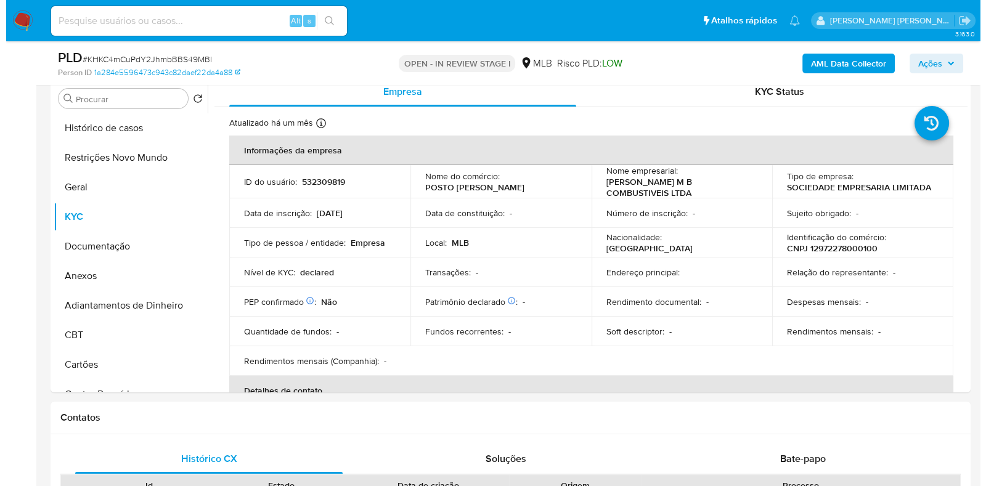
scroll to position [240, 0]
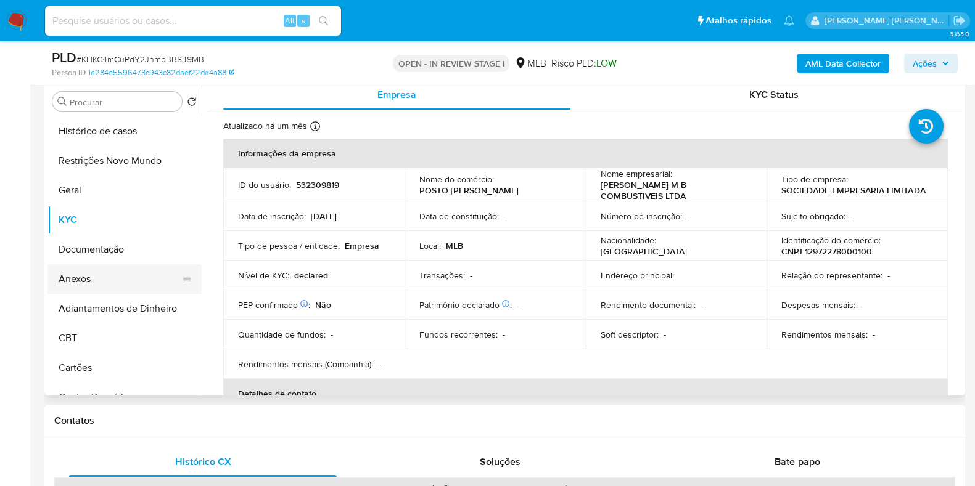
click at [90, 274] on button "Anexos" at bounding box center [119, 280] width 144 height 30
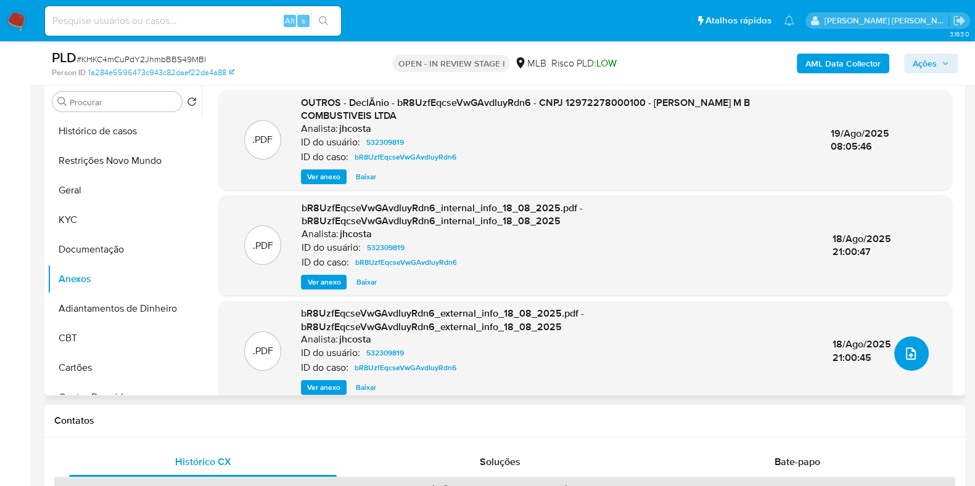
click at [903, 353] on icon "upload-file" at bounding box center [910, 354] width 15 height 15
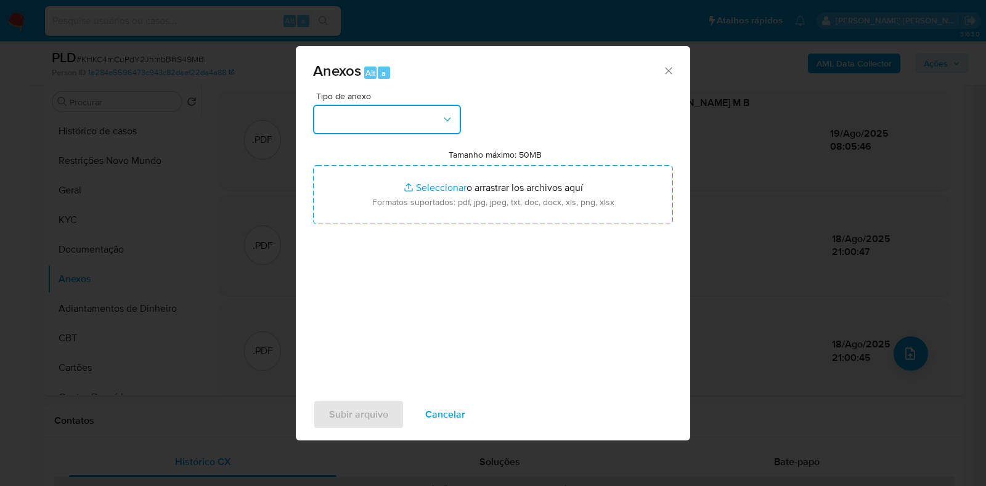
click at [426, 121] on button "button" at bounding box center [387, 120] width 148 height 30
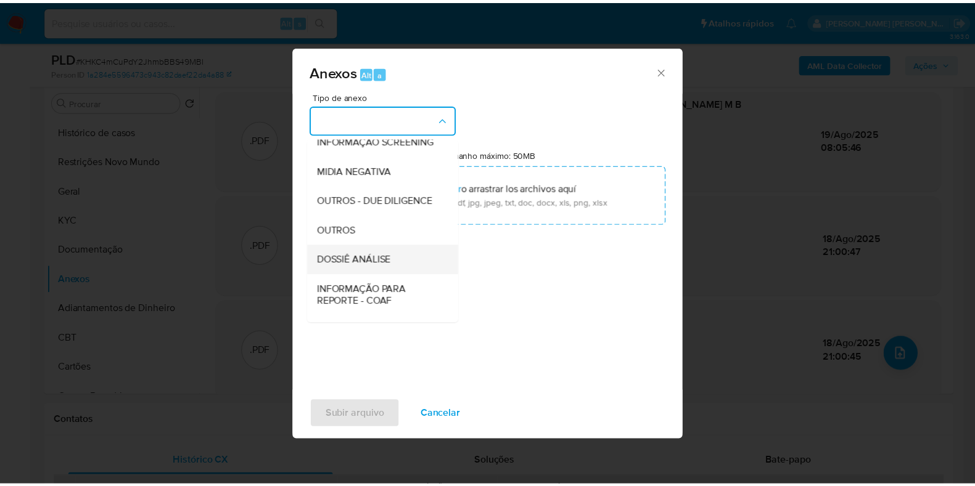
scroll to position [190, 0]
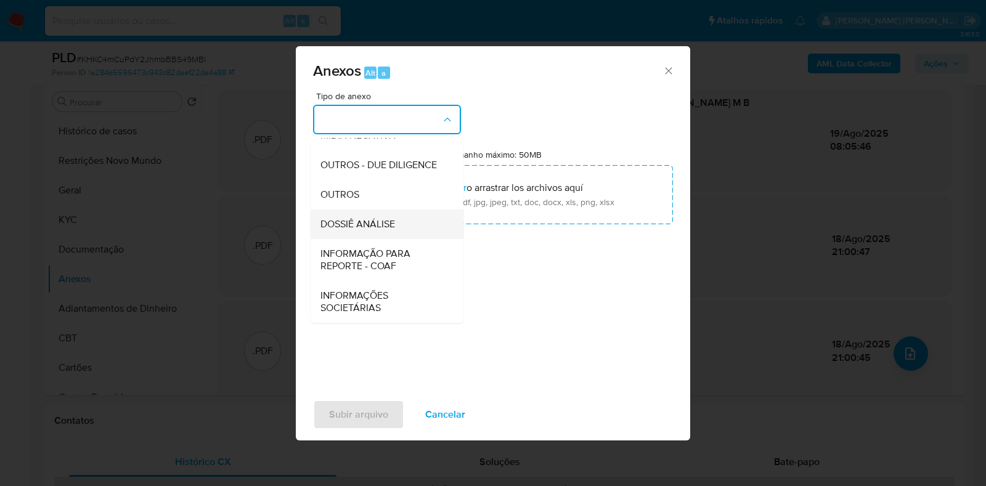
click at [382, 229] on span "DOSSIÊ ANÁLISE" at bounding box center [358, 224] width 75 height 12
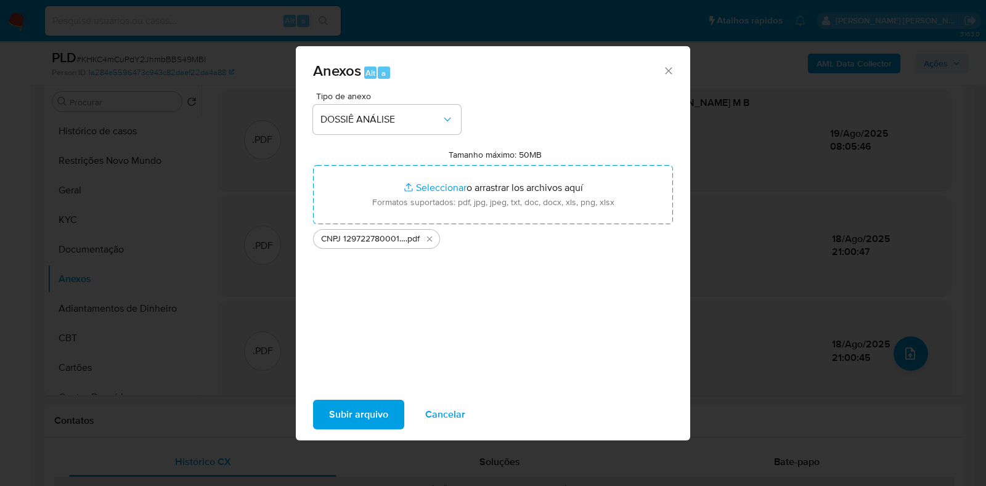
click at [351, 407] on span "Subir arquivo" at bounding box center [358, 414] width 59 height 27
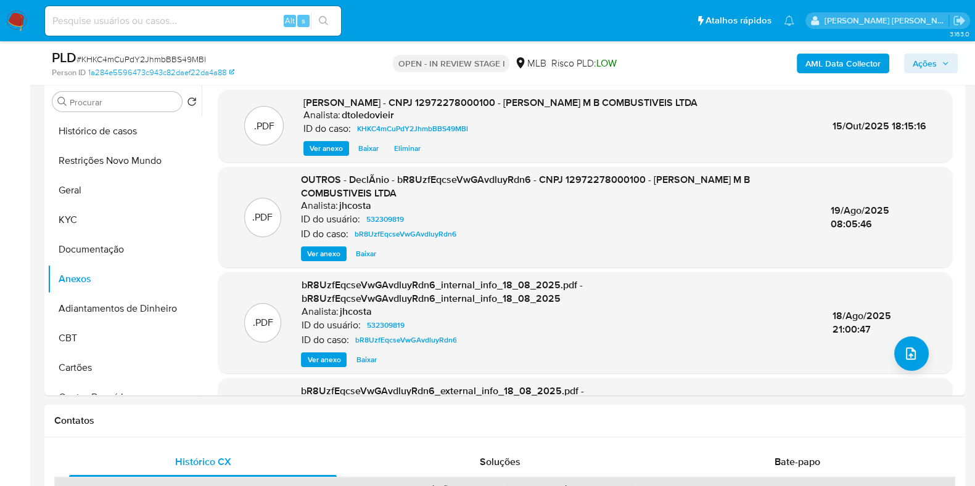
click at [931, 62] on span "Ações" at bounding box center [925, 64] width 24 height 20
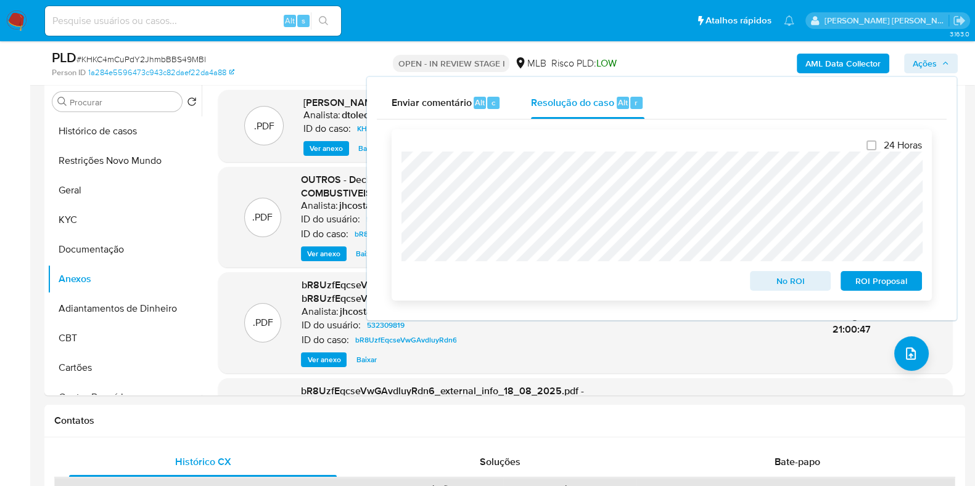
click at [766, 274] on span "No ROI" at bounding box center [790, 281] width 64 height 17
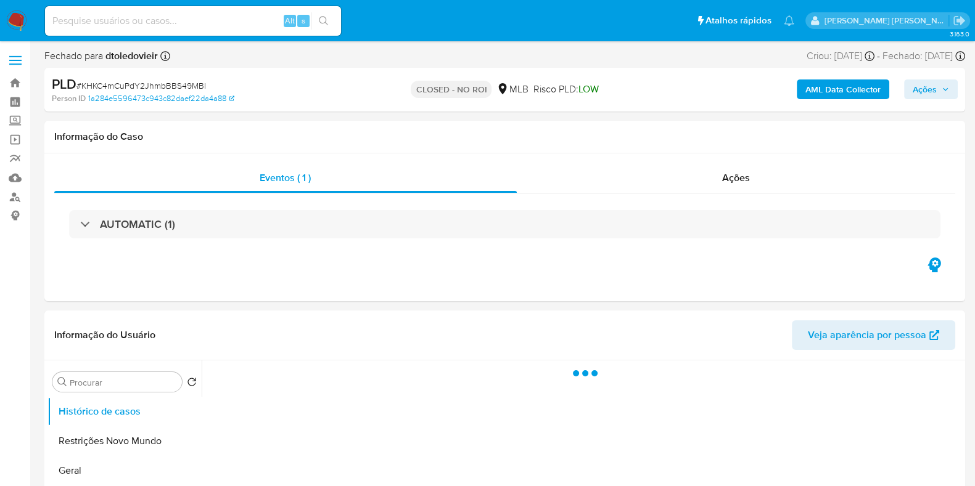
select select "10"
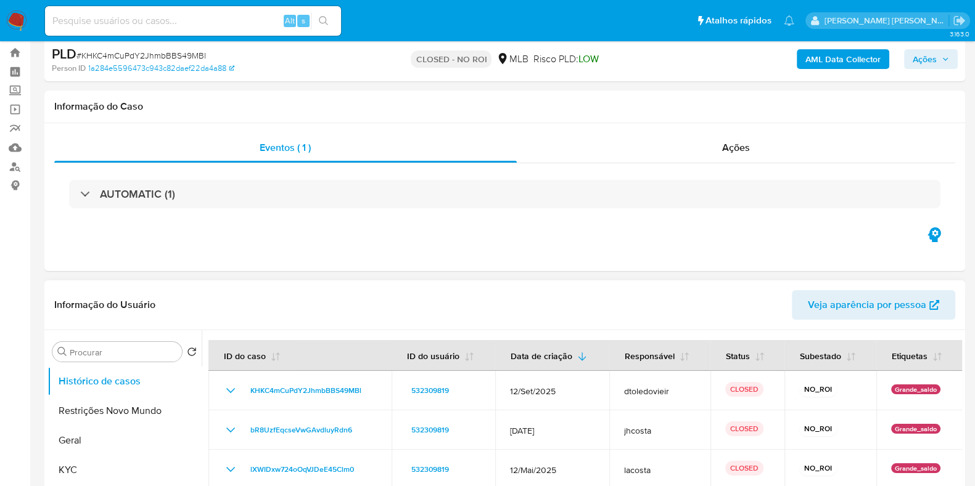
scroll to position [76, 0]
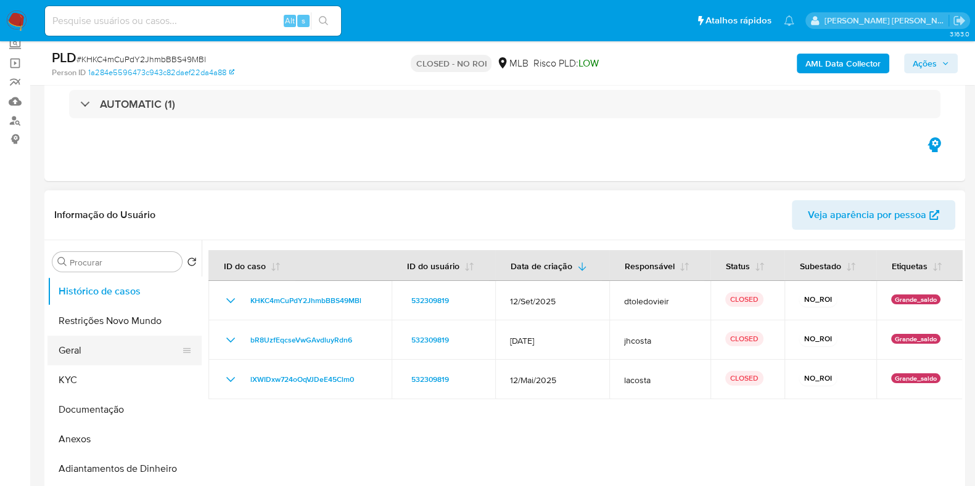
click at [109, 350] on button "Geral" at bounding box center [119, 351] width 144 height 30
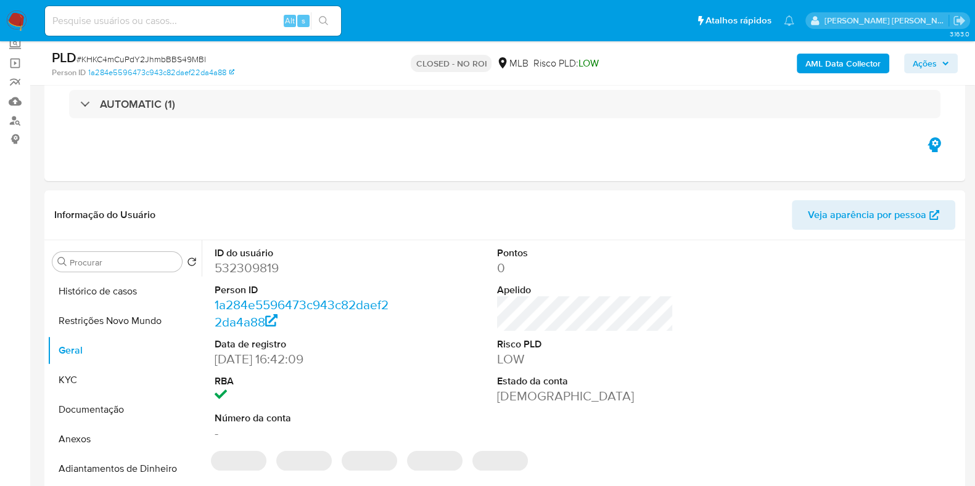
click at [7, 14] on img at bounding box center [16, 20] width 21 height 21
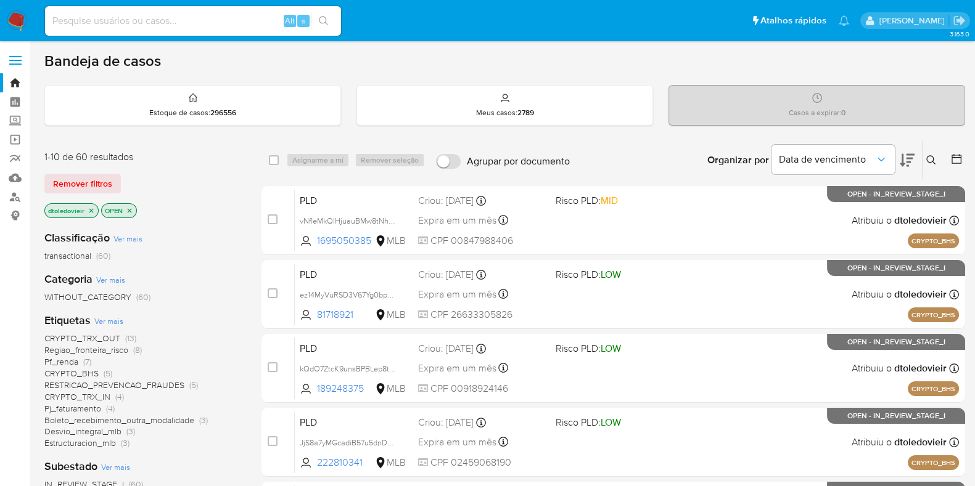
click at [912, 161] on icon at bounding box center [907, 160] width 15 height 15
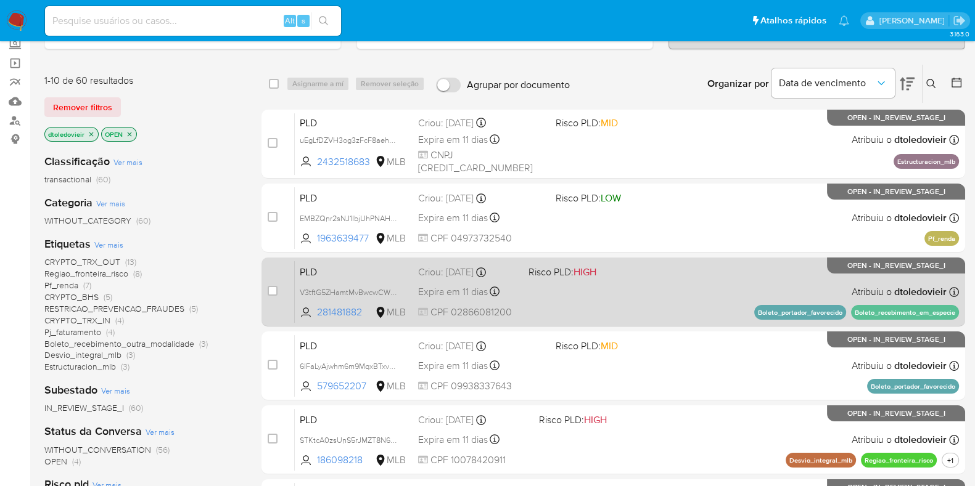
scroll to position [154, 0]
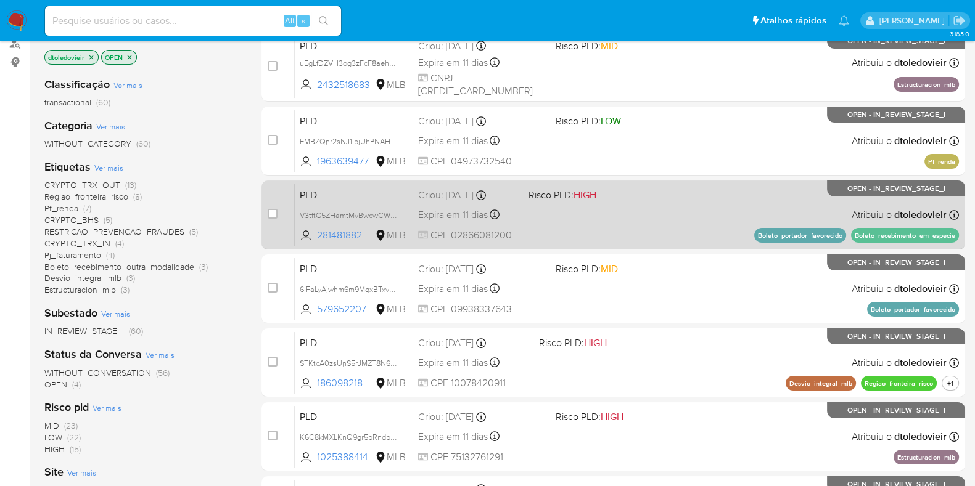
click at [728, 216] on div "PLD V3tftG5ZHamtMvBwcwCW9B5H 281481882 MLB Risco PLD: HIGH Criou: [DATE] Criou:…" at bounding box center [627, 215] width 664 height 62
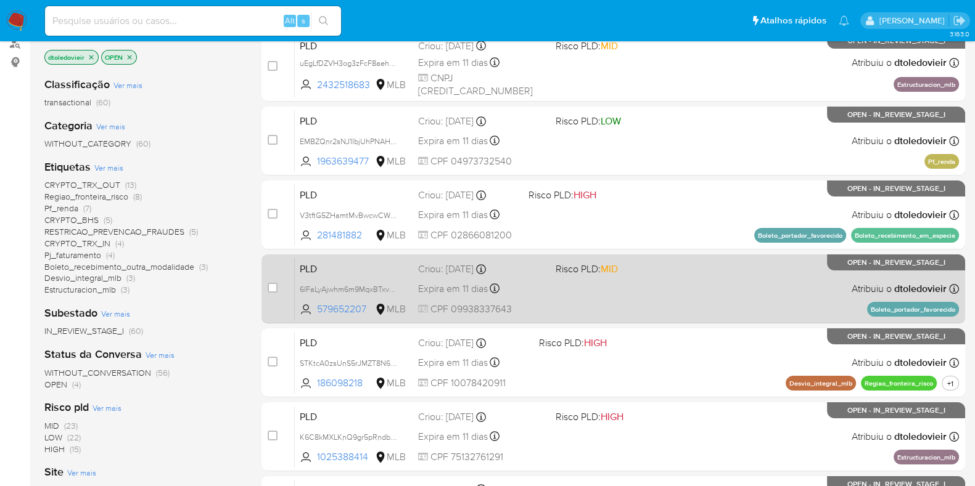
click at [740, 289] on div "PLD 6IFaLyAjwhm6m9MqxBTxv5Rc 579652207 MLB Risco PLD: MID Criou: [DATE] Criou: …" at bounding box center [627, 289] width 664 height 62
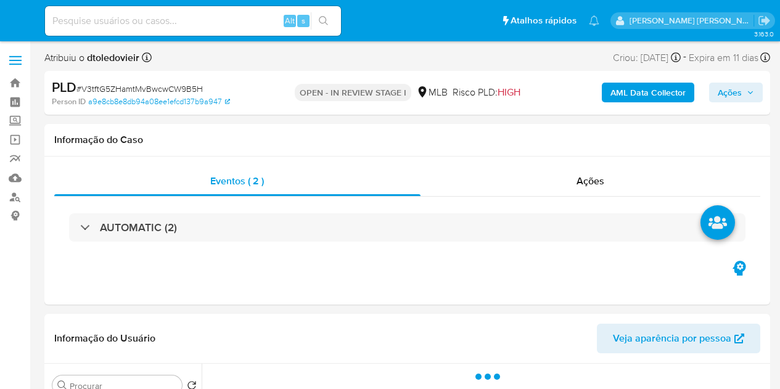
select select "10"
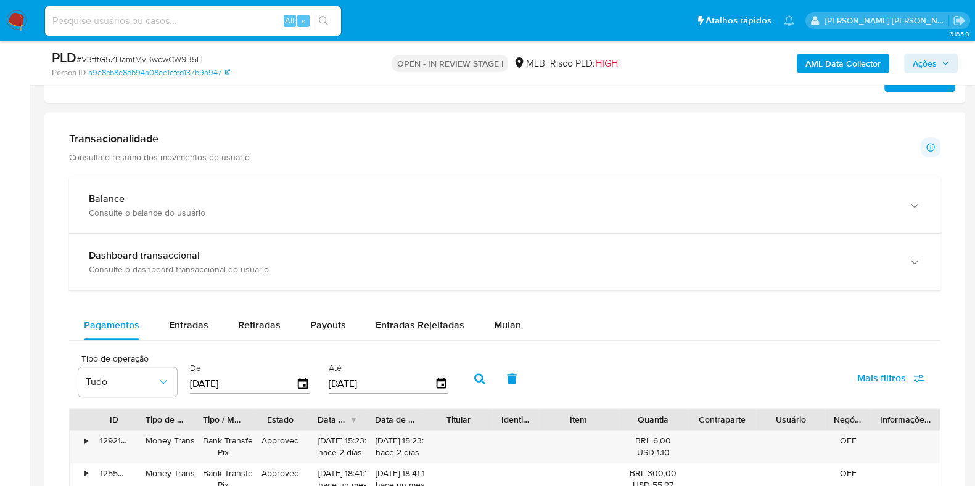
scroll to position [925, 0]
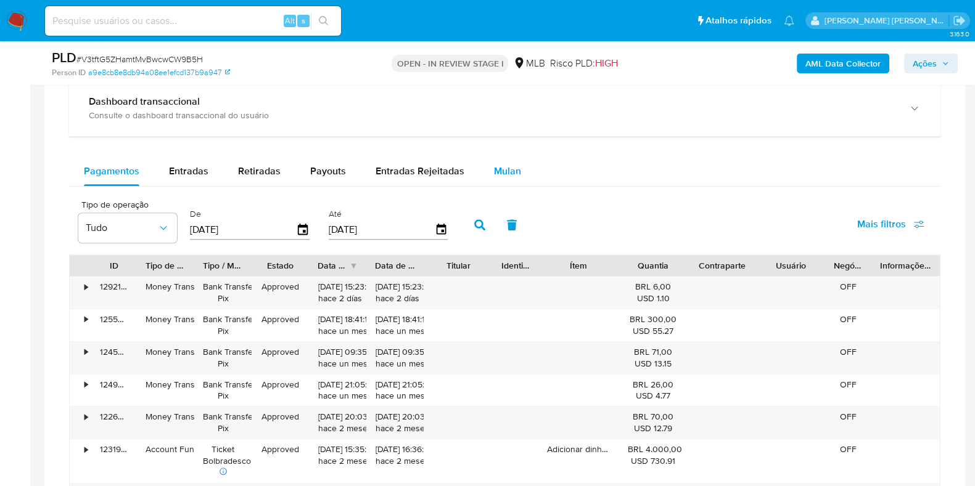
click at [502, 174] on span "Mulan" at bounding box center [507, 171] width 27 height 14
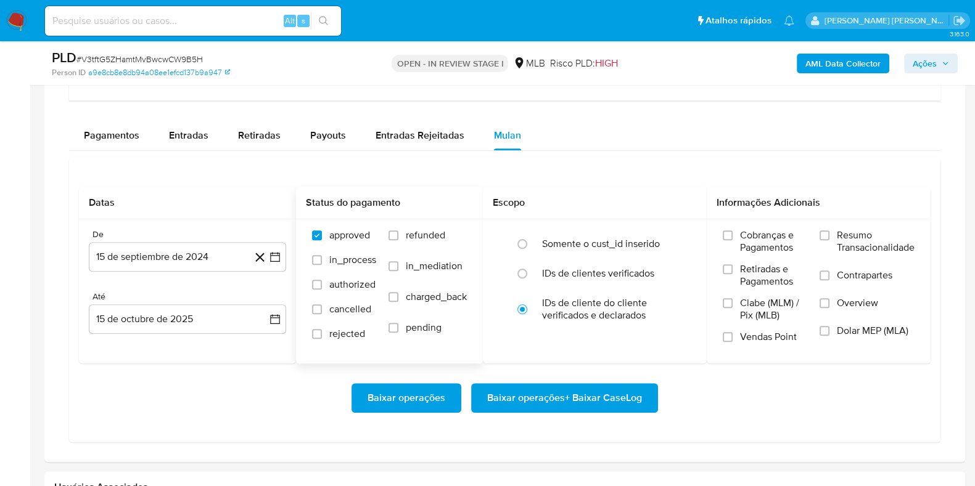
scroll to position [1078, 0]
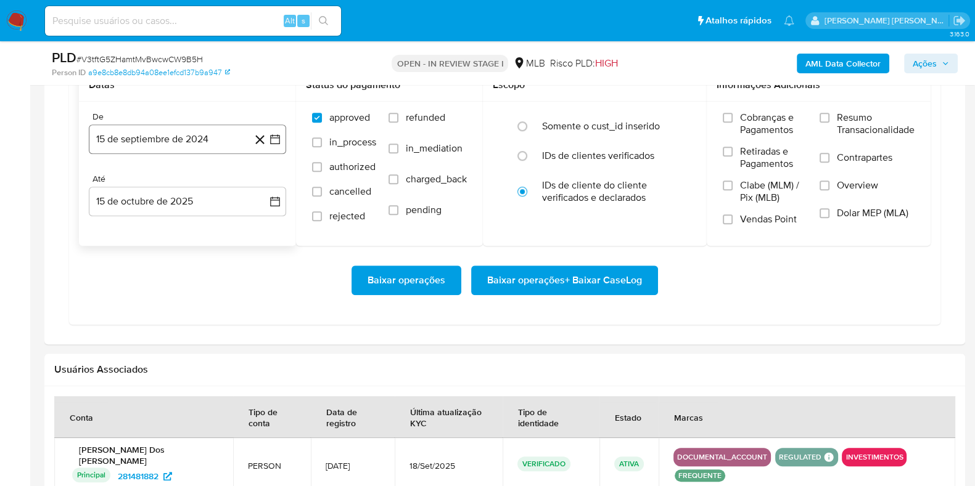
click at [154, 133] on button "15 de septiembre de 2024" at bounding box center [187, 140] width 197 height 30
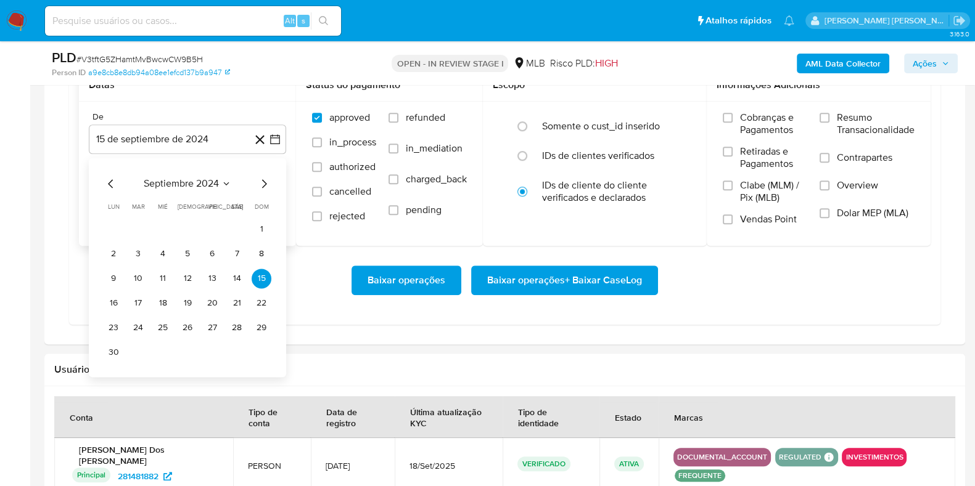
click at [265, 177] on icon "Mes siguiente" at bounding box center [263, 183] width 15 height 15
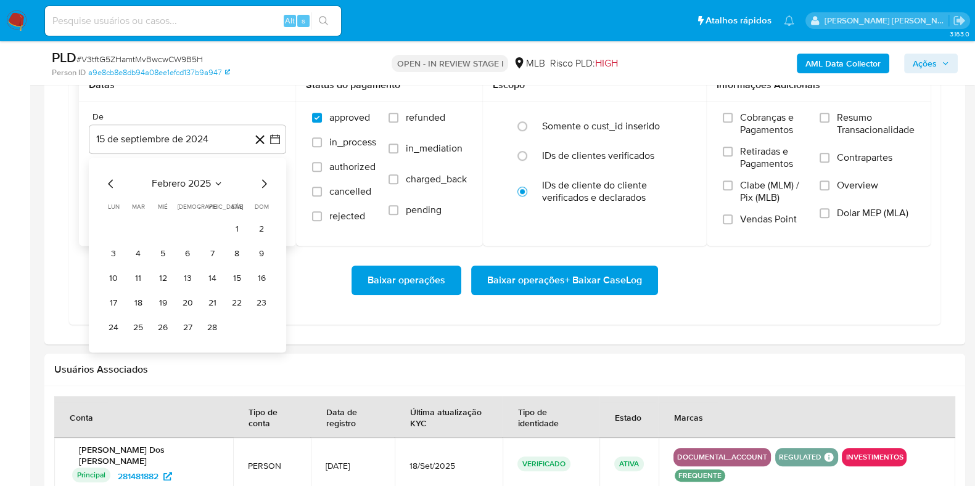
click at [265, 177] on icon "Mes siguiente" at bounding box center [263, 183] width 15 height 15
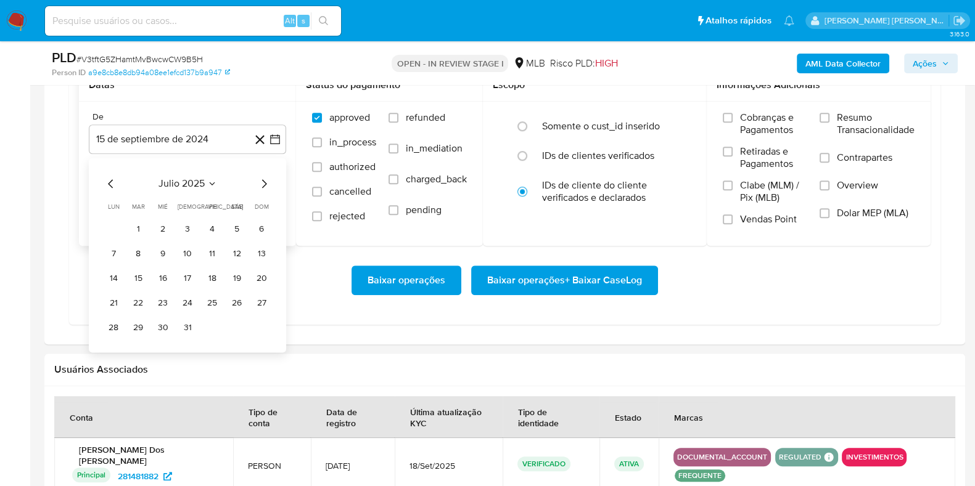
click at [259, 180] on icon "Mes siguiente" at bounding box center [263, 183] width 15 height 15
click at [207, 226] on button "1" at bounding box center [212, 229] width 20 height 20
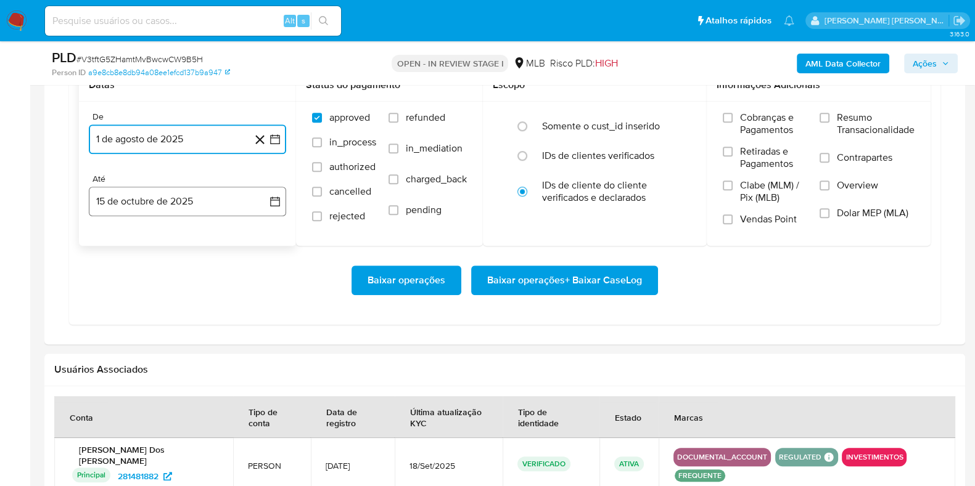
click at [179, 208] on button "15 de octubre de 2025" at bounding box center [187, 202] width 197 height 30
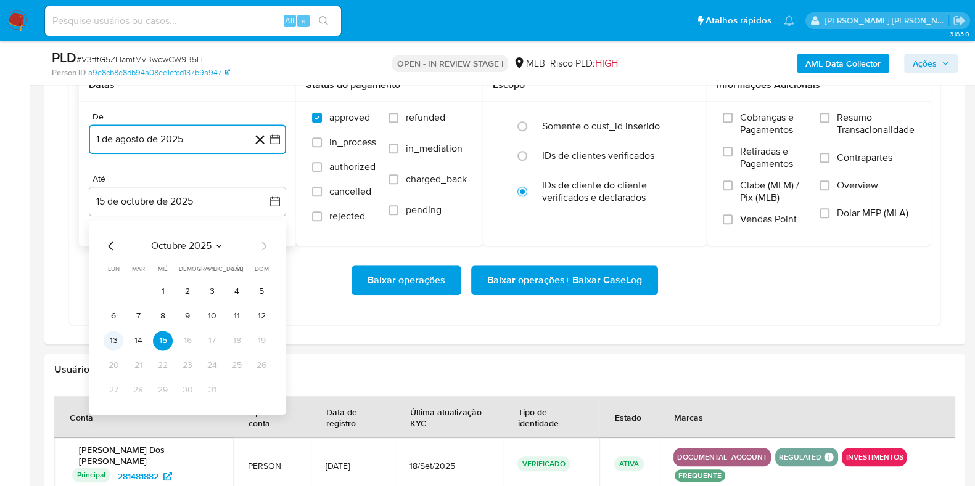
click at [115, 337] on button "13" at bounding box center [114, 341] width 20 height 20
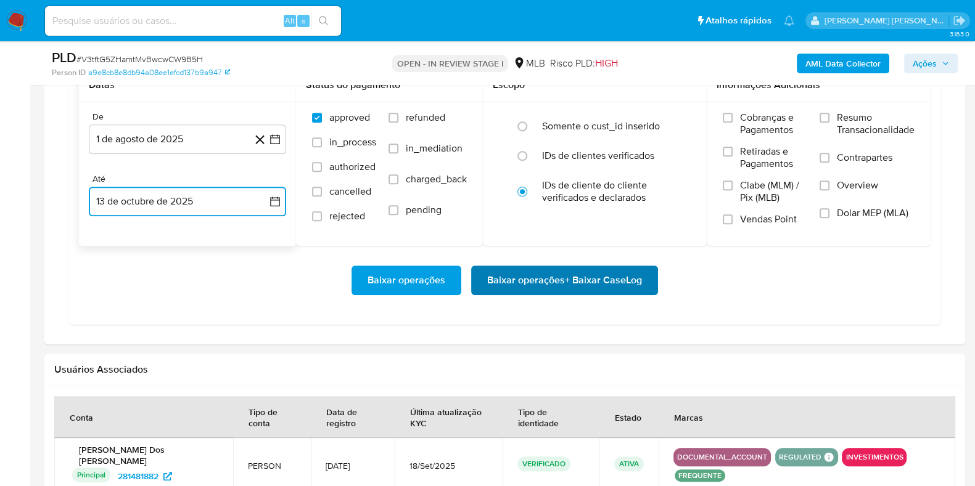
click at [518, 282] on span "Baixar operações + Baixar CaseLog" at bounding box center [564, 280] width 155 height 27
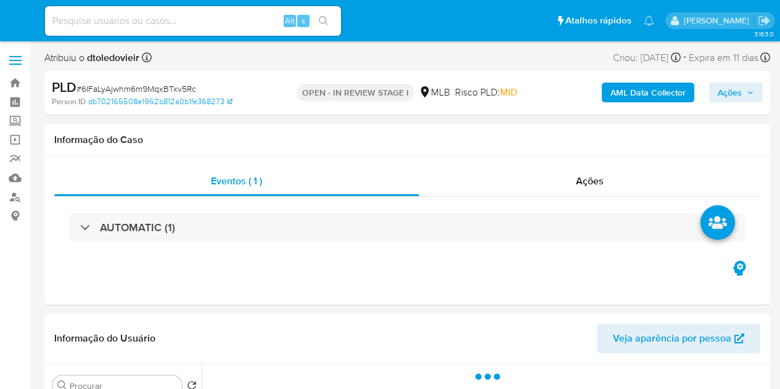
select select "10"
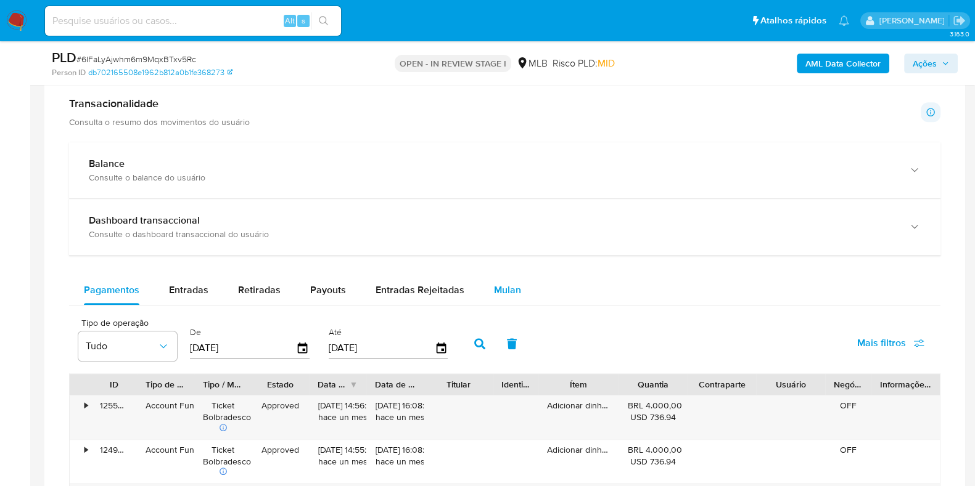
click at [500, 295] on span "Mulan" at bounding box center [507, 290] width 27 height 14
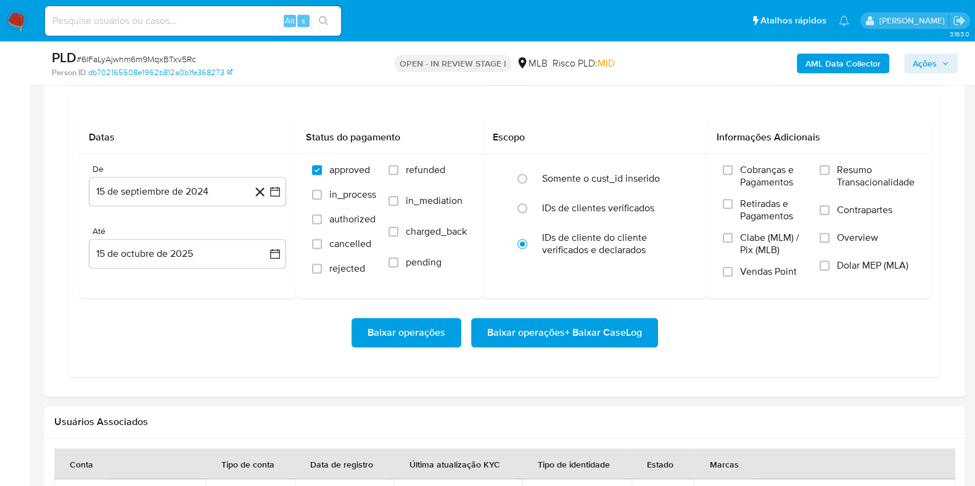
scroll to position [1155, 0]
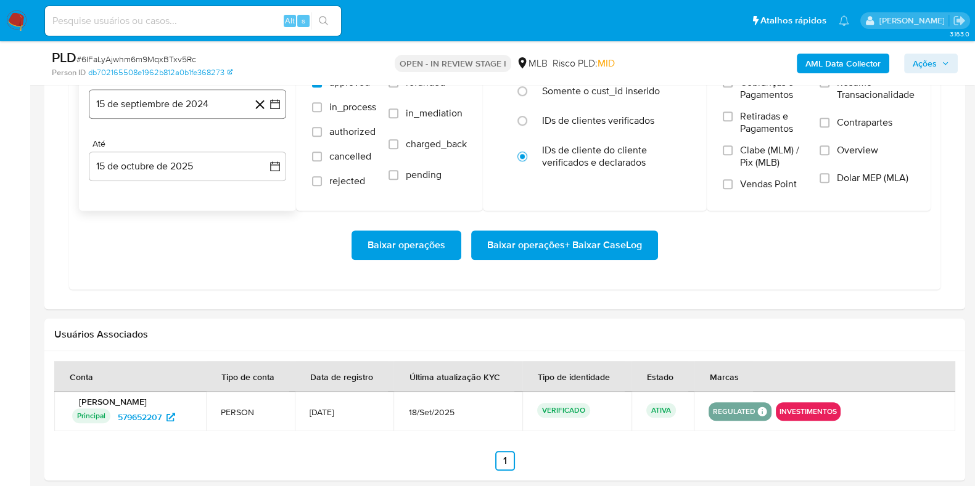
click at [176, 109] on button "15 de septiembre de 2024" at bounding box center [187, 104] width 197 height 30
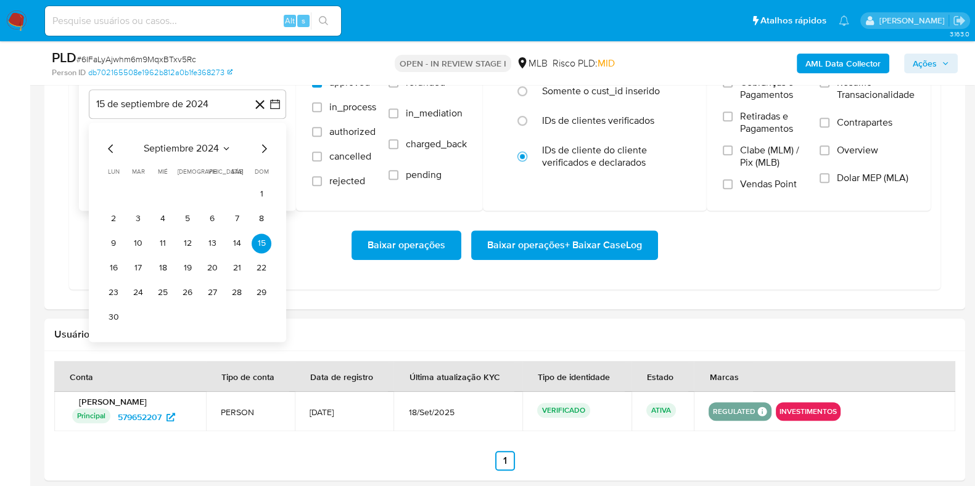
click at [261, 147] on icon "Mes siguiente" at bounding box center [263, 148] width 15 height 15
click at [262, 147] on icon "Mes siguiente" at bounding box center [263, 148] width 15 height 15
click at [263, 147] on icon "Mes siguiente" at bounding box center [263, 148] width 15 height 15
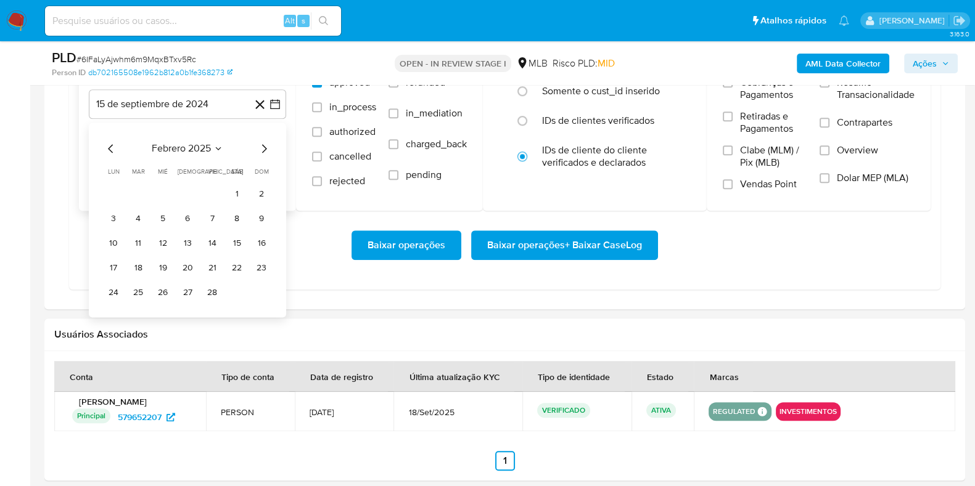
click at [263, 146] on icon "Mes siguiente" at bounding box center [263, 148] width 15 height 15
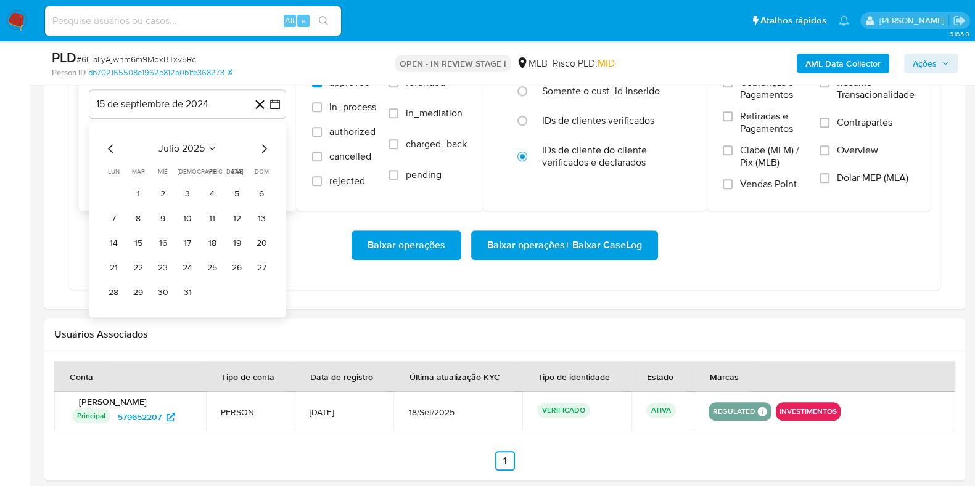
click at [263, 150] on icon "Mes siguiente" at bounding box center [263, 148] width 15 height 15
click at [108, 149] on icon "Mes anterior" at bounding box center [111, 148] width 15 height 15
click at [211, 192] on button "1" at bounding box center [212, 194] width 20 height 20
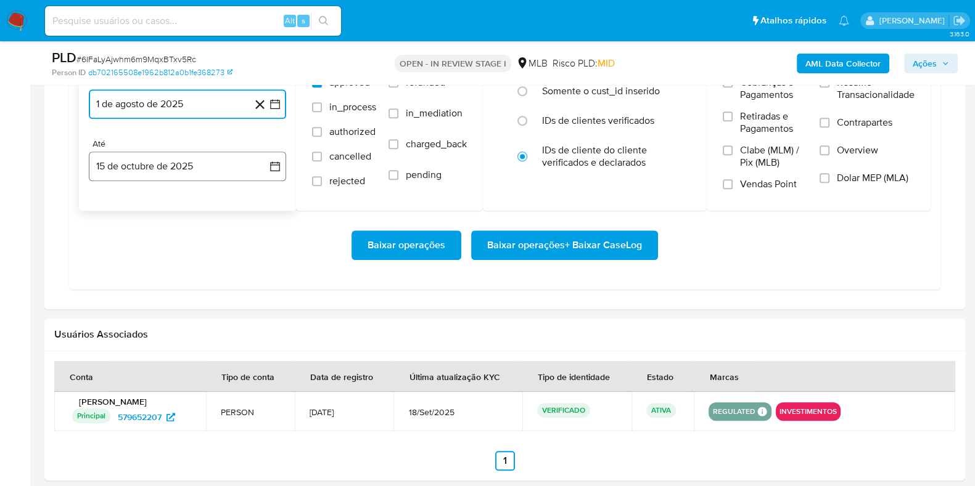
click at [183, 163] on button "15 de octubre de 2025" at bounding box center [187, 167] width 197 height 30
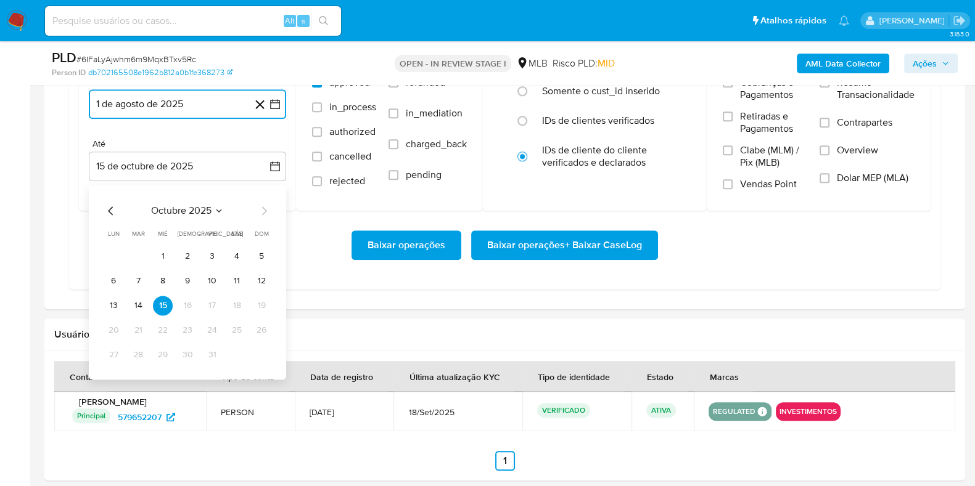
click at [111, 302] on button "13" at bounding box center [114, 306] width 20 height 20
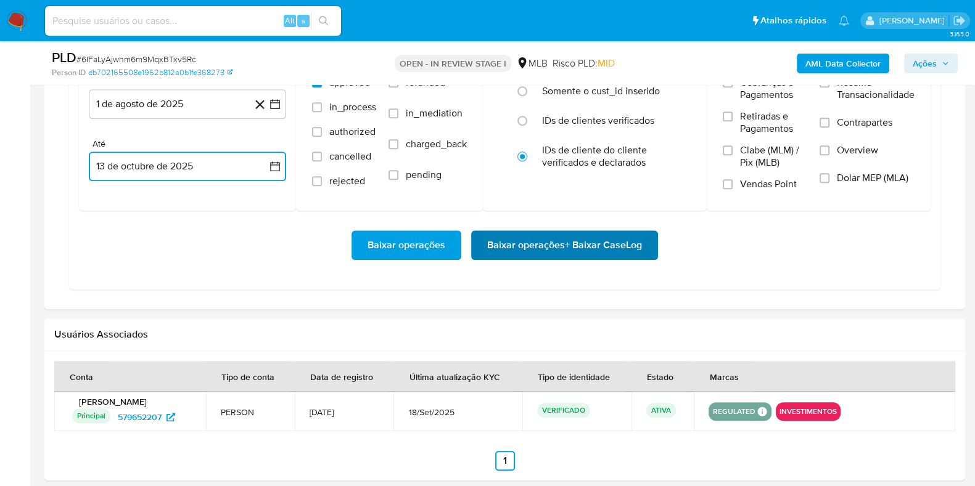
click at [512, 236] on span "Baixar operações + Baixar CaseLog" at bounding box center [564, 245] width 155 height 27
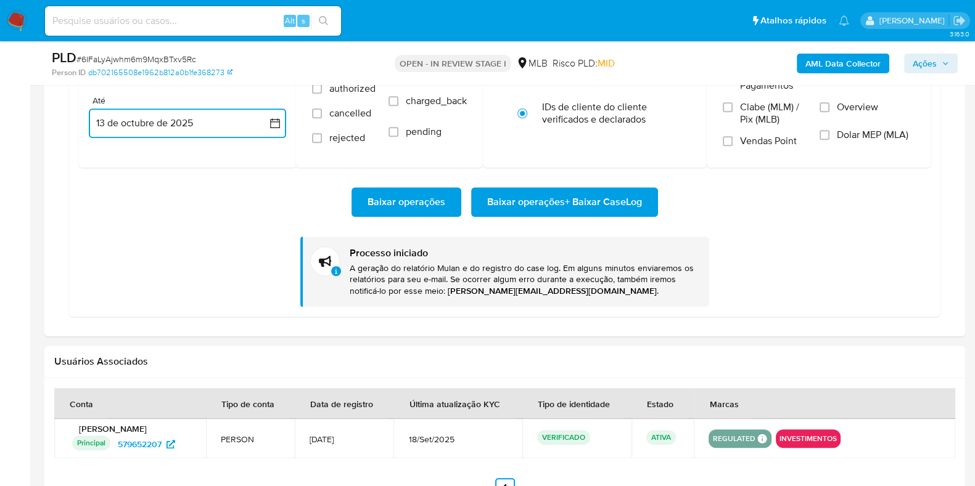
scroll to position [1233, 0]
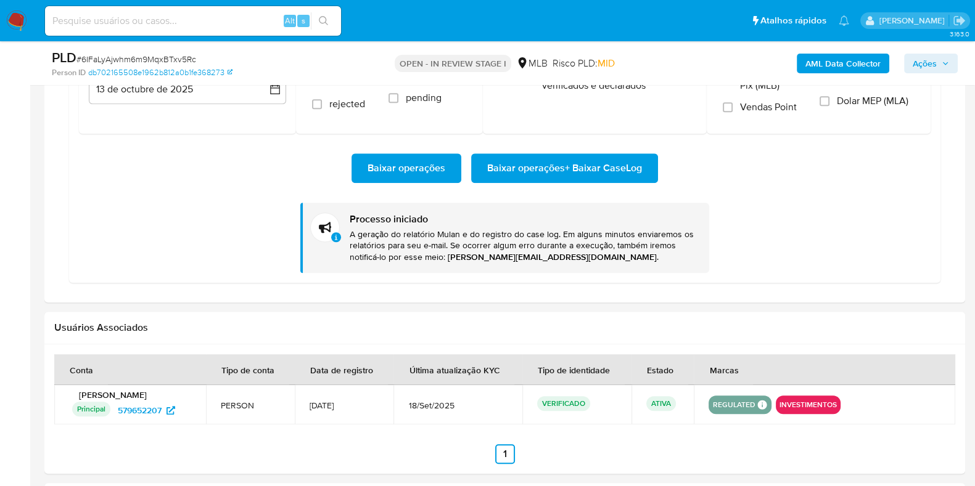
click at [28, 19] on nav "Pausado Ver notificaciones Alt s Atalhos rápidos Presiona las siguientes teclas…" at bounding box center [487, 20] width 975 height 41
click at [27, 20] on img at bounding box center [16, 20] width 21 height 21
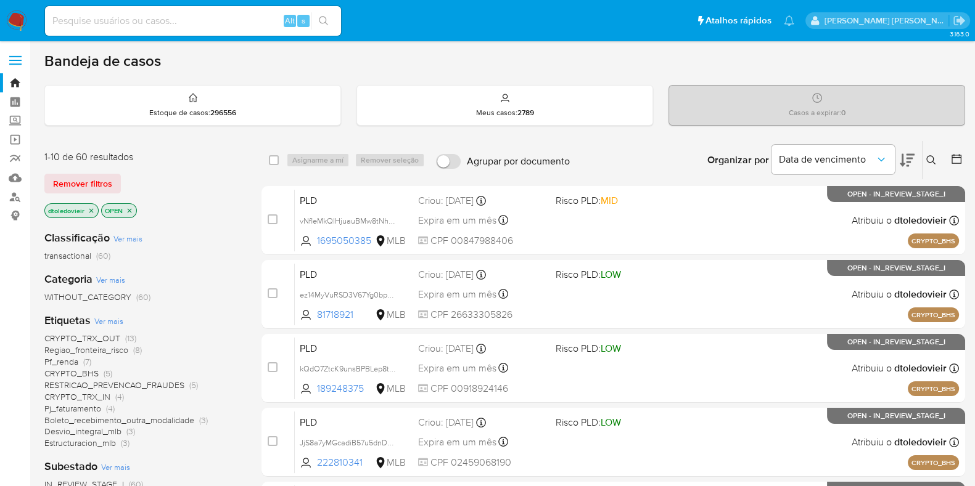
click at [663, 65] on div "Bandeja de casos" at bounding box center [504, 61] width 921 height 18
click at [184, 19] on input at bounding box center [193, 21] width 296 height 16
paste input "243172881"
type input "243172881"
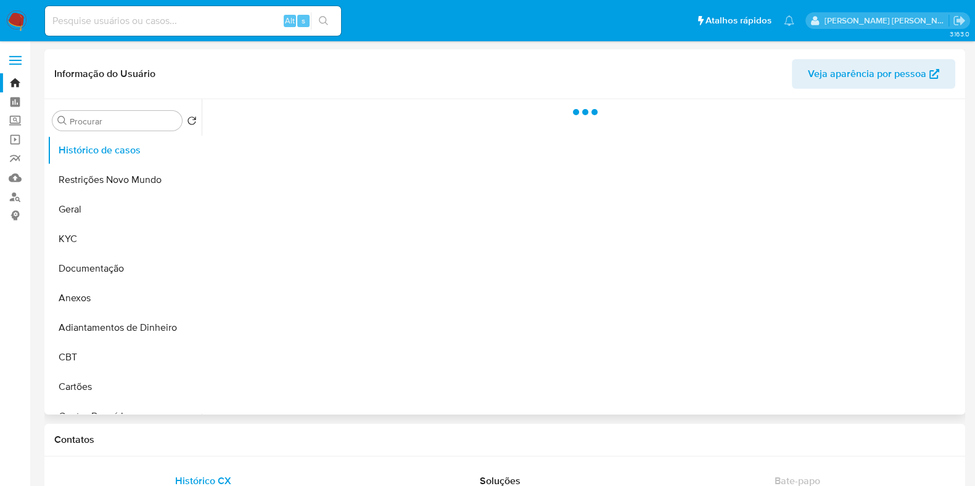
select select "10"
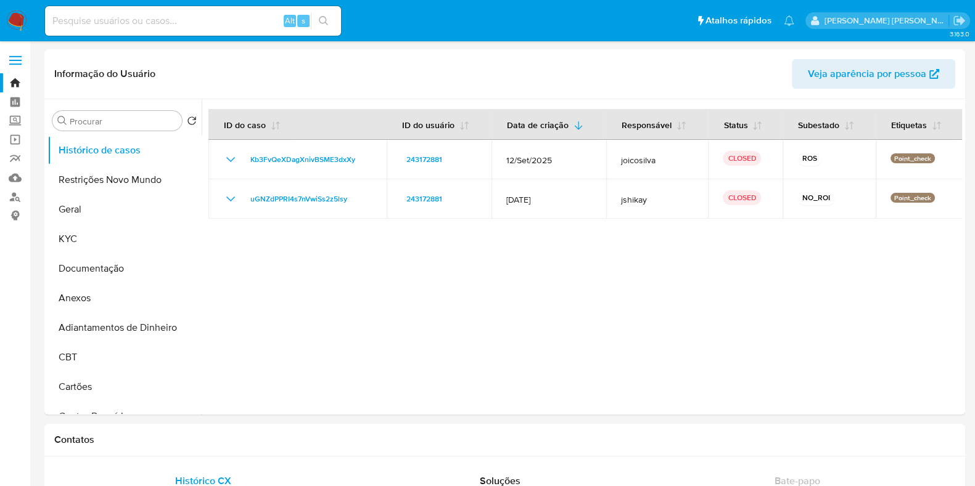
click at [244, 25] on input at bounding box center [193, 21] width 296 height 16
paste input "211264061"
type input "211264061"
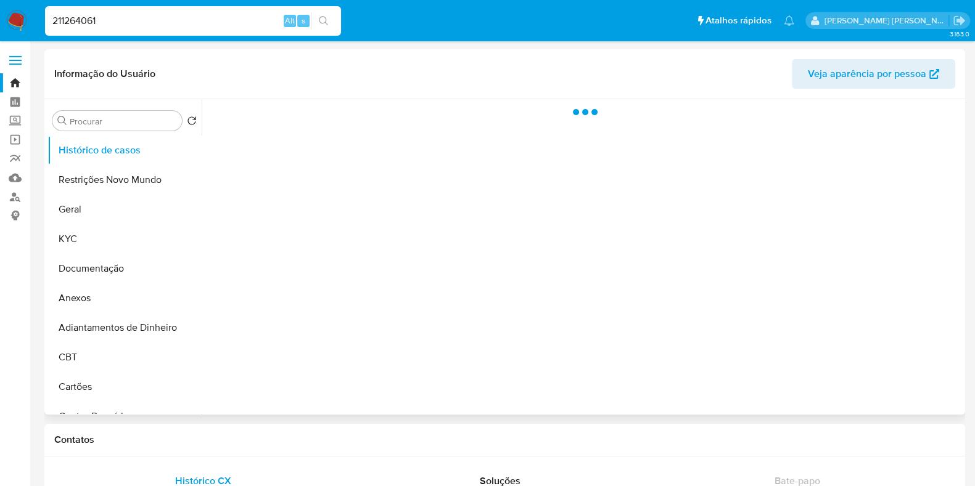
select select "10"
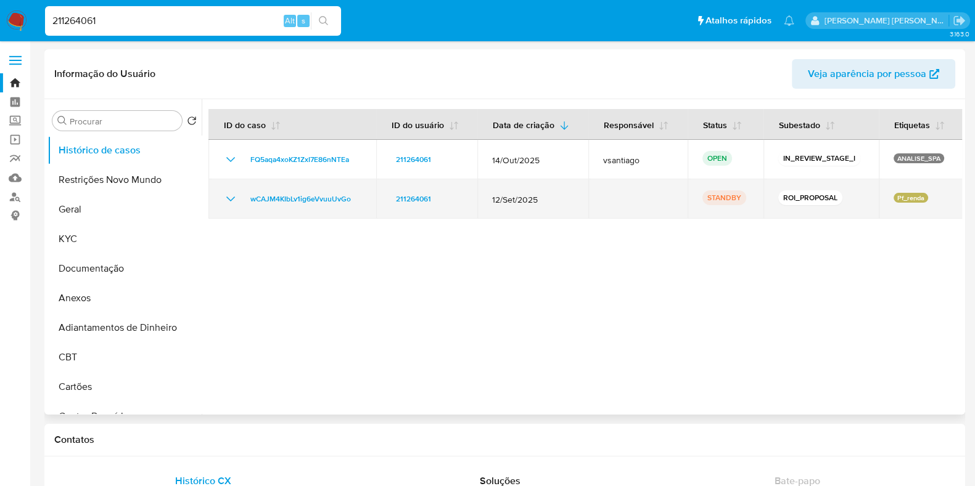
drag, startPoint x: 567, startPoint y: 203, endPoint x: 493, endPoint y: 202, distance: 74.6
click at [496, 202] on span "12/Set/2025" at bounding box center [532, 199] width 81 height 11
click at [226, 199] on icon "Mostrar/Ocultar" at bounding box center [230, 199] width 15 height 15
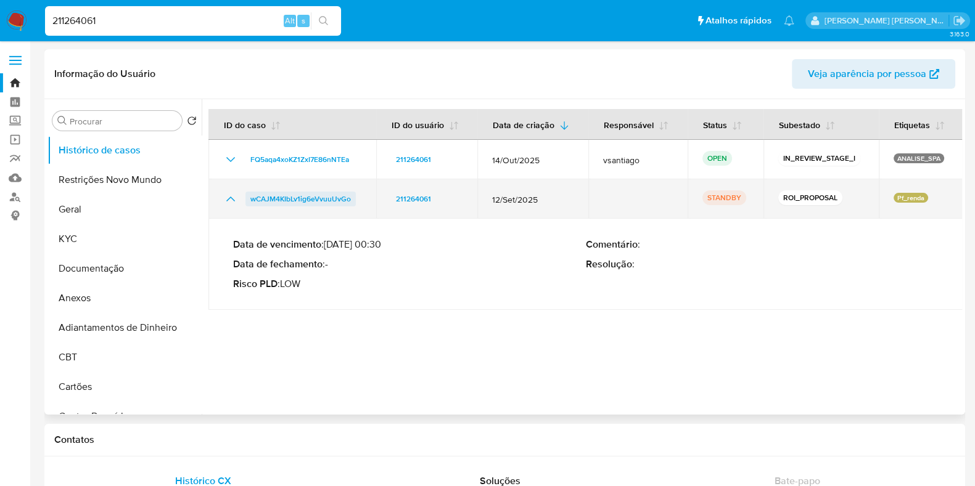
click at [298, 198] on span "wCAJM4KIbLv1ig6eVvuuUvGo" at bounding box center [300, 199] width 100 height 15
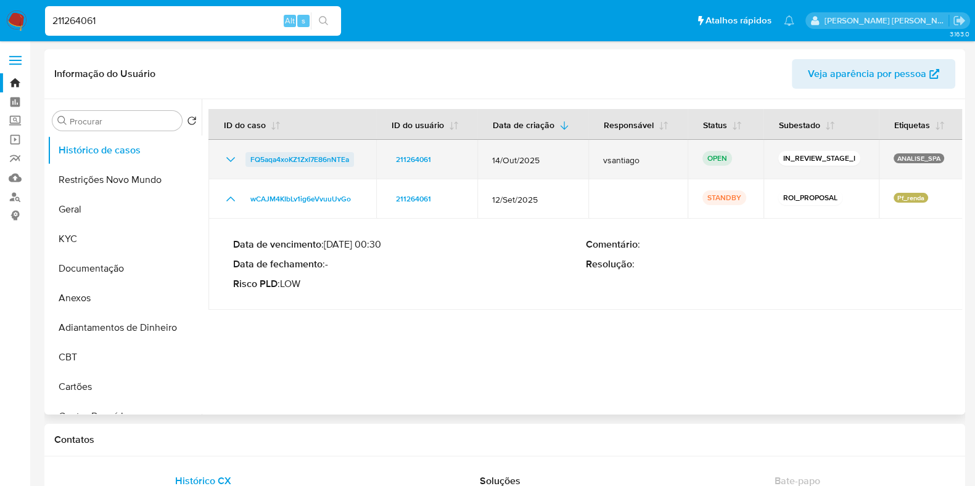
click at [342, 158] on span "FQ5aqa4xoKZ1ZxI7E86nNTEa" at bounding box center [299, 159] width 99 height 15
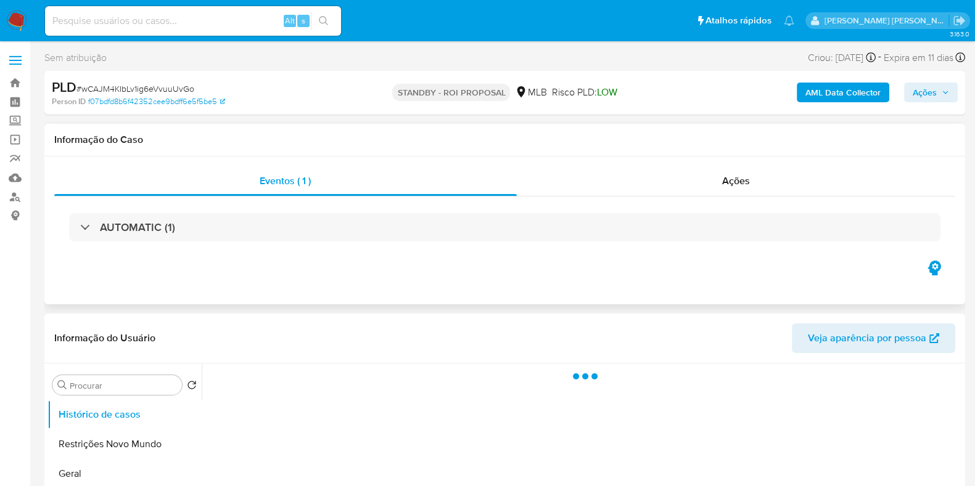
select select "10"
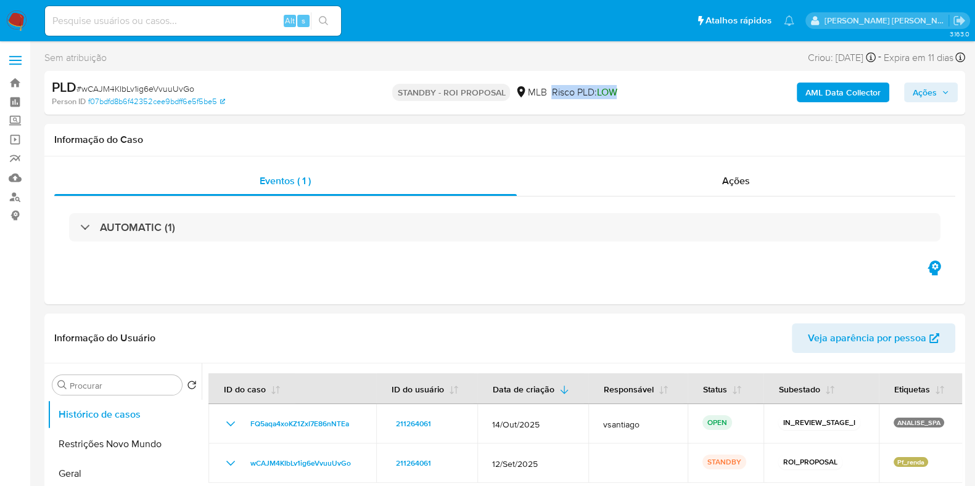
drag, startPoint x: 617, startPoint y: 100, endPoint x: 544, endPoint y: 103, distance: 72.8
click at [544, 103] on div "[PERSON_NAME] - ROI PROPOSAL MLB Risco PLD: LOW" at bounding box center [504, 92] width 298 height 29
click at [567, 96] on span "Risco PLD: LOW" at bounding box center [583, 93] width 65 height 14
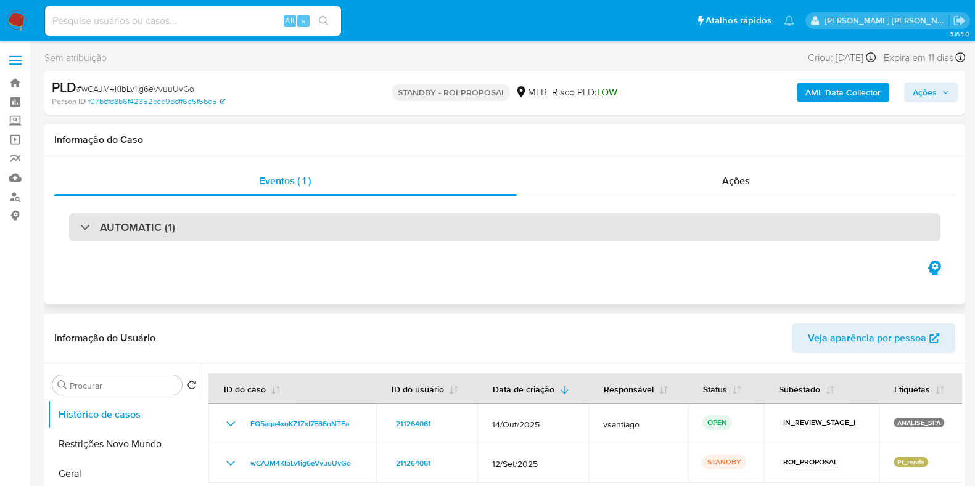
click at [414, 221] on div "AUTOMATIC (1)" at bounding box center [504, 227] width 871 height 28
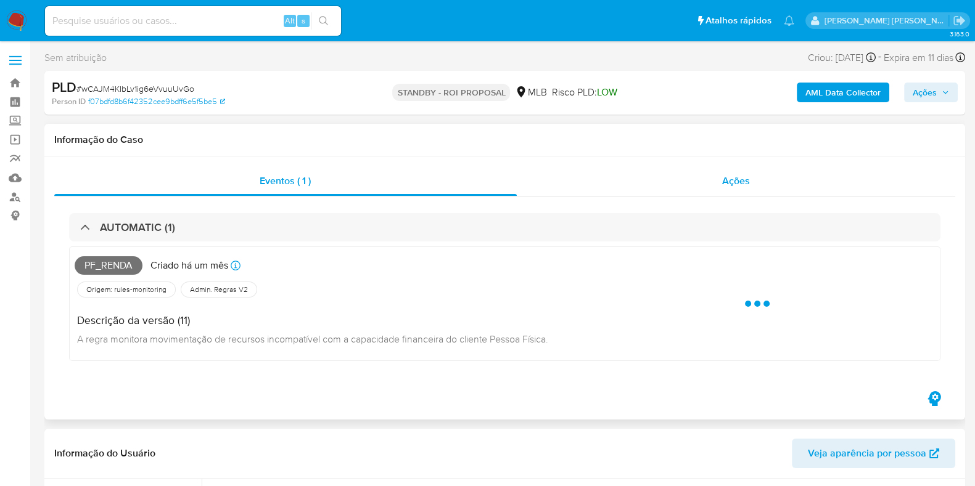
click at [707, 179] on div "Ações" at bounding box center [736, 181] width 439 height 30
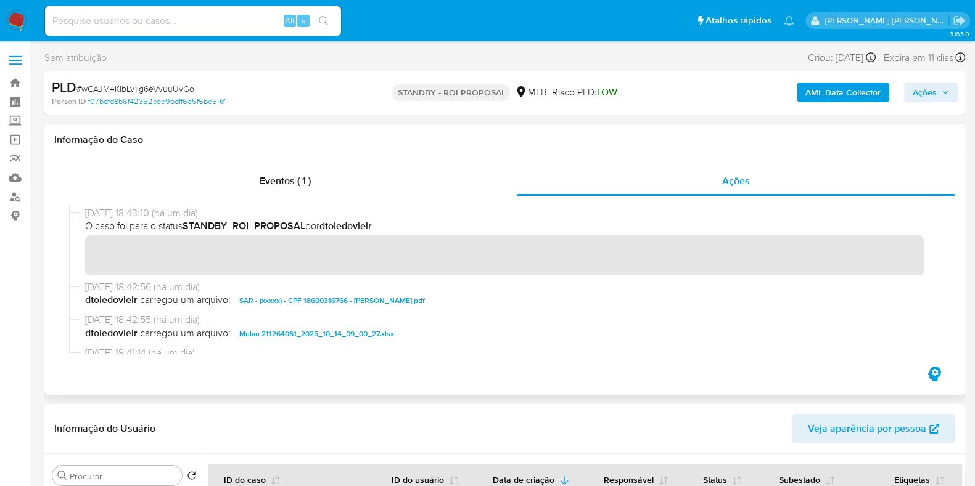
drag, startPoint x: 180, startPoint y: 213, endPoint x: 256, endPoint y: 209, distance: 76.0
click at [253, 209] on span "[DATE] 18:43:10 (há um dia)" at bounding box center [510, 214] width 850 height 14
click at [256, 209] on span "[DATE] 18:43:10 (há um dia)" at bounding box center [510, 214] width 850 height 14
click at [212, 231] on b "STANDBY_ROI_PROPOSAL" at bounding box center [244, 226] width 123 height 14
drag, startPoint x: 176, startPoint y: 213, endPoint x: 245, endPoint y: 213, distance: 69.1
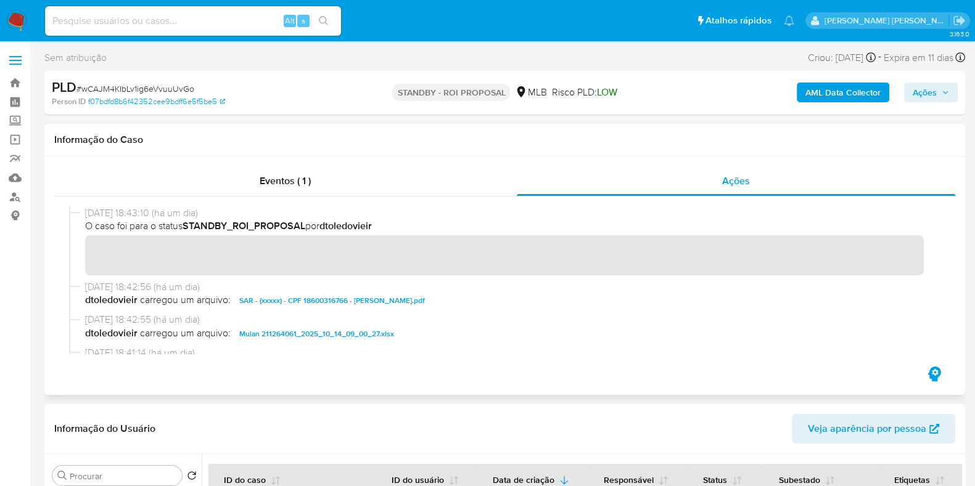
click at [238, 213] on span "[DATE] 18:43:10 (há um dia)" at bounding box center [510, 214] width 850 height 14
click at [245, 213] on span "[DATE] 18:43:10 (há um dia)" at bounding box center [510, 214] width 850 height 14
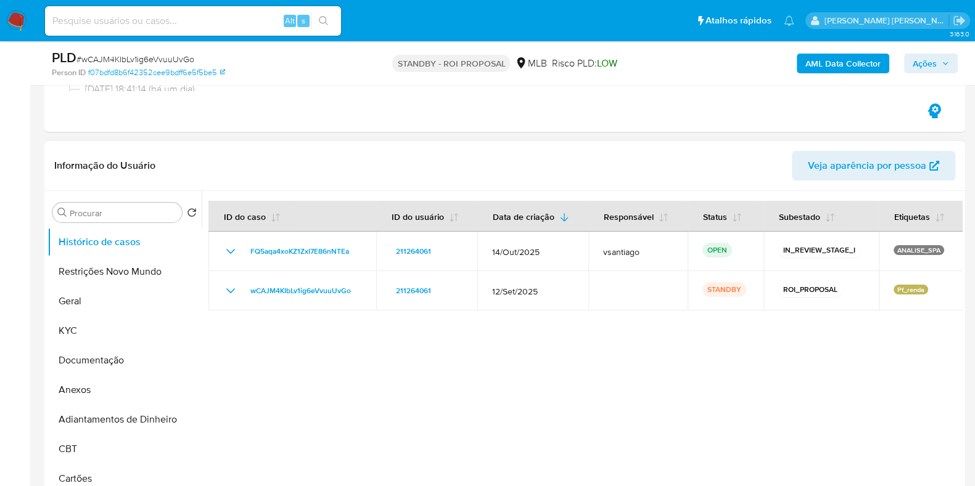
scroll to position [231, 0]
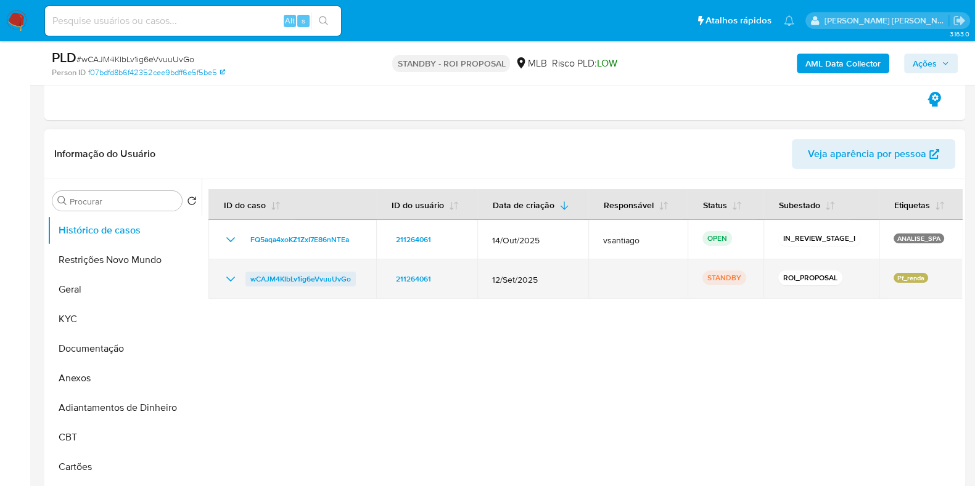
drag, startPoint x: 357, startPoint y: 274, endPoint x: 247, endPoint y: 282, distance: 110.0
click at [247, 282] on div "wCAJM4KIbLv1ig6eVvuuUvGo" at bounding box center [292, 279] width 138 height 15
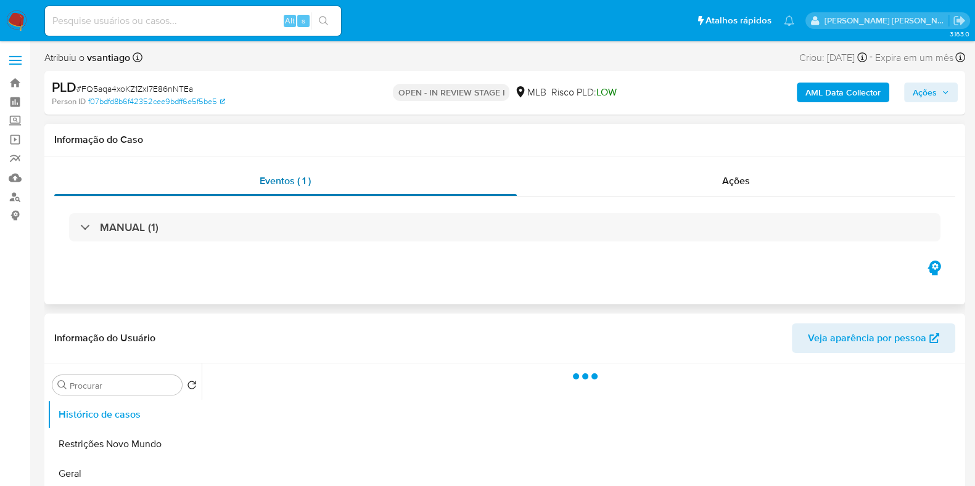
select select "10"
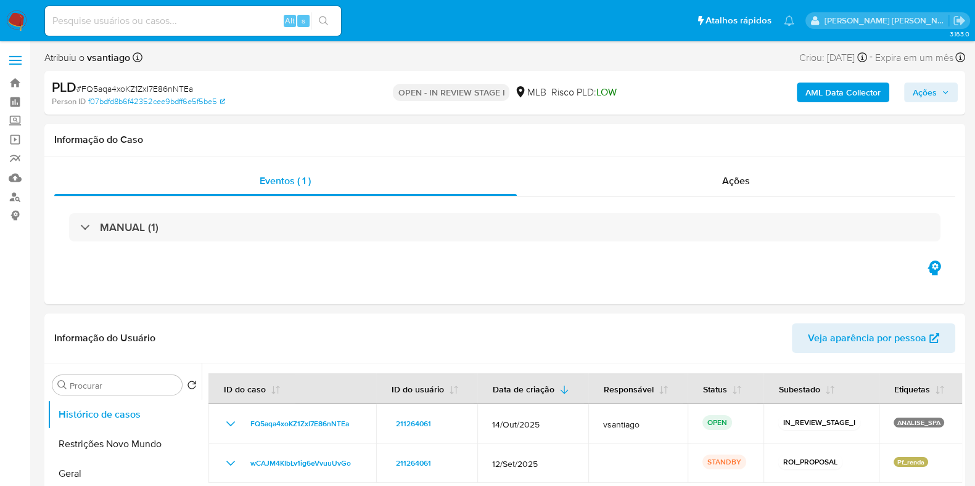
click at [121, 81] on div "PLD # FQ5aqa4xoKZ1ZxI7E86nNTEa" at bounding box center [200, 87] width 297 height 18
click at [121, 83] on span "# FQ5aqa4xoKZ1ZxI7E86nNTEa" at bounding box center [134, 89] width 117 height 12
copy span "FQ5aqa4xoKZ1ZxI7E86nNTEa"
click at [22, 7] on nav "Pausado Ver notificaciones Alt s Atalhos rápidos Presiona las siguientes teclas…" at bounding box center [487, 20] width 975 height 41
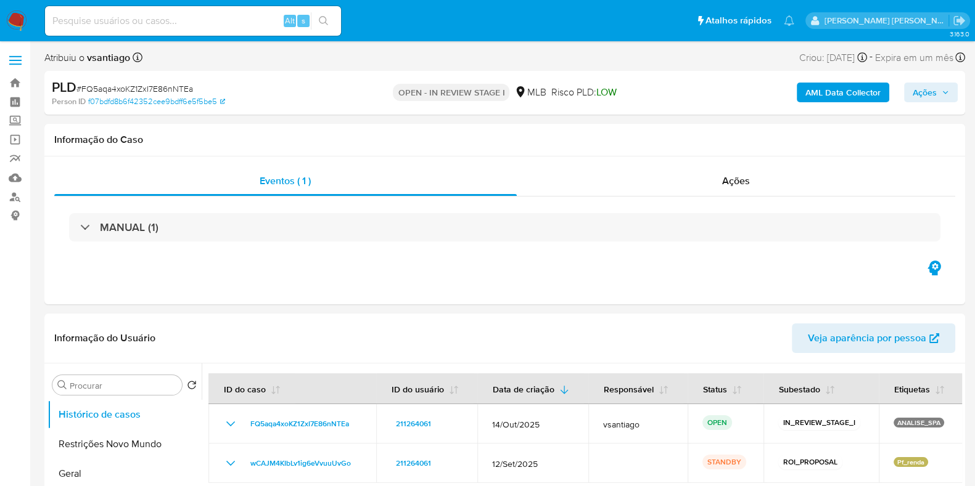
click at [12, 22] on img at bounding box center [16, 20] width 21 height 21
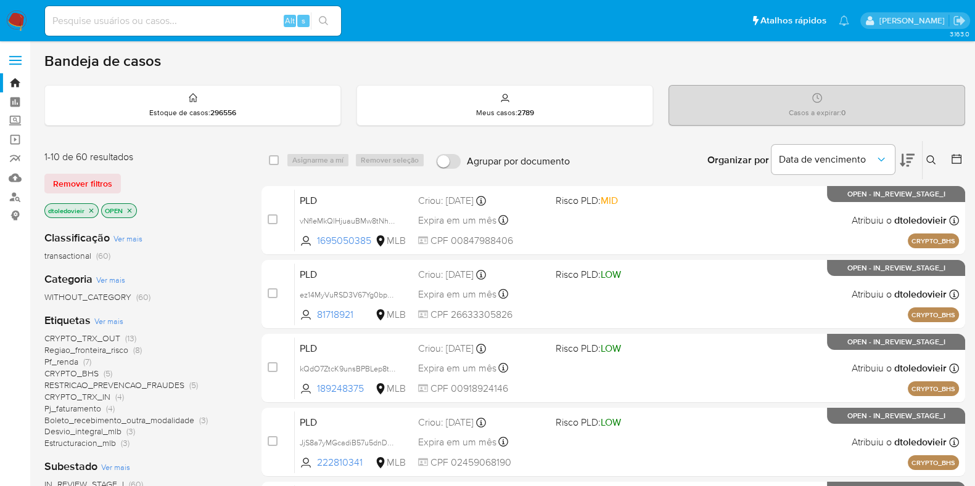
click at [930, 157] on icon at bounding box center [931, 160] width 10 height 10
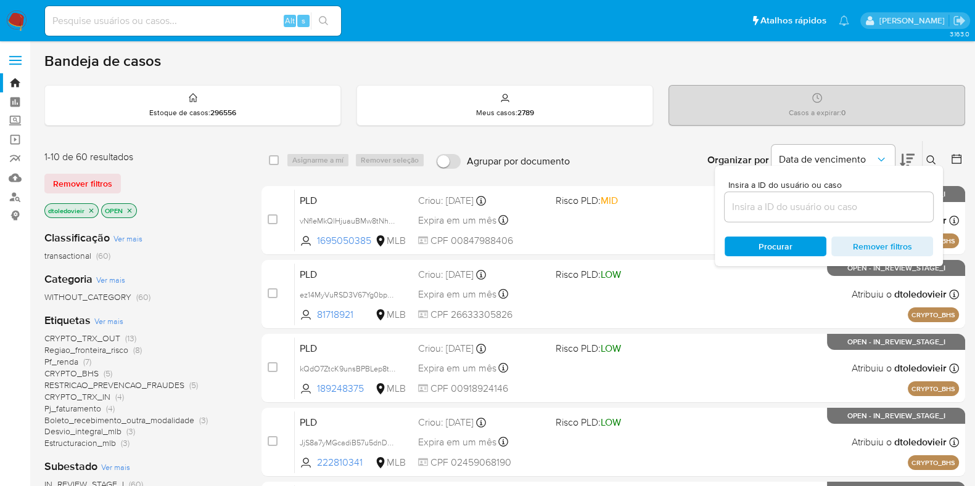
click at [788, 211] on input at bounding box center [828, 207] width 208 height 16
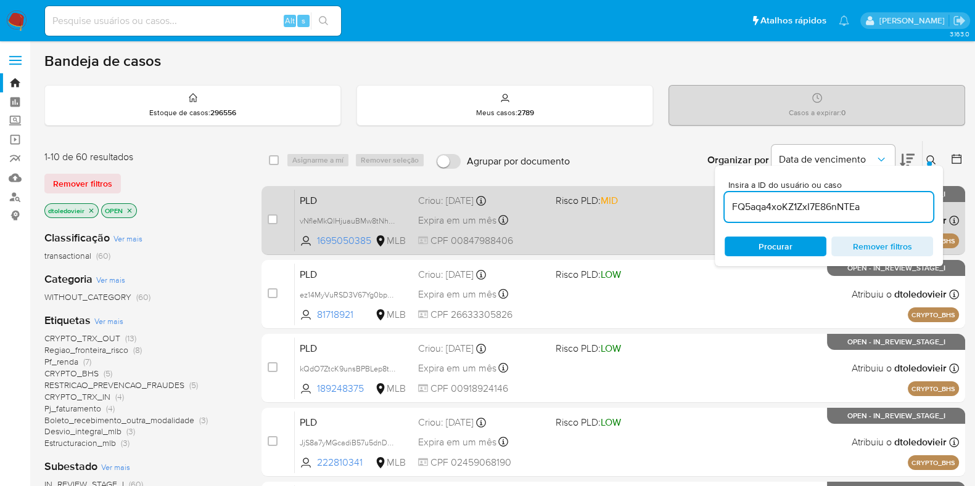
type input "FQ5aqa4xoKZ1ZxI7E86nNTEa"
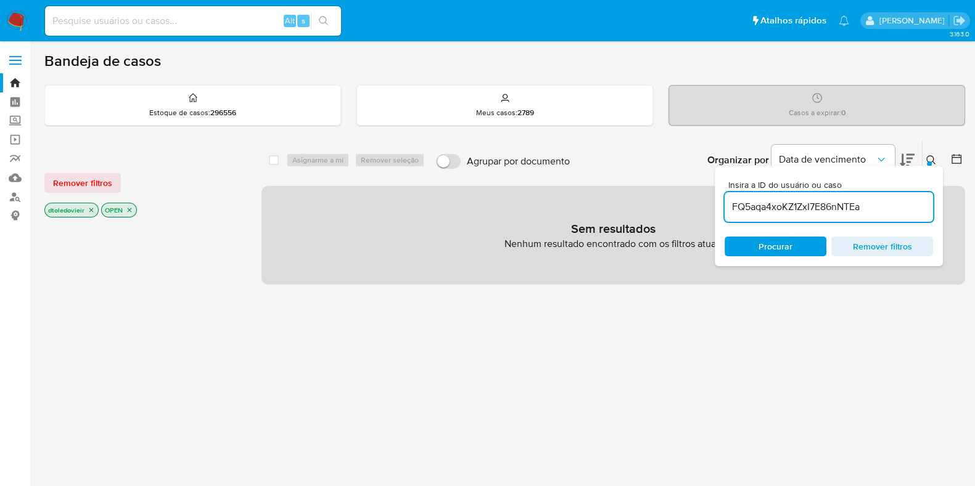
click at [92, 210] on icon "close-filter" at bounding box center [91, 210] width 4 height 4
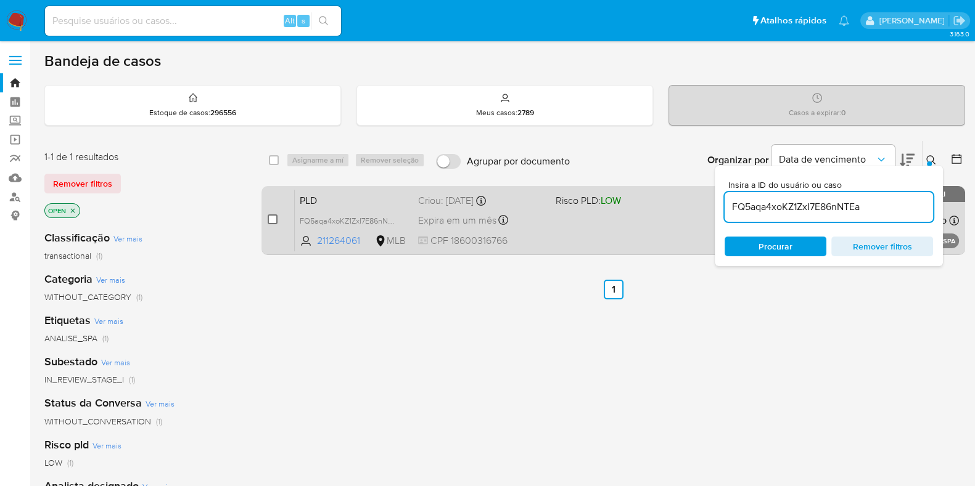
click at [271, 219] on input "checkbox" at bounding box center [273, 220] width 10 height 10
checkbox input "true"
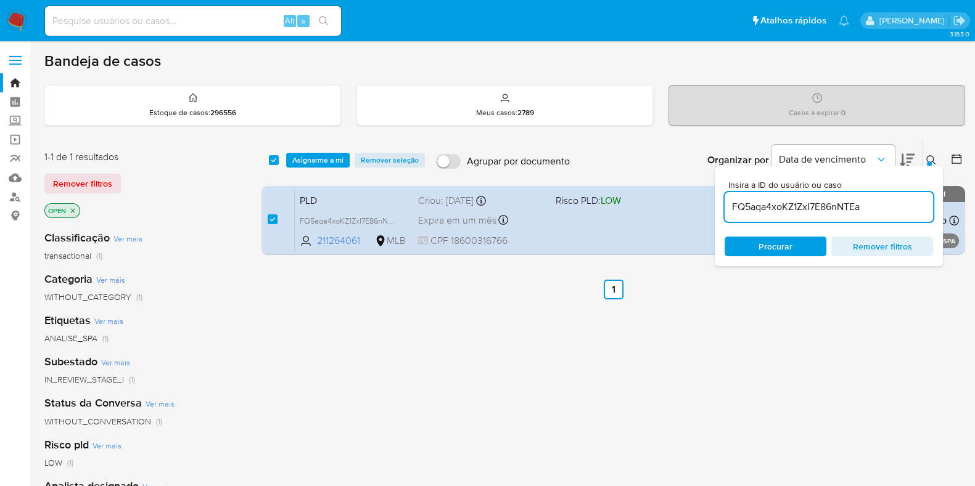
click at [554, 314] on div "select-all-cases-checkbox Asignarme a mí Remover seleção Agrupar por documento …" at bounding box center [612, 420] width 703 height 559
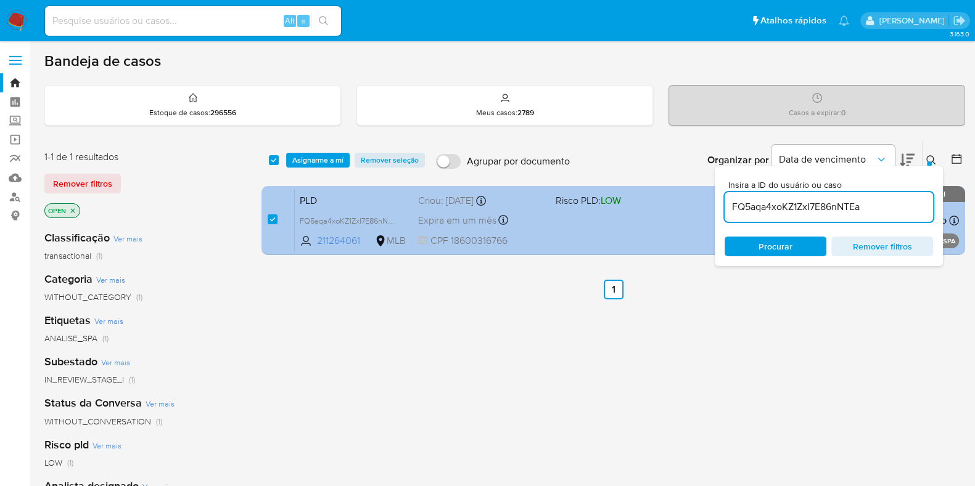
click at [564, 232] on div "PLD FQ5aqa4xoKZ1ZxI7E86nNTEa 211264061 MLB Risco PLD: LOW Criou: 14/10/2025 Cri…" at bounding box center [627, 220] width 664 height 62
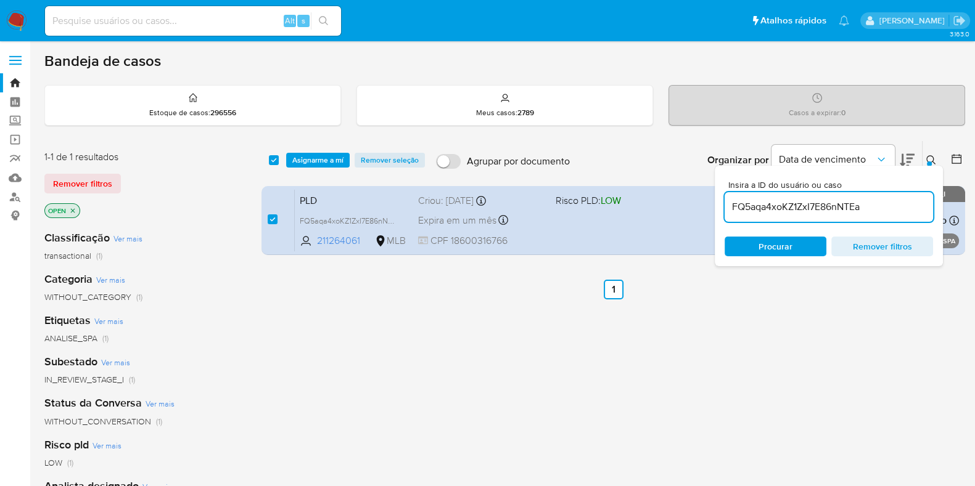
click at [387, 165] on span "Remover seleção" at bounding box center [390, 160] width 58 height 12
checkbox input "false"
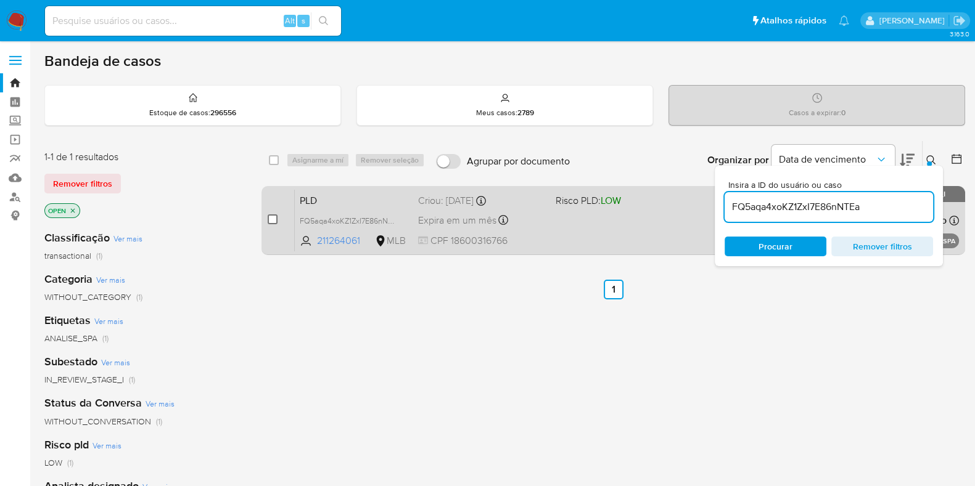
click at [271, 217] on input "checkbox" at bounding box center [273, 220] width 10 height 10
checkbox input "true"
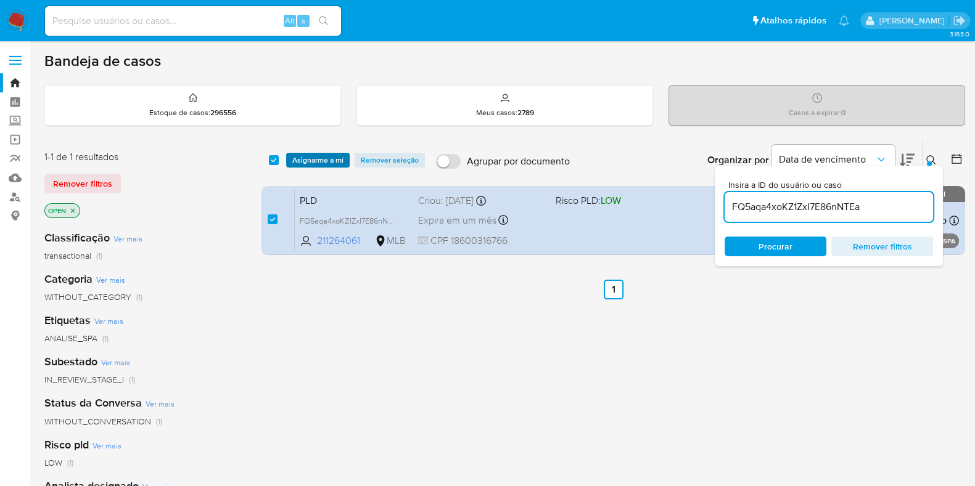
click at [327, 163] on span "Asignarme a mí" at bounding box center [317, 160] width 51 height 12
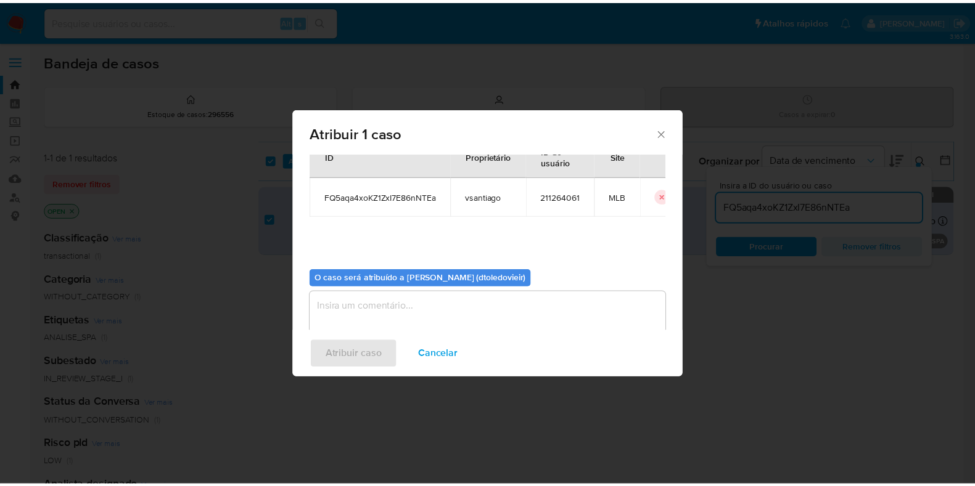
scroll to position [64, 0]
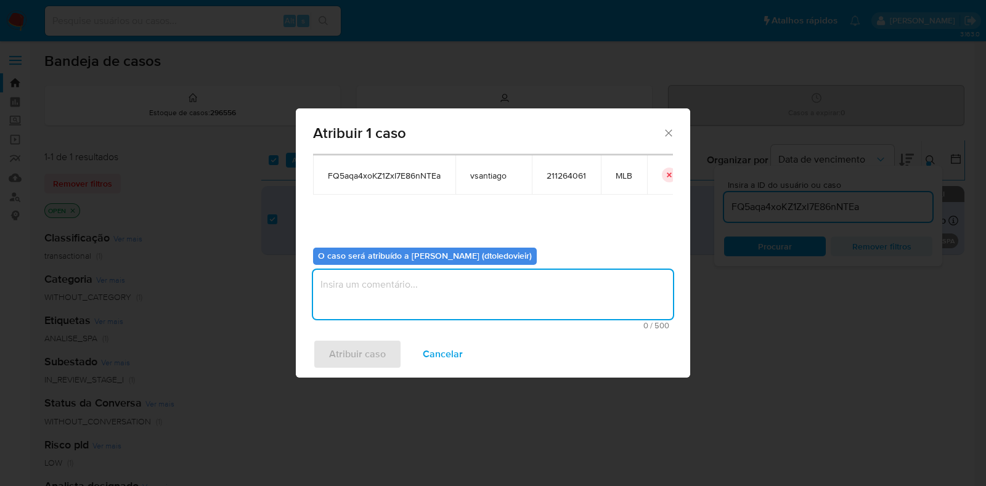
drag, startPoint x: 402, startPoint y: 283, endPoint x: 382, endPoint y: 312, distance: 35.1
click at [402, 285] on textarea "assign-modal" at bounding box center [493, 294] width 360 height 49
type textarea "x"
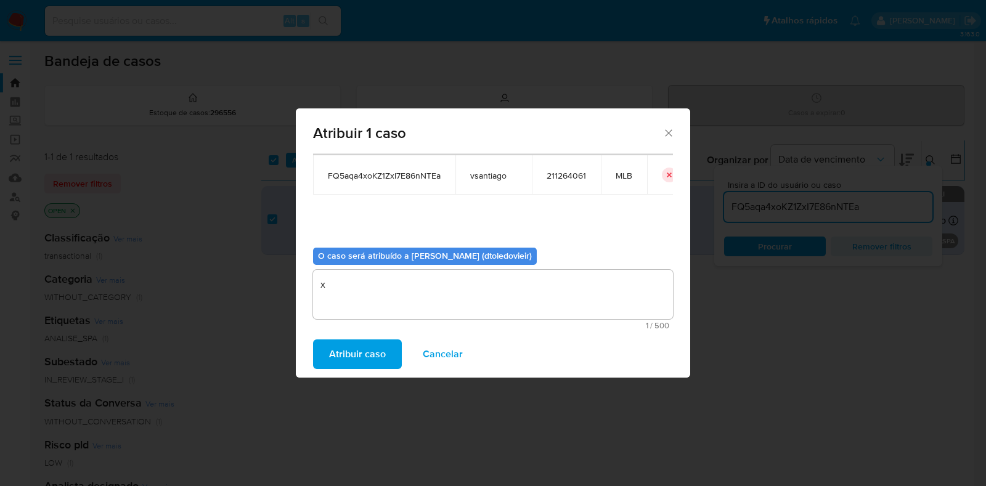
click at [351, 353] on span "Atribuir caso" at bounding box center [357, 354] width 57 height 27
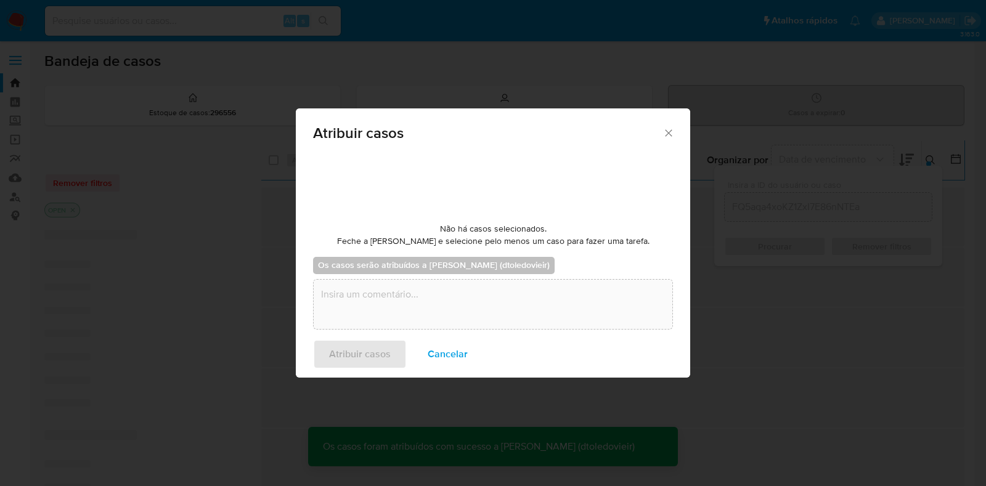
checkbox input "false"
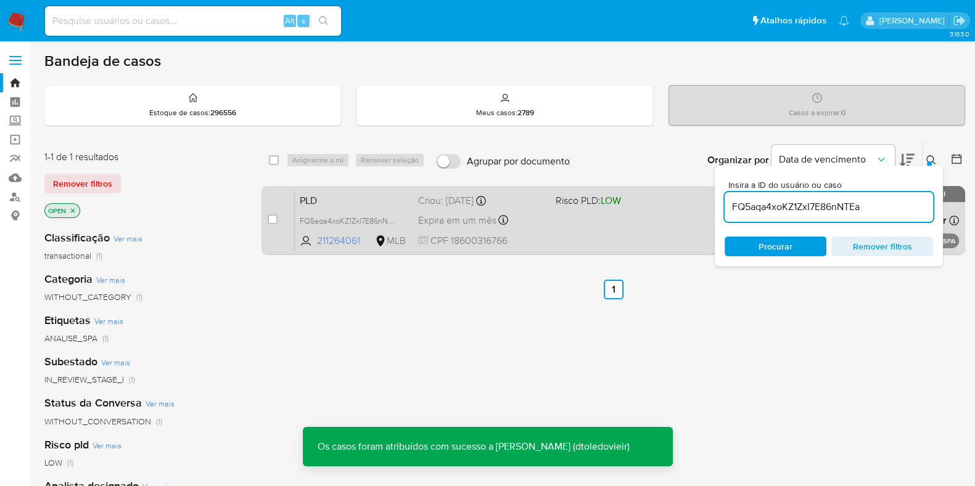
click at [560, 244] on div "PLD FQ5aqa4xoKZ1ZxI7E86nNTEa 211264061 MLB Risco PLD: LOW Criou: 14/10/2025 Cri…" at bounding box center [627, 220] width 664 height 62
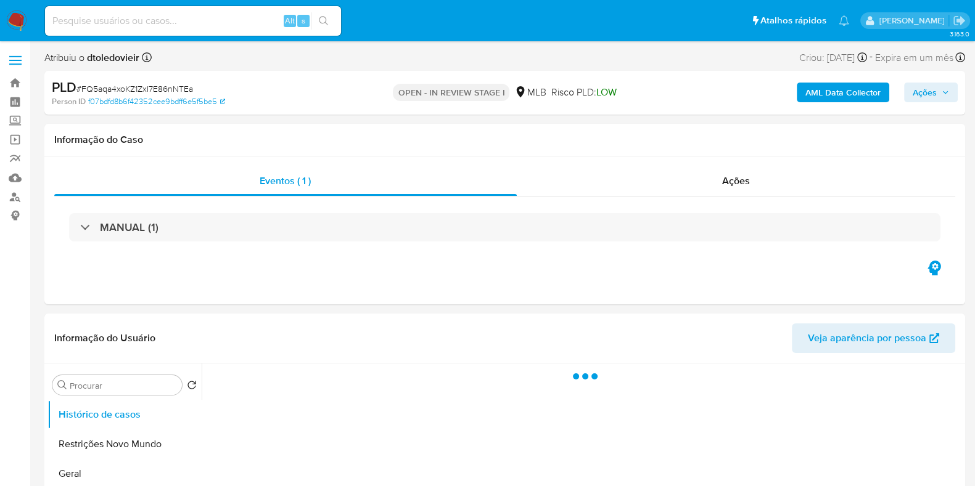
select select "10"
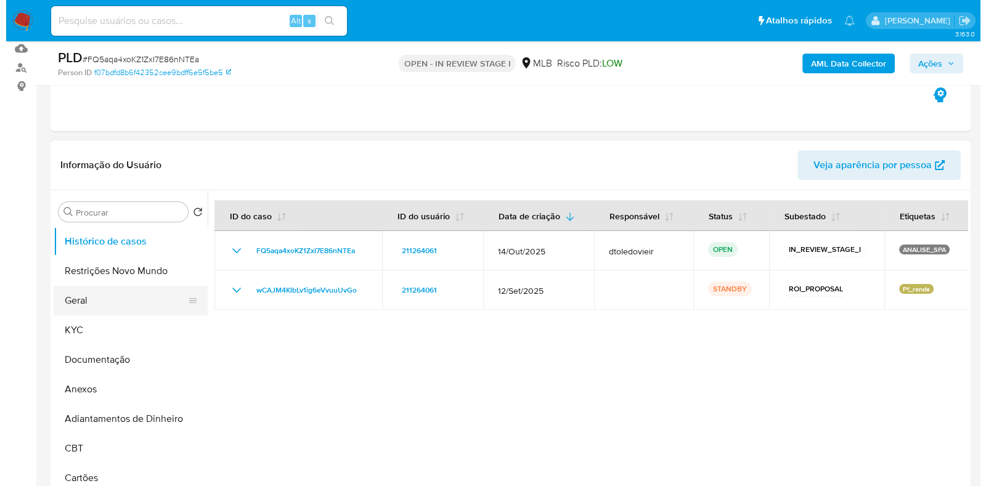
scroll to position [154, 0]
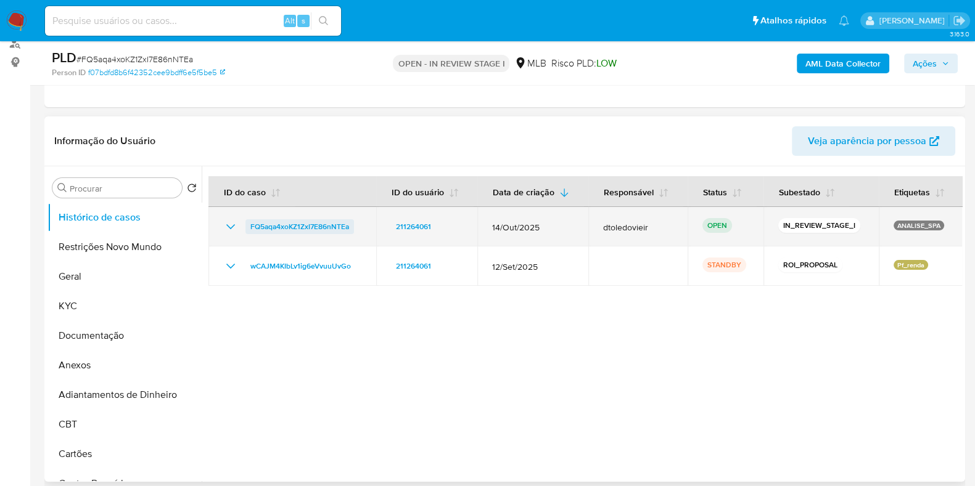
drag, startPoint x: 355, startPoint y: 226, endPoint x: 245, endPoint y: 225, distance: 109.1
click at [245, 225] on td "FQ5aqa4xoKZ1ZxI7E86nNTEa" at bounding box center [292, 226] width 168 height 39
click at [365, 232] on td "FQ5aqa4xoKZ1ZxI7E86nNTEa" at bounding box center [292, 226] width 168 height 39
drag, startPoint x: 371, startPoint y: 228, endPoint x: 250, endPoint y: 229, distance: 120.9
click at [250, 229] on td "FQ5aqa4xoKZ1ZxI7E86nNTEa" at bounding box center [292, 226] width 168 height 39
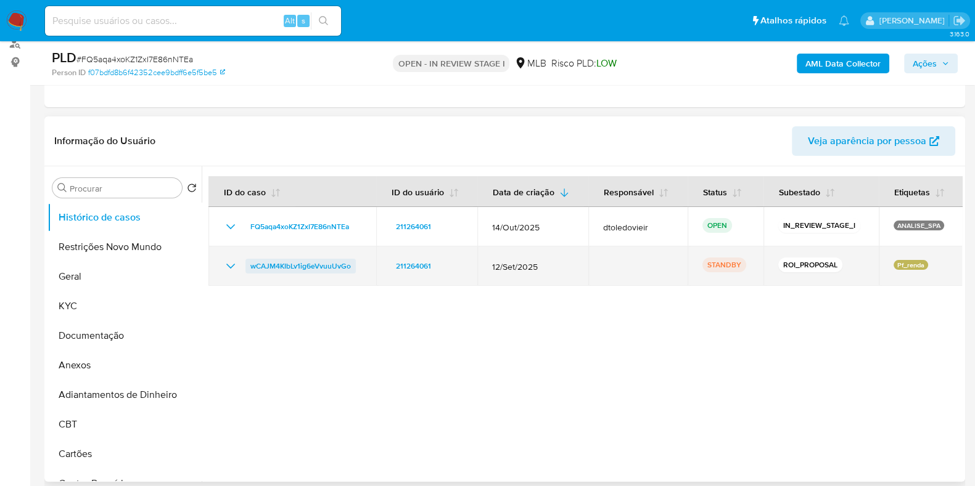
drag, startPoint x: 359, startPoint y: 268, endPoint x: 250, endPoint y: 269, distance: 109.8
click at [250, 269] on div "wCAJM4KIbLv1ig6eVvuuUvGo" at bounding box center [292, 266] width 138 height 15
click at [231, 261] on icon "Mostrar/Ocultar" at bounding box center [230, 266] width 15 height 15
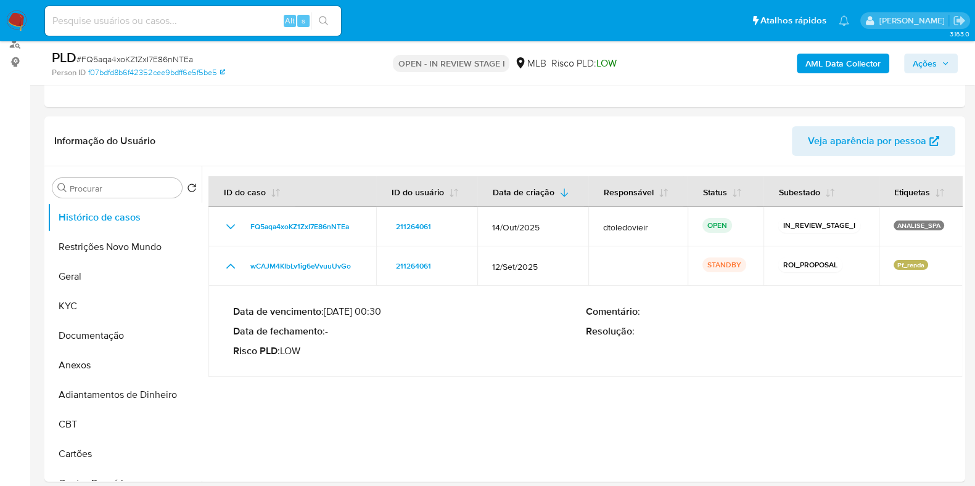
click at [929, 66] on span "Ações" at bounding box center [925, 64] width 24 height 20
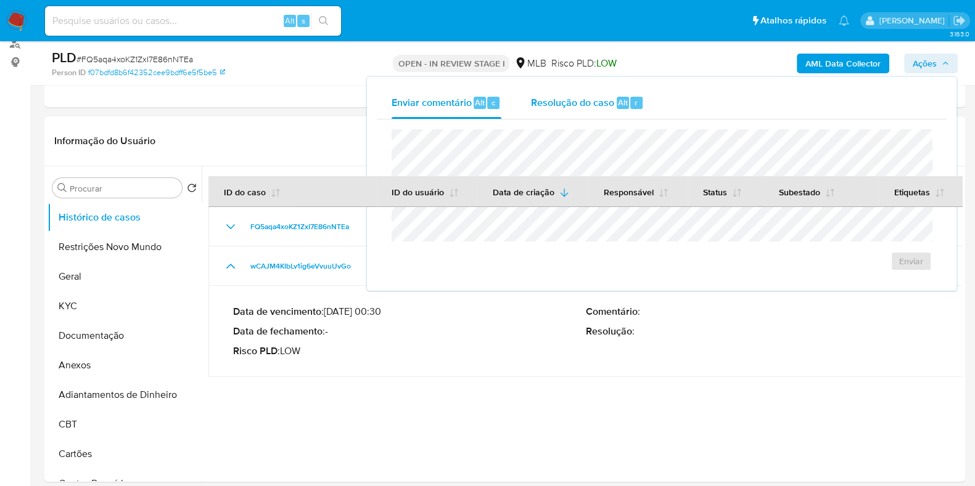
click at [607, 104] on span "Resolução do caso" at bounding box center [572, 102] width 83 height 14
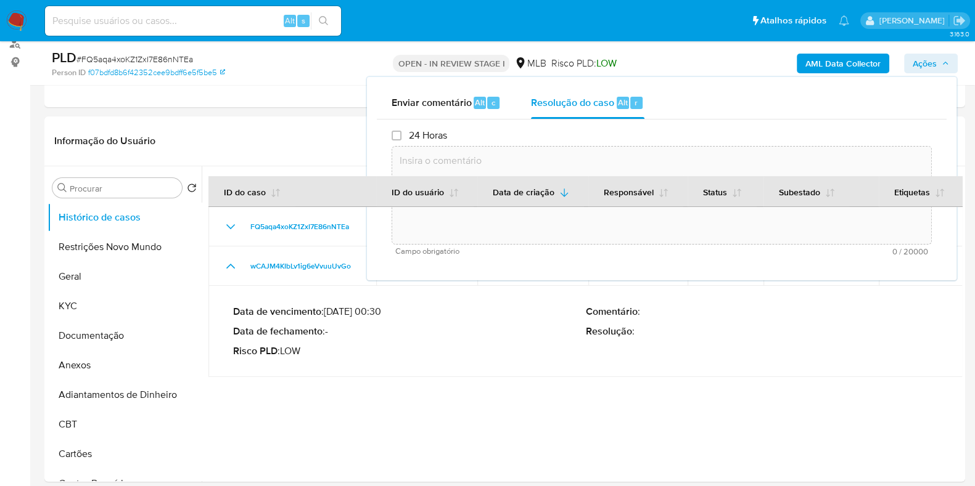
click at [564, 153] on textarea at bounding box center [661, 195] width 539 height 99
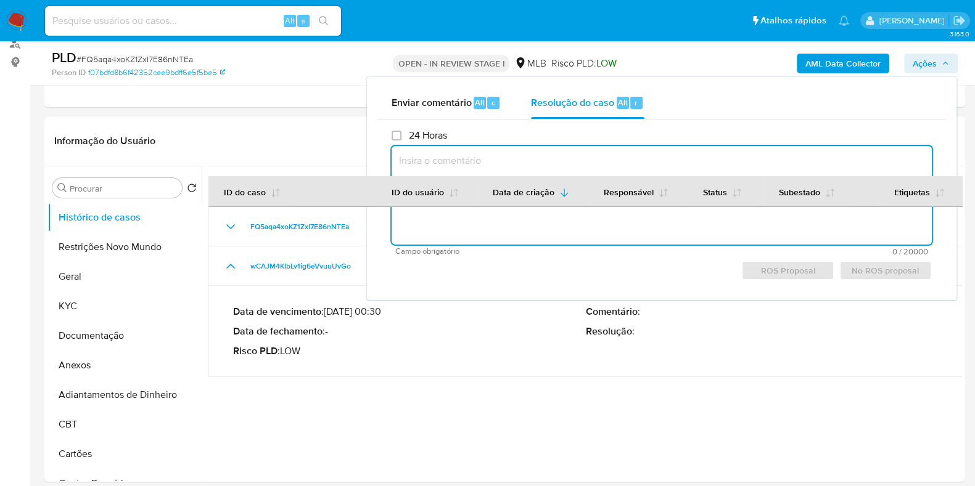
paste textarea "Em suma, as informações que resultam neste declínio são: Cliente já analisado n…"
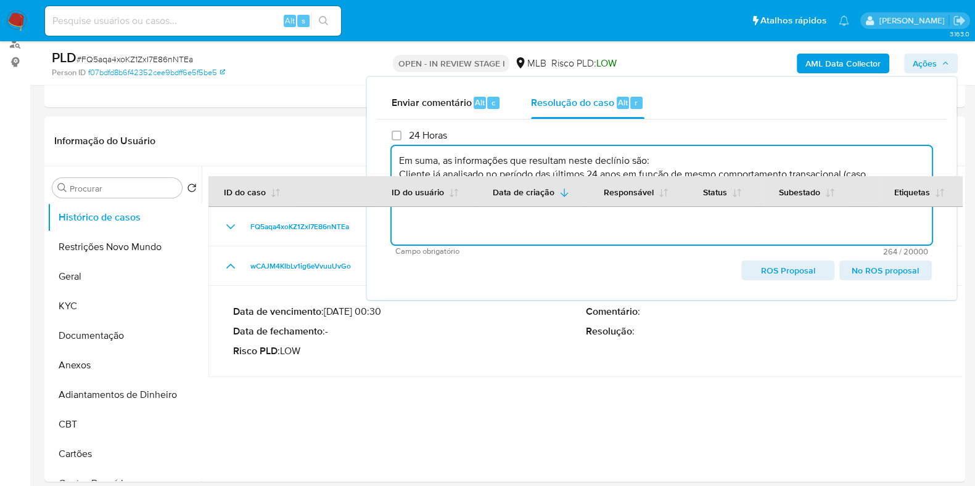
type textarea "Em suma, as informações que resultam neste declínio são: Cliente já analisado n…"
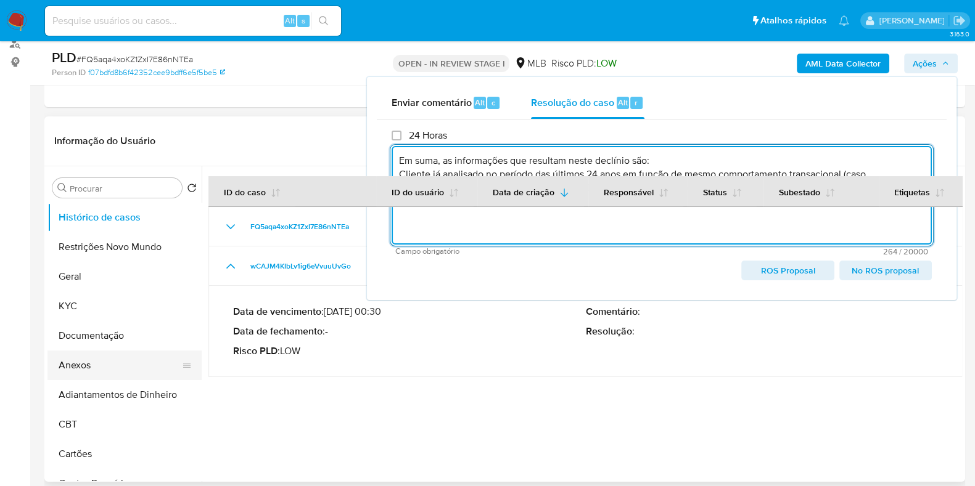
click at [104, 361] on button "Anexos" at bounding box center [119, 366] width 144 height 30
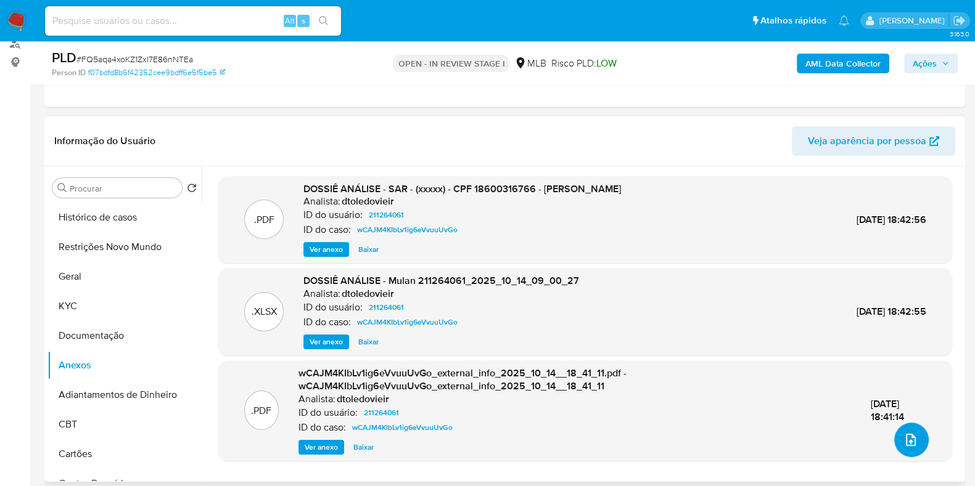
click at [913, 442] on icon "upload-file" at bounding box center [910, 440] width 15 height 15
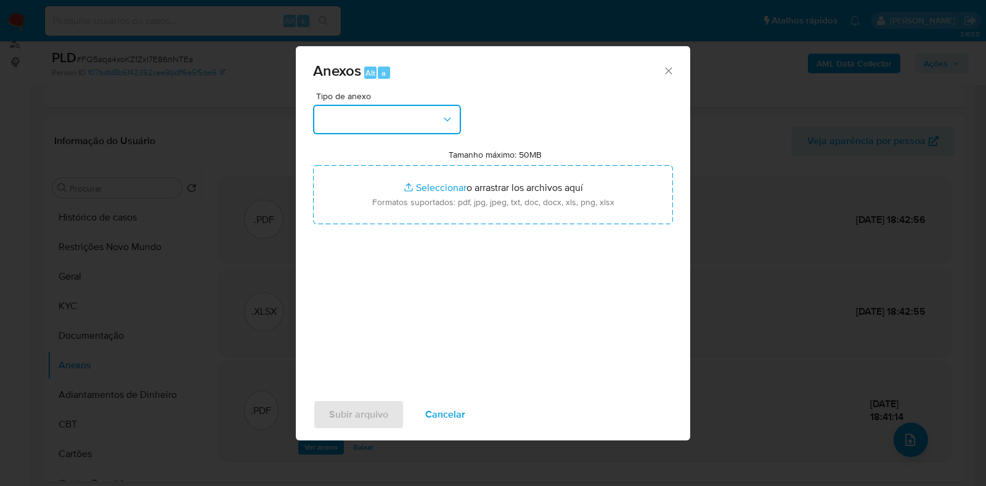
click at [367, 109] on button "button" at bounding box center [387, 120] width 148 height 30
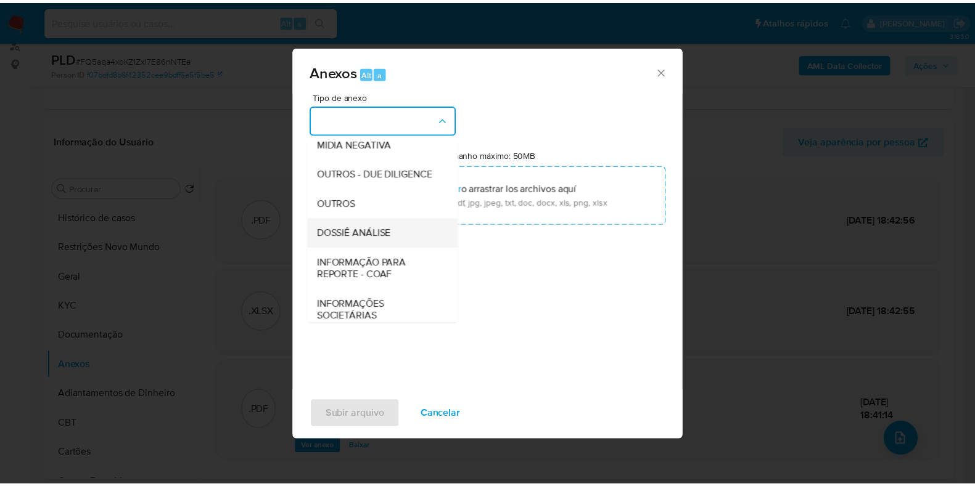
scroll to position [190, 0]
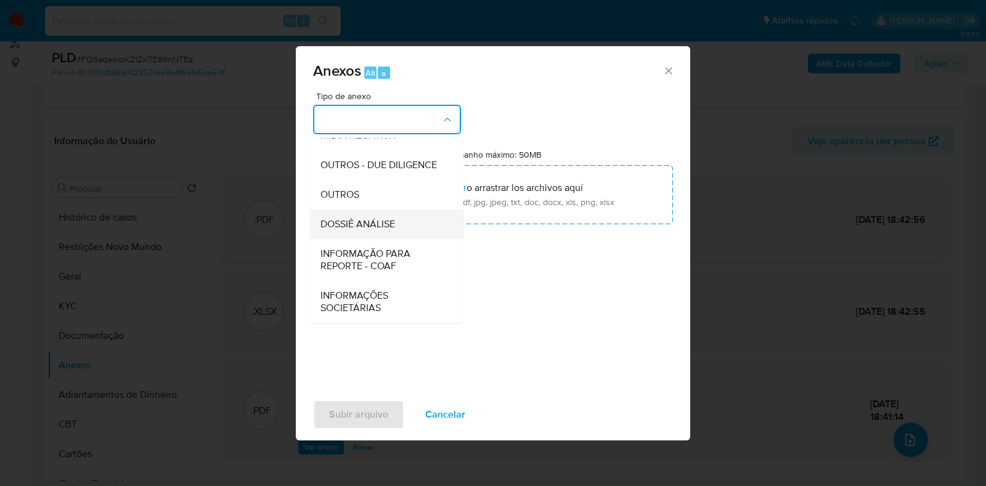
click at [382, 223] on span "DOSSIÊ ANÁLISE" at bounding box center [358, 224] width 75 height 12
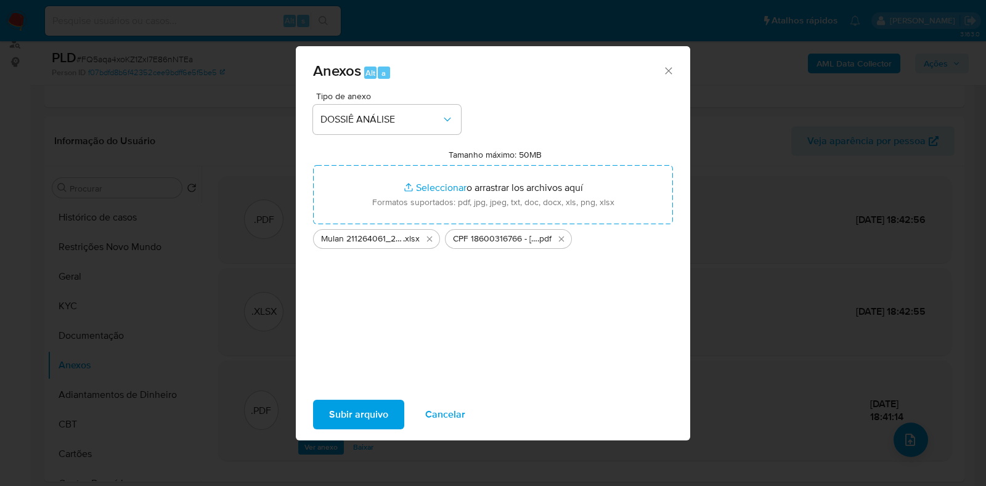
click at [351, 411] on span "Subir arquivo" at bounding box center [358, 414] width 59 height 27
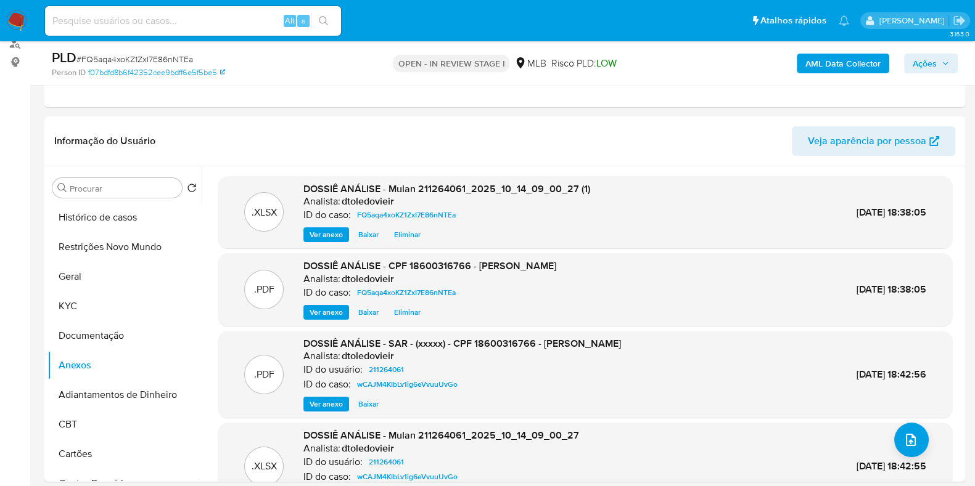
click at [921, 60] on span "Ações" at bounding box center [925, 64] width 24 height 20
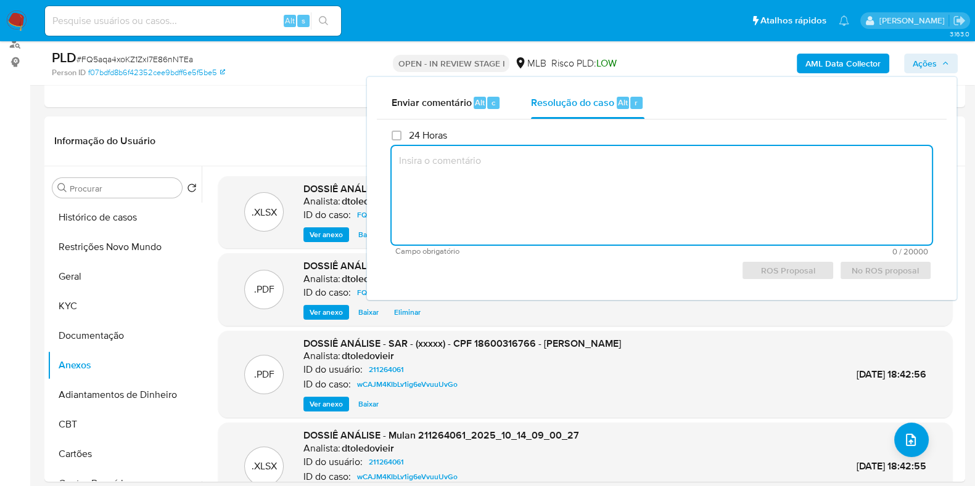
click at [561, 220] on textarea at bounding box center [662, 195] width 540 height 99
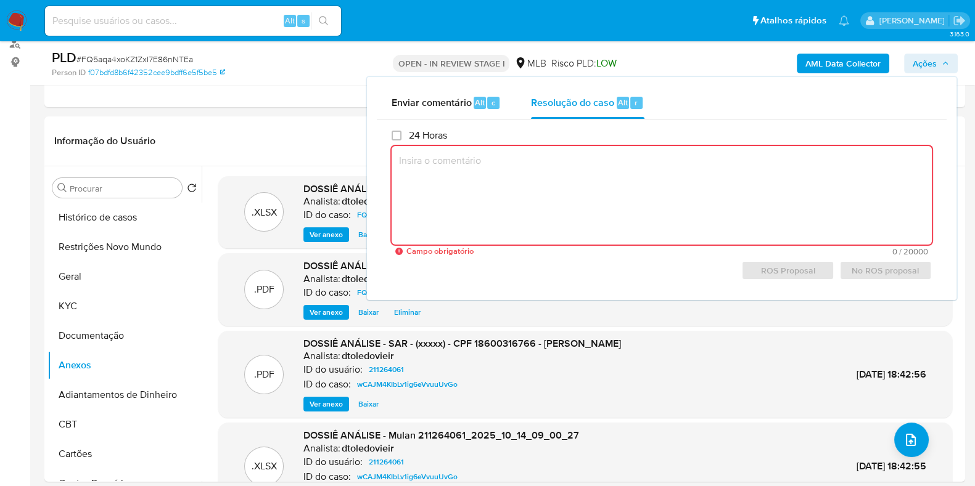
click at [469, 221] on textarea at bounding box center [662, 195] width 540 height 99
paste textarea "Em suma, as informações que resultam neste declínio são: Cliente já analisado n…"
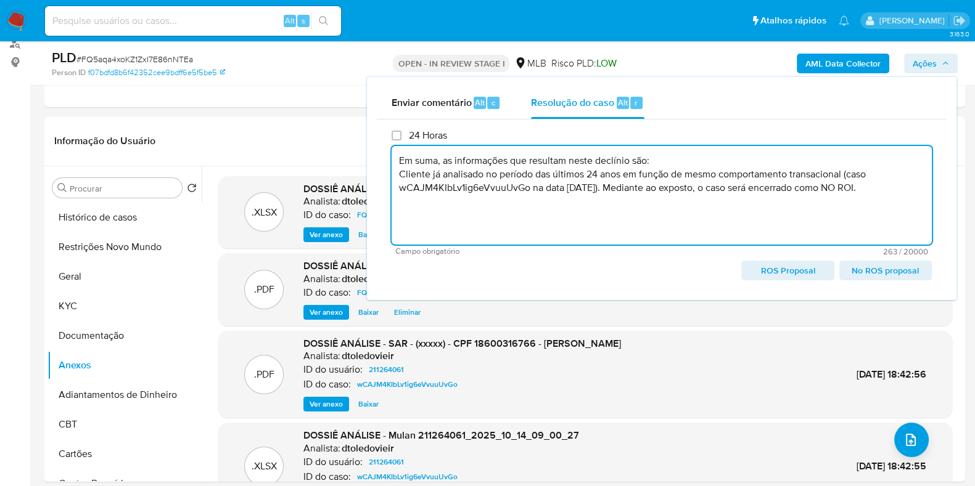
click at [866, 273] on span "No ROS proposal" at bounding box center [885, 270] width 75 height 17
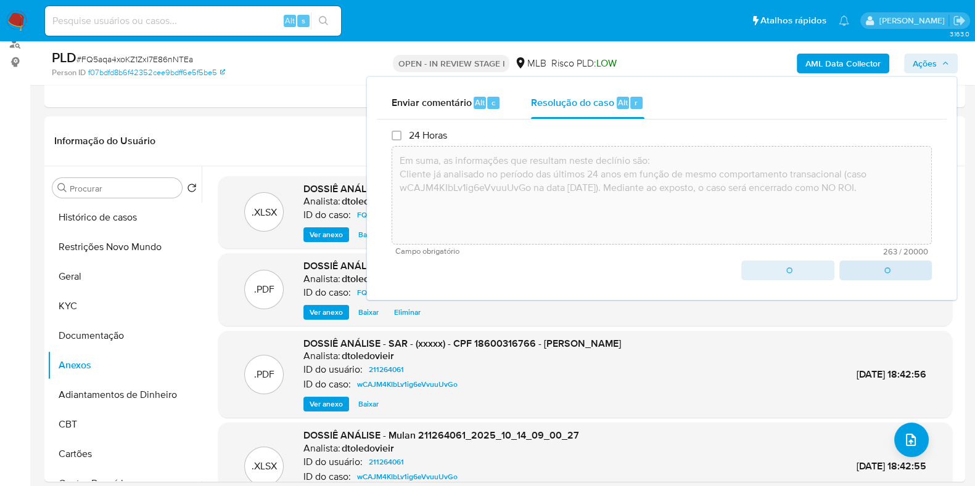
type textarea "Em suma, as informações que resultam neste declínio são: Cliente já analisado n…"
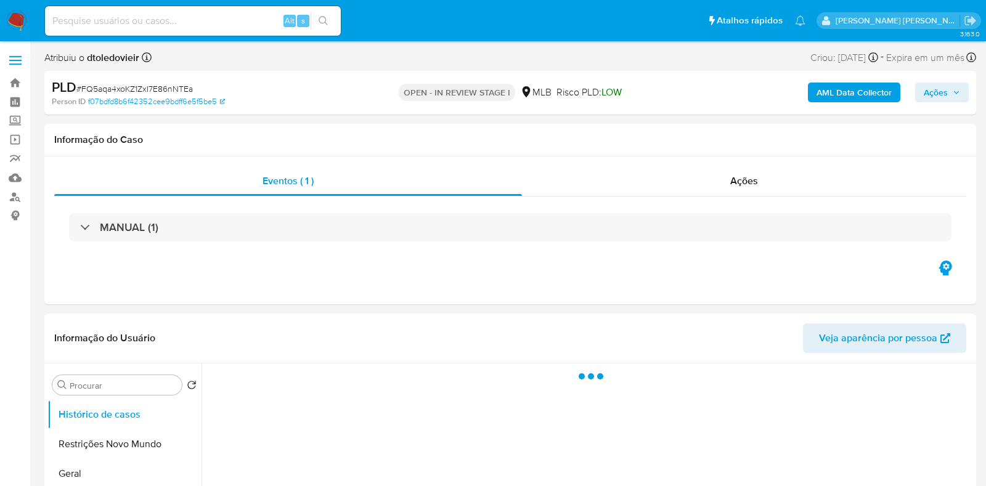
select select "10"
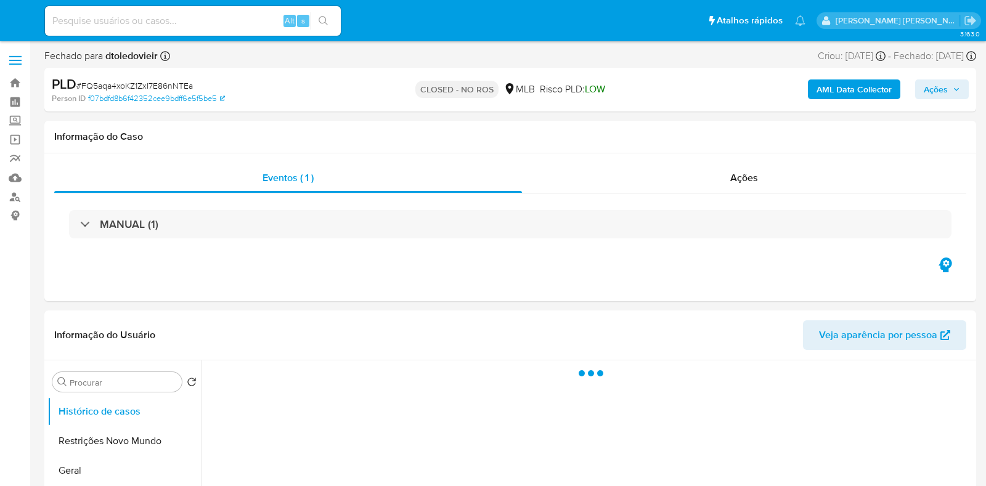
select select "10"
